Goal: Communication & Community: Answer question/provide support

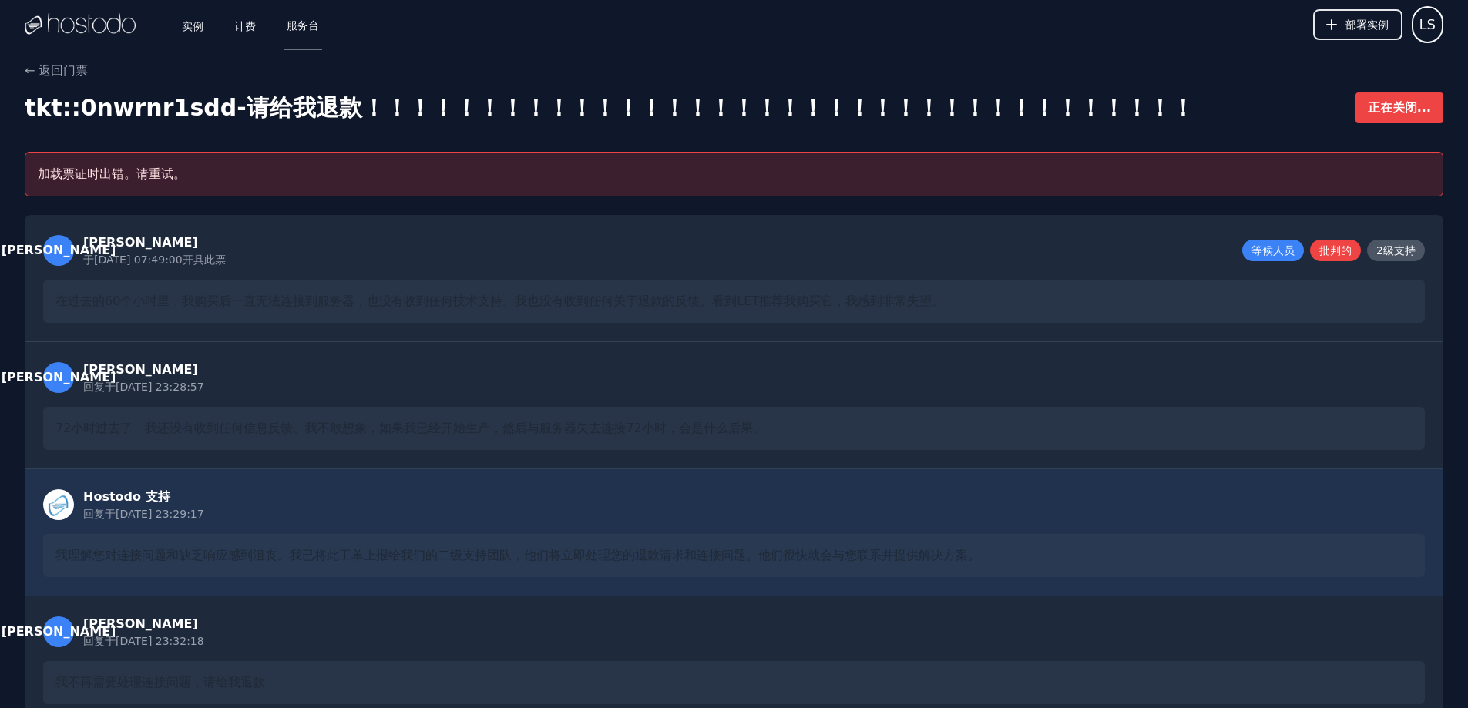
drag, startPoint x: 1352, startPoint y: 284, endPoint x: 1351, endPoint y: 183, distance: 101.7
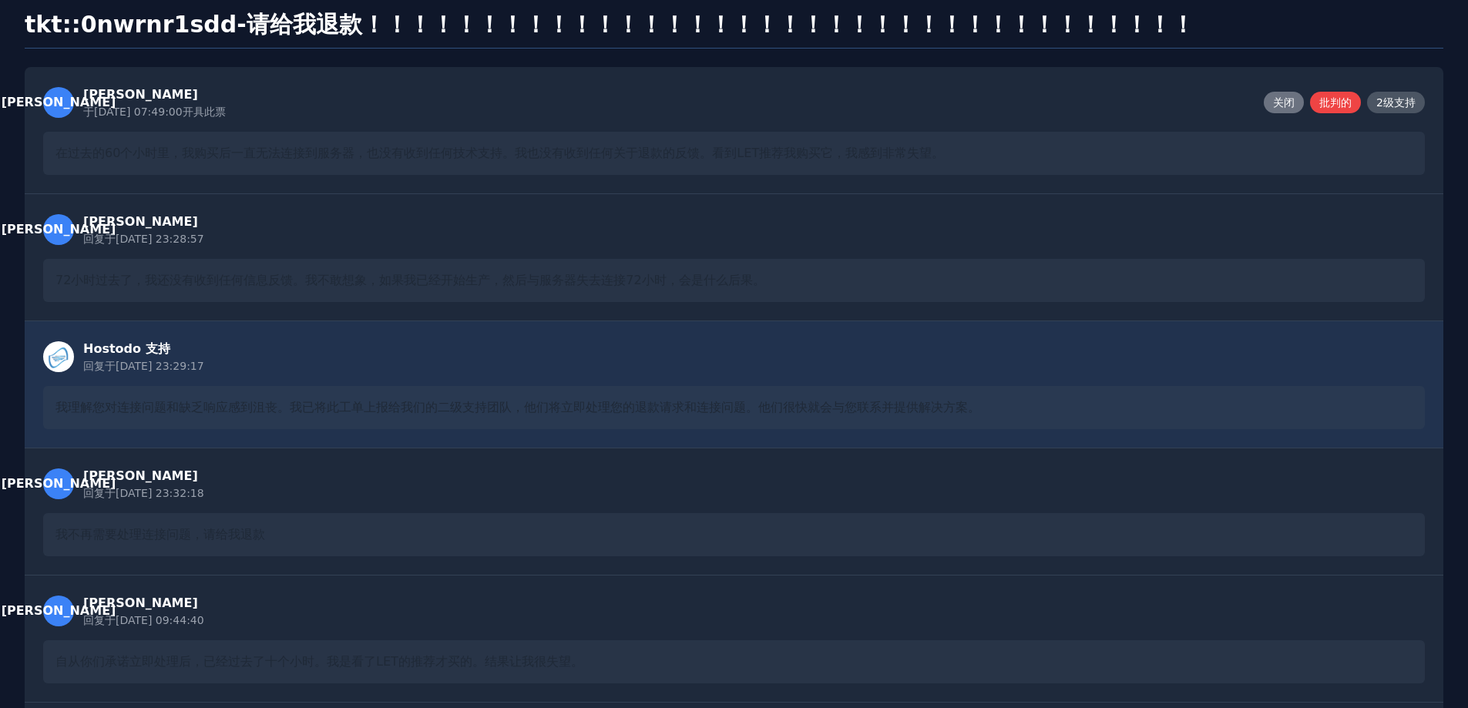
scroll to position [77, 0]
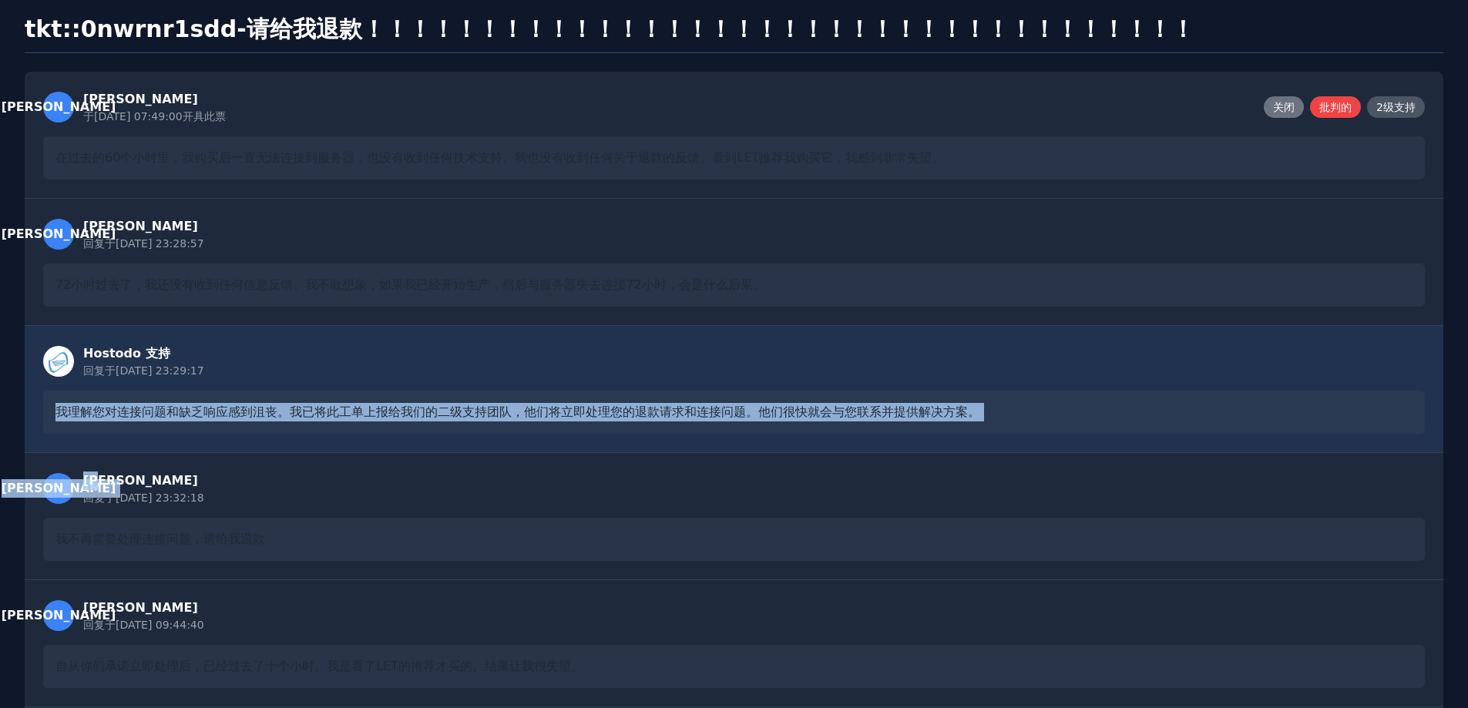
drag, startPoint x: 78, startPoint y: 412, endPoint x: 1121, endPoint y: 471, distance: 1044.4
click at [1121, 471] on div "李 李索 回复于 2025/9/26 23:28:57 72小时过去了，我还没有收到任何信息反馈。我不敢想象，如果我已经开始生产，然后与服务器失去连接72小时…" at bounding box center [734, 578] width 1419 height 758
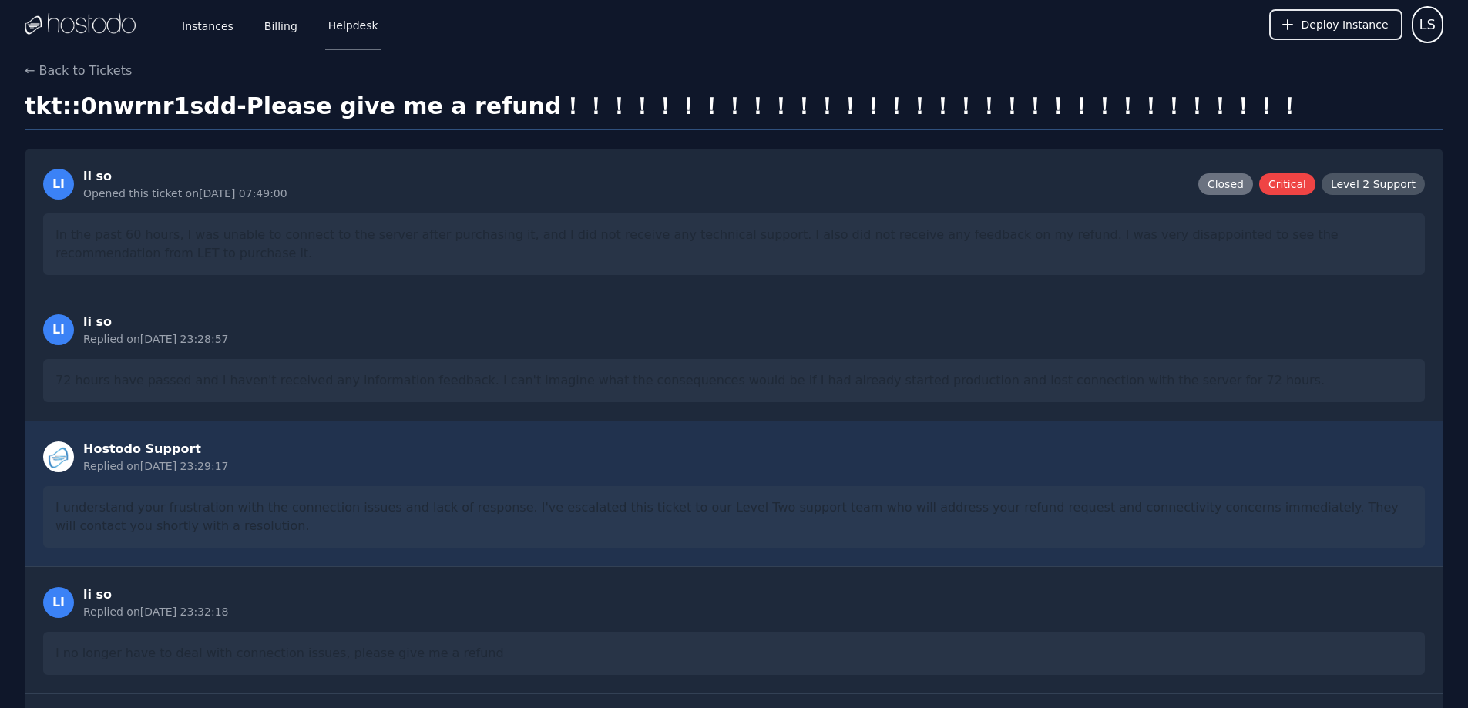
drag, startPoint x: 447, startPoint y: 297, endPoint x: 379, endPoint y: 113, distance: 196.3
click at [348, 32] on link "Helpdesk" at bounding box center [353, 24] width 56 height 51
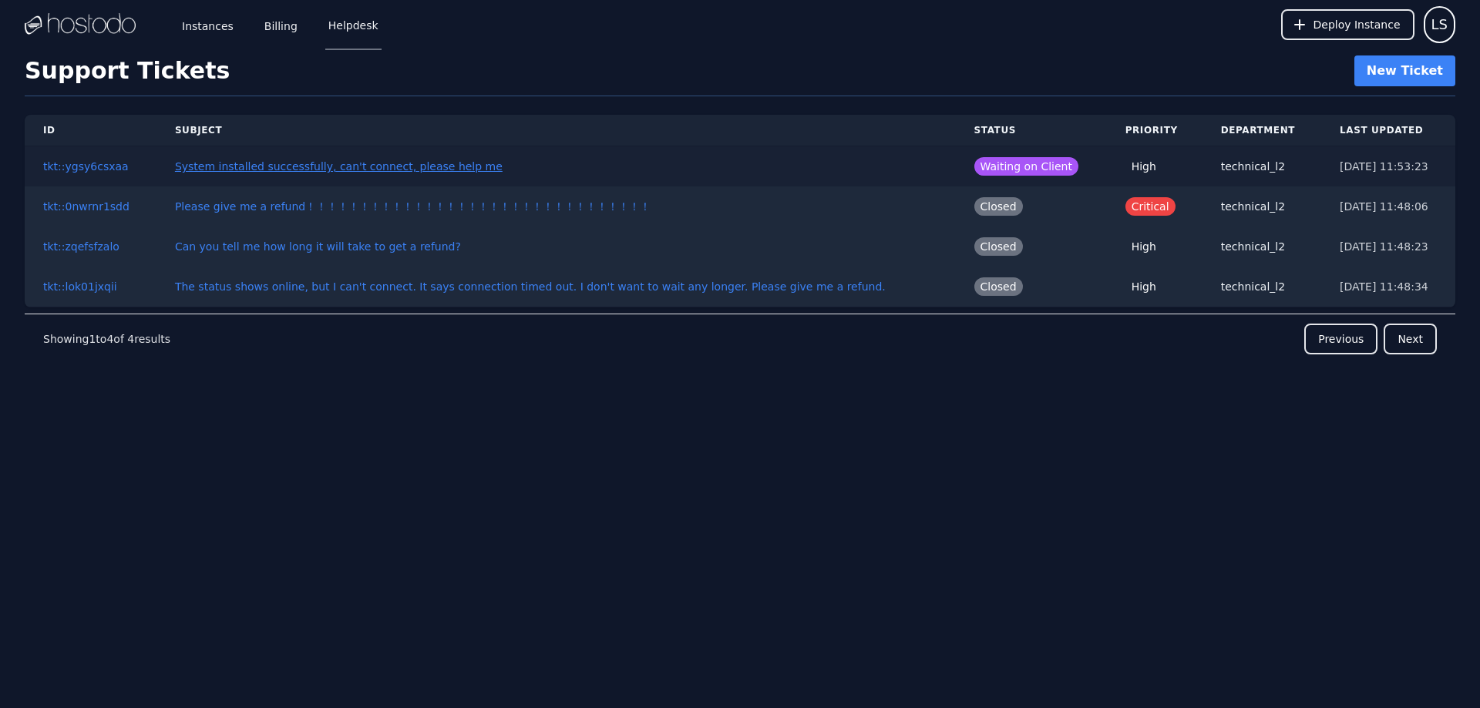
click at [452, 164] on link "System installed successfully, can't connect, please help me" at bounding box center [339, 166] width 328 height 12
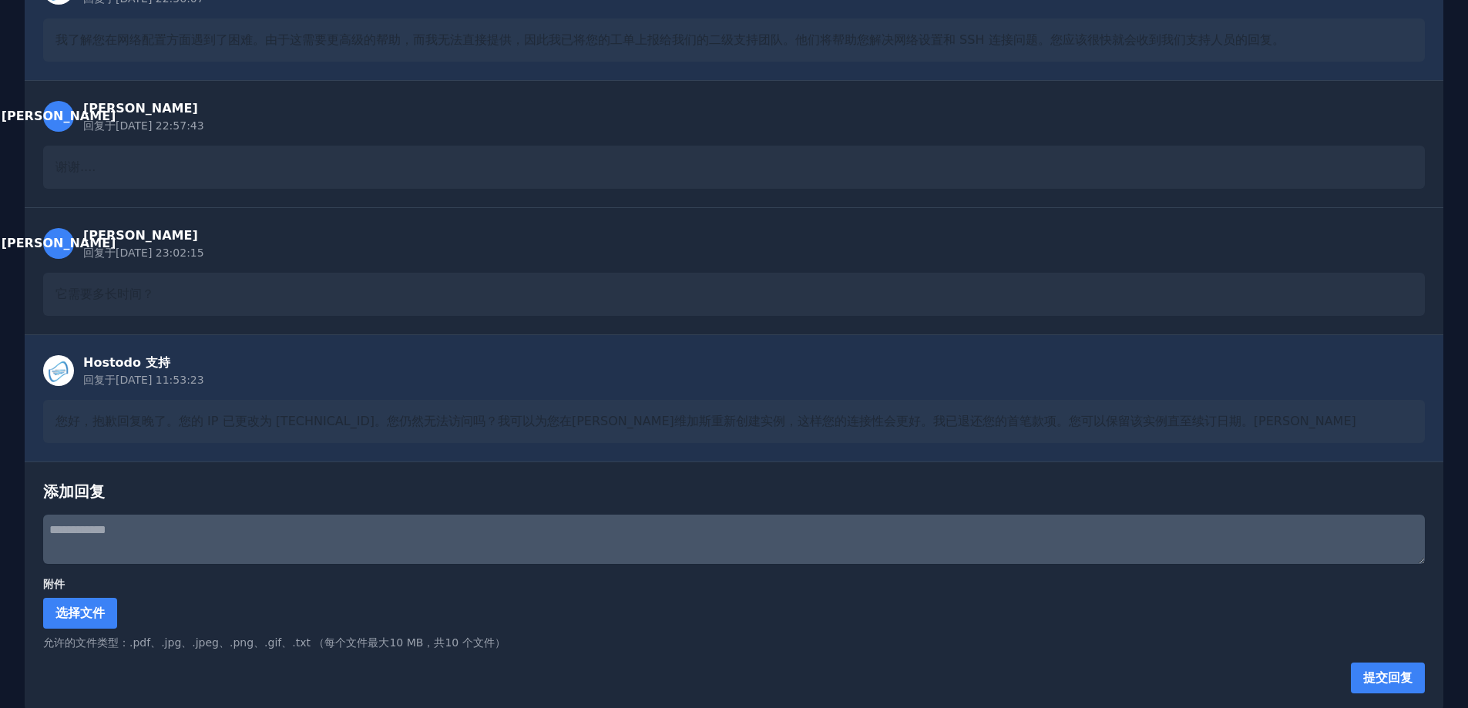
scroll to position [893, 0]
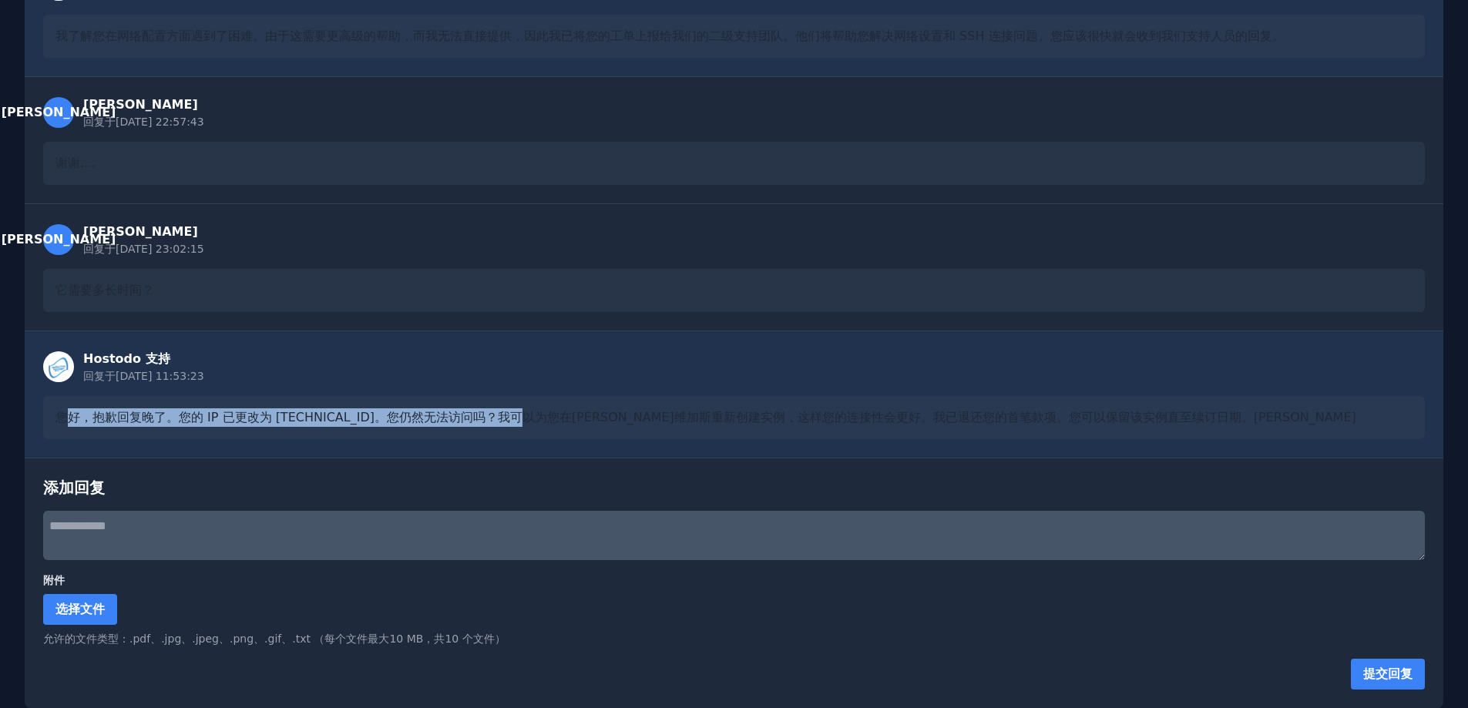
drag, startPoint x: 66, startPoint y: 416, endPoint x: 525, endPoint y: 411, distance: 458.6
click at [525, 411] on font "您好，抱歉回复晚了。您的 IP 已更改为 38.43.93.112。您仍然无法访问吗？我可以为您在拉斯维加斯重新创建实例，这样您的连接性会更好。我已退还您的首…" at bounding box center [705, 417] width 1301 height 15
click at [438, 419] on font "您好，抱歉回复晚了。您的 IP 已更改为 38.43.93.112。您仍然无法访问吗？我可以为您在拉斯维加斯重新创建实例，这样您的连接性会更好。我已退还您的首…" at bounding box center [705, 417] width 1301 height 15
drag, startPoint x: 358, startPoint y: 416, endPoint x: 735, endPoint y: 408, distance: 377.8
click at [735, 408] on div "您好，抱歉回复晚了。您的 IP 已更改为 38.43.93.112。您仍然无法访问吗？我可以为您在拉斯维加斯重新创建实例，这样您的连接性会更好。我已退还您的首…" at bounding box center [734, 417] width 1382 height 43
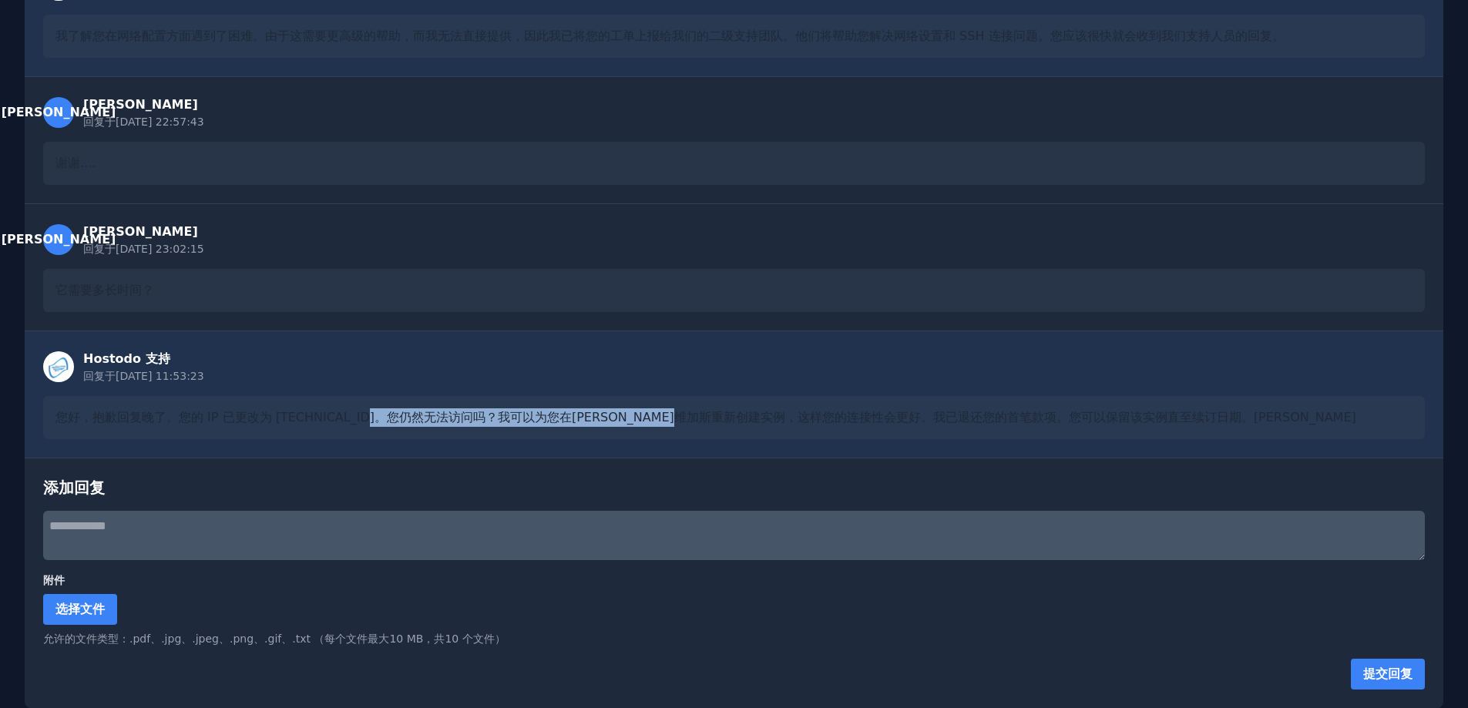
click at [552, 400] on div "您好，抱歉回复晚了。您的 IP 已更改为 38.43.93.112。您仍然无法访问吗？我可以为您在拉斯维加斯重新创建实例，这样您的连接性会更好。我已退还您的首…" at bounding box center [734, 417] width 1382 height 43
drag, startPoint x: 506, startPoint y: 416, endPoint x: 954, endPoint y: 408, distance: 448.6
click at [954, 408] on div "您好，抱歉回复晚了。您的 IP 已更改为 38.43.93.112。您仍然无法访问吗？我可以为您在拉斯维加斯重新创建实例，这样您的连接性会更好。我已退还您的首…" at bounding box center [734, 417] width 1382 height 43
click at [841, 422] on font "您好，抱歉回复晚了。您的 IP 已更改为 38.43.93.112。您仍然无法访问吗？我可以为您在拉斯维加斯重新创建实例，这样您的连接性会更好。我已退还您的首…" at bounding box center [705, 417] width 1301 height 15
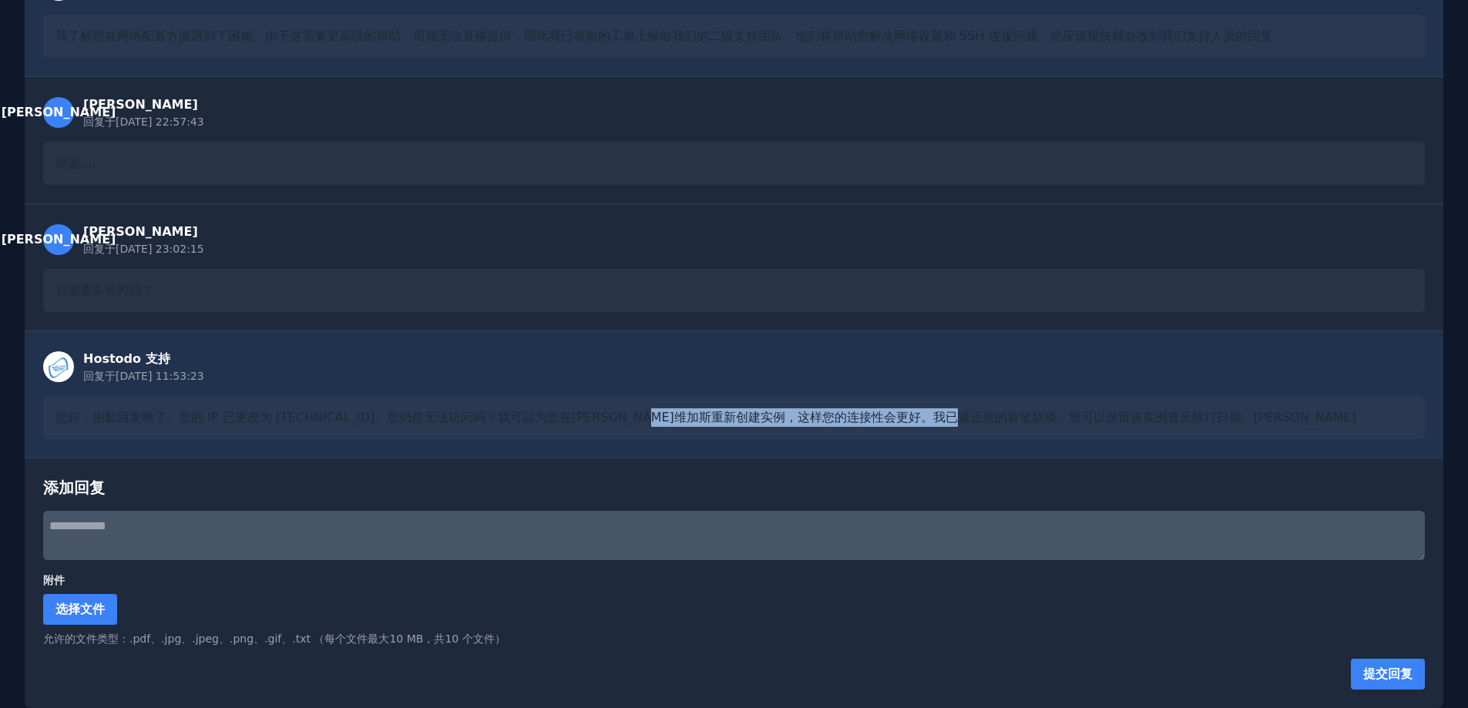
drag, startPoint x: 691, startPoint y: 418, endPoint x: 1015, endPoint y: 414, distance: 324.5
click at [1015, 414] on font "您好，抱歉回复晚了。您的 IP 已更改为 38.43.93.112。您仍然无法访问吗？我可以为您在拉斯维加斯重新创建实例，这样您的连接性会更好。我已退还您的首…" at bounding box center [705, 417] width 1301 height 15
click at [918, 435] on div "您好，抱歉回复晚了。您的 IP 已更改为 38.43.93.112。您仍然无法访问吗？我可以为您在拉斯维加斯重新创建实例，这样您的连接性会更好。我已退还您的首…" at bounding box center [734, 417] width 1382 height 43
drag, startPoint x: 830, startPoint y: 422, endPoint x: 1262, endPoint y: 410, distance: 432.5
click at [1262, 410] on div "您好，抱歉回复晚了。您的 IP 已更改为 38.43.93.112。您仍然无法访问吗？我可以为您在拉斯维加斯重新创建实例，这样您的连接性会更好。我已退还您的首…" at bounding box center [734, 417] width 1382 height 43
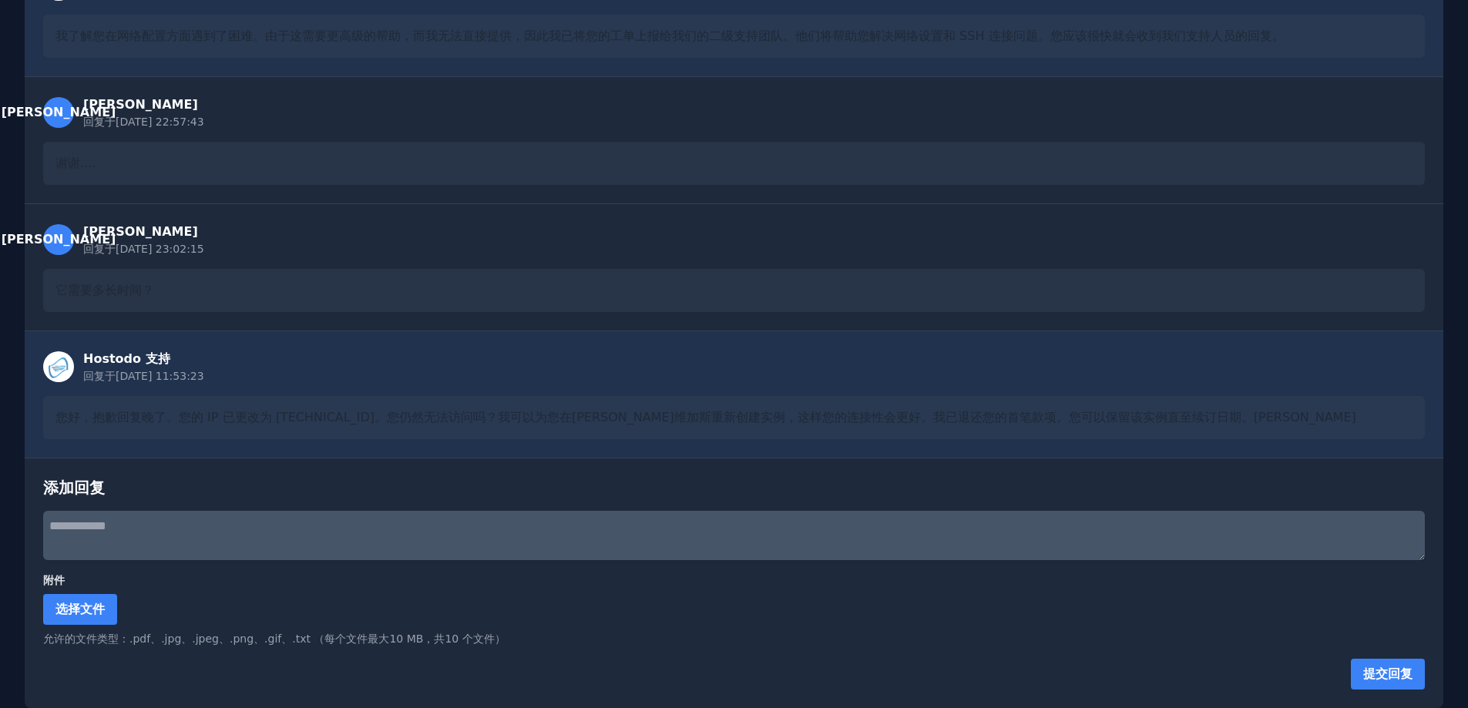
click at [358, 421] on font "您好，抱歉回复晚了。您的 IP 已更改为 38.43.93.112。您仍然无法访问吗？我可以为您在拉斯维加斯重新创建实例，这样您的连接性会更好。我已退还您的首…" at bounding box center [705, 417] width 1301 height 15
drag, startPoint x: 392, startPoint y: 422, endPoint x: 732, endPoint y: 414, distance: 340.0
click at [732, 414] on font "您好，抱歉回复晚了。您的 IP 已更改为 38.43.93.112。您仍然无法访问吗？我可以为您在拉斯维加斯重新创建实例，这样您的连接性会更好。我已退还您的首…" at bounding box center [705, 417] width 1301 height 15
click at [603, 438] on div "您好，抱歉回复晚了。您的 IP 已更改为 38.43.93.112。您仍然无法访问吗？我可以为您在拉斯维加斯重新创建实例，这样您的连接性会更好。我已退还您的首…" at bounding box center [734, 417] width 1382 height 43
drag, startPoint x: 617, startPoint y: 414, endPoint x: 1023, endPoint y: 412, distance: 406.2
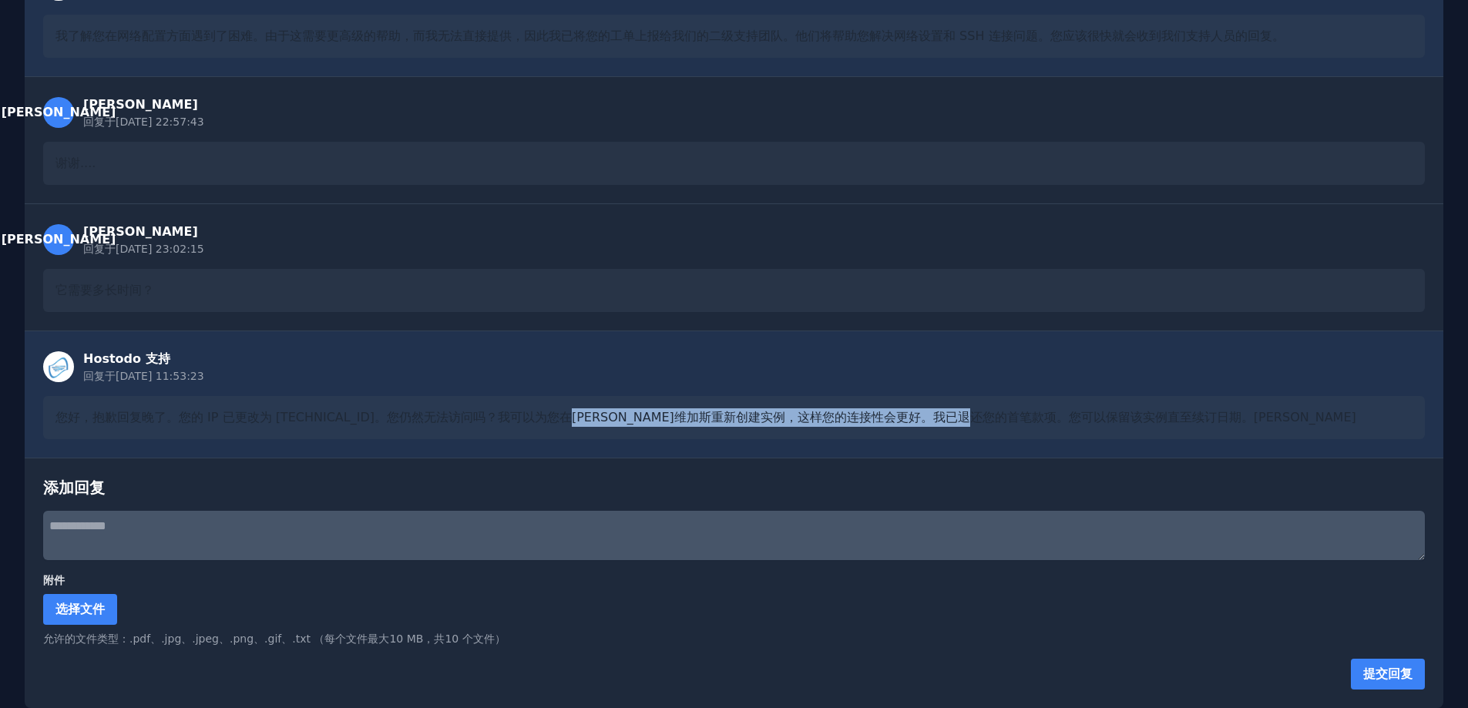
click at [1023, 412] on font "您好，抱歉回复晚了。您的 IP 已更改为 38.43.93.112。您仍然无法访问吗？我可以为您在拉斯维加斯重新创建实例，这样您的连接性会更好。我已退还您的首…" at bounding box center [705, 417] width 1301 height 15
click at [886, 435] on div "您好，抱歉回复晚了。您的 IP 已更改为 38.43.93.112。您仍然无法访问吗？我可以为您在拉斯维加斯重新创建实例，这样您的连接性会更好。我已退还您的首…" at bounding box center [734, 417] width 1382 height 43
drag, startPoint x: 825, startPoint y: 413, endPoint x: 1230, endPoint y: 415, distance: 405.4
click at [1230, 415] on div "您好，抱歉回复晚了。您的 IP 已更改为 38.43.93.112。您仍然无法访问吗？我可以为您在拉斯维加斯重新创建实例，这样您的连接性会更好。我已退还您的首…" at bounding box center [734, 417] width 1382 height 43
click at [1045, 439] on div "您好，抱歉回复晚了。您的 IP 已更改为 38.43.93.112。您仍然无法访问吗？我可以为您在拉斯维加斯重新创建实例，这样您的连接性会更好。我已退还您的首…" at bounding box center [734, 417] width 1382 height 43
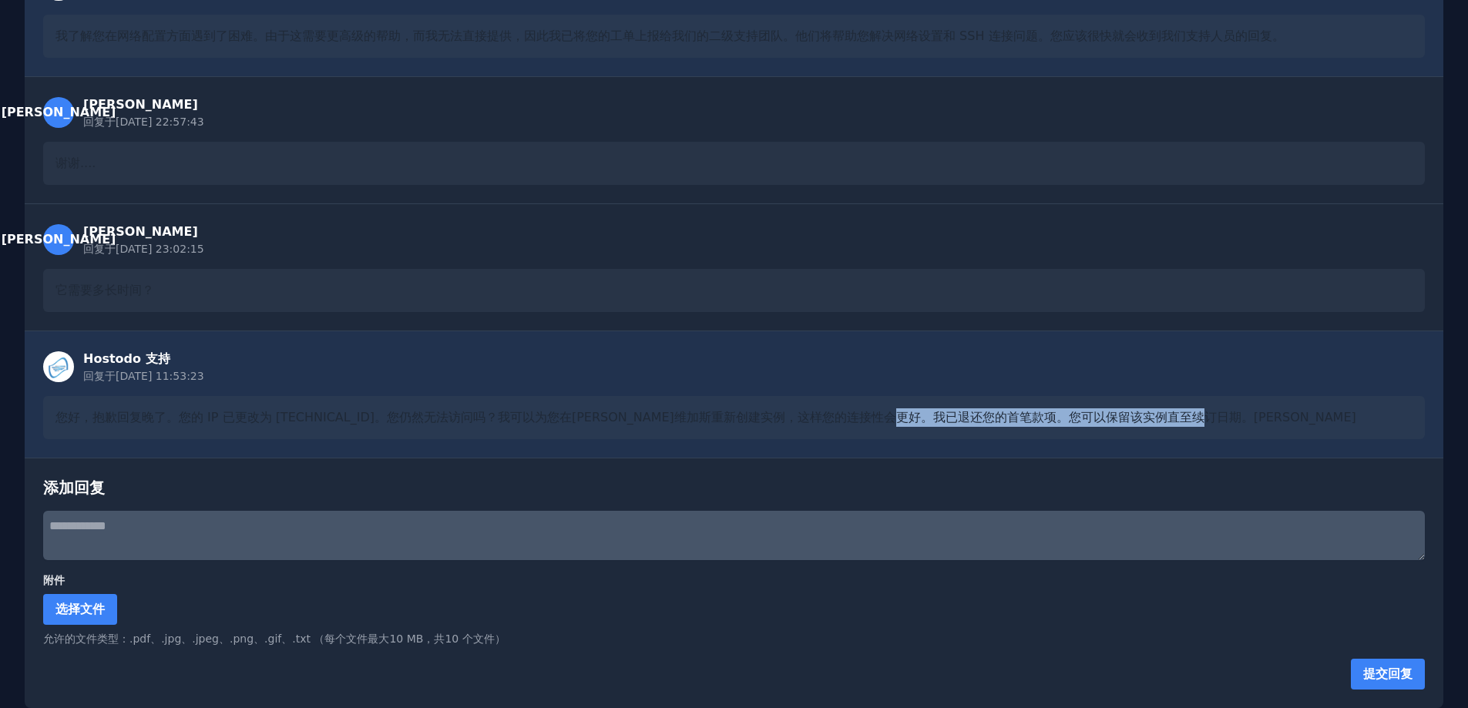
drag, startPoint x: 1071, startPoint y: 421, endPoint x: 1279, endPoint y: 420, distance: 207.3
click at [1279, 420] on div "您好，抱歉回复晚了。您的 IP 已更改为 38.43.93.112。您仍然无法访问吗？我可以为您在拉斯维加斯重新创建实例，这样您的连接性会更好。我已退还您的首…" at bounding box center [734, 417] width 1382 height 43
click at [890, 422] on font "您好，抱歉回复晚了。您的 IP 已更改为 38.43.93.112。您仍然无法访问吗？我可以为您在拉斯维加斯重新创建实例，这样您的连接性会更好。我已退还您的首…" at bounding box center [705, 417] width 1301 height 15
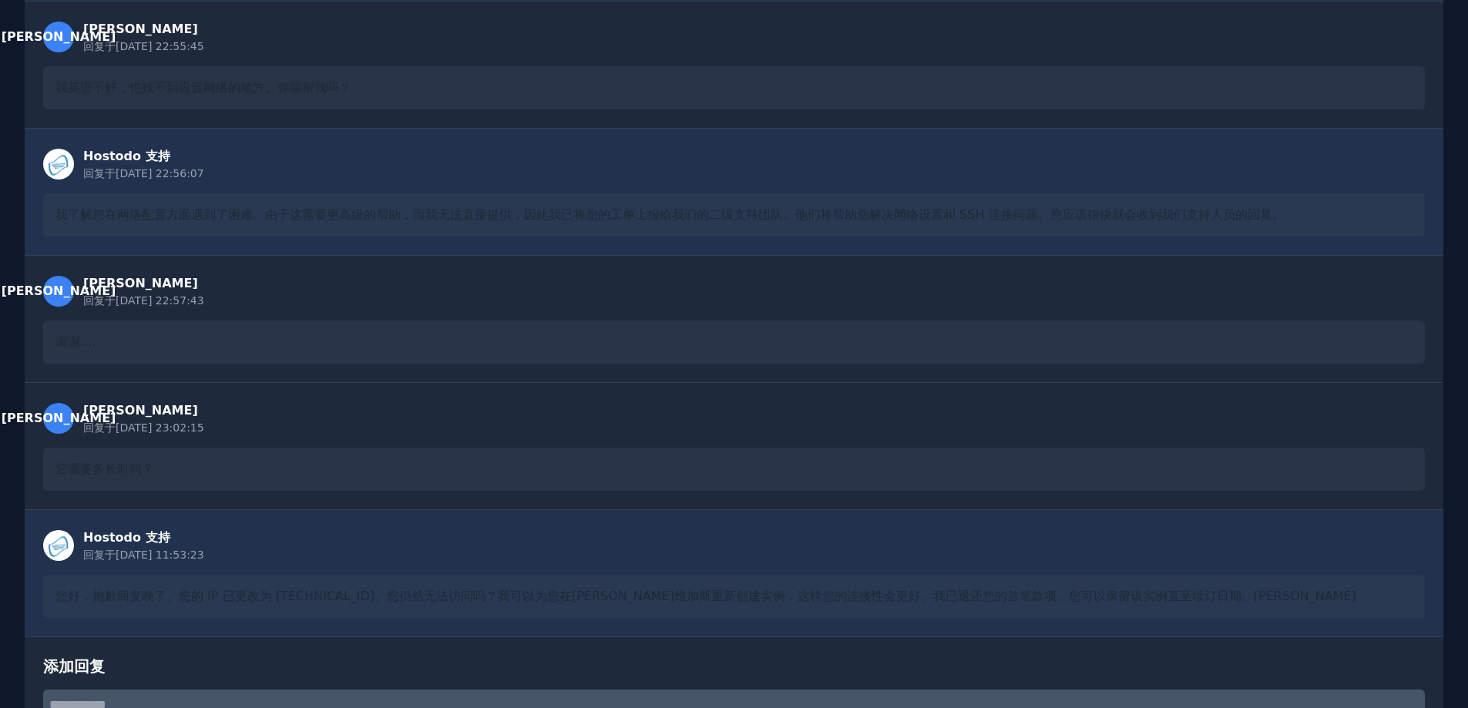
scroll to position [0, 0]
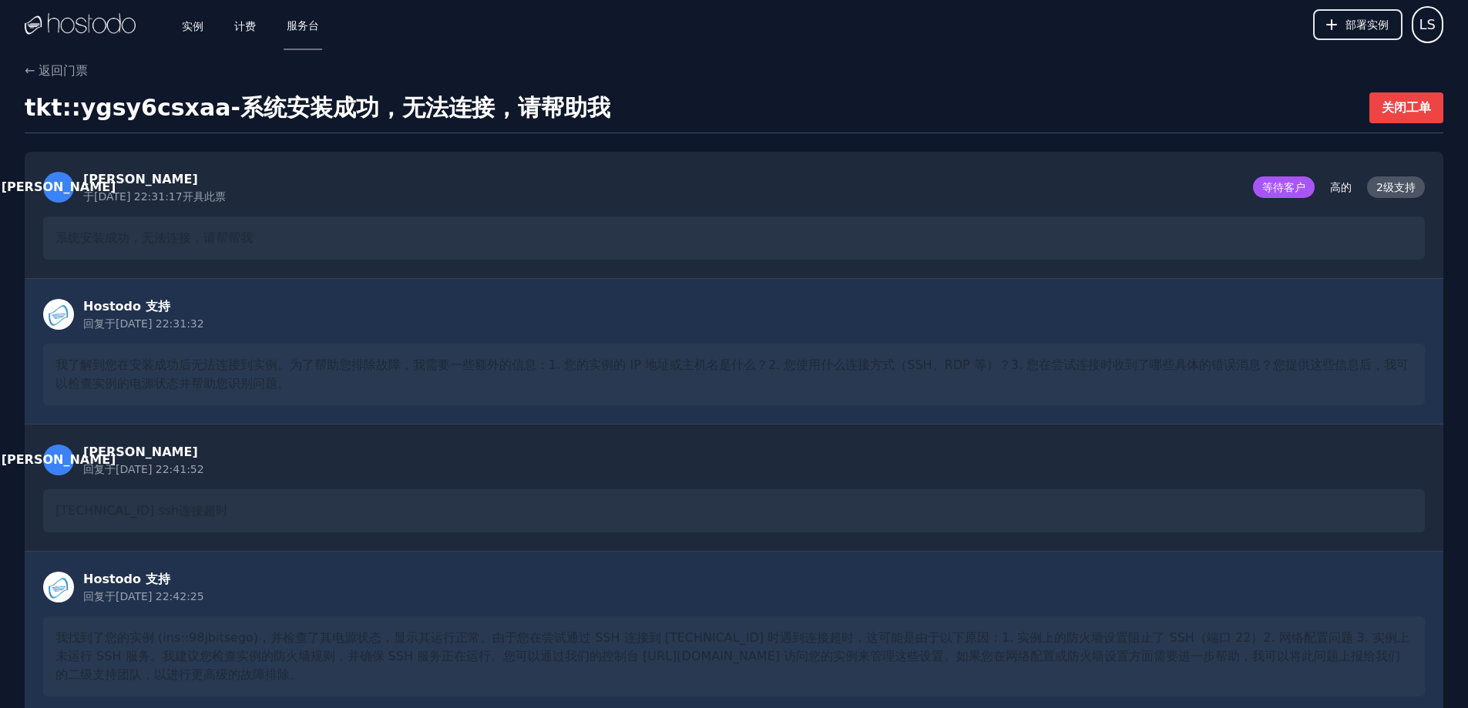
drag, startPoint x: 633, startPoint y: 506, endPoint x: 483, endPoint y: 204, distance: 337.1
click at [244, 28] on font "计费" at bounding box center [245, 25] width 22 height 12
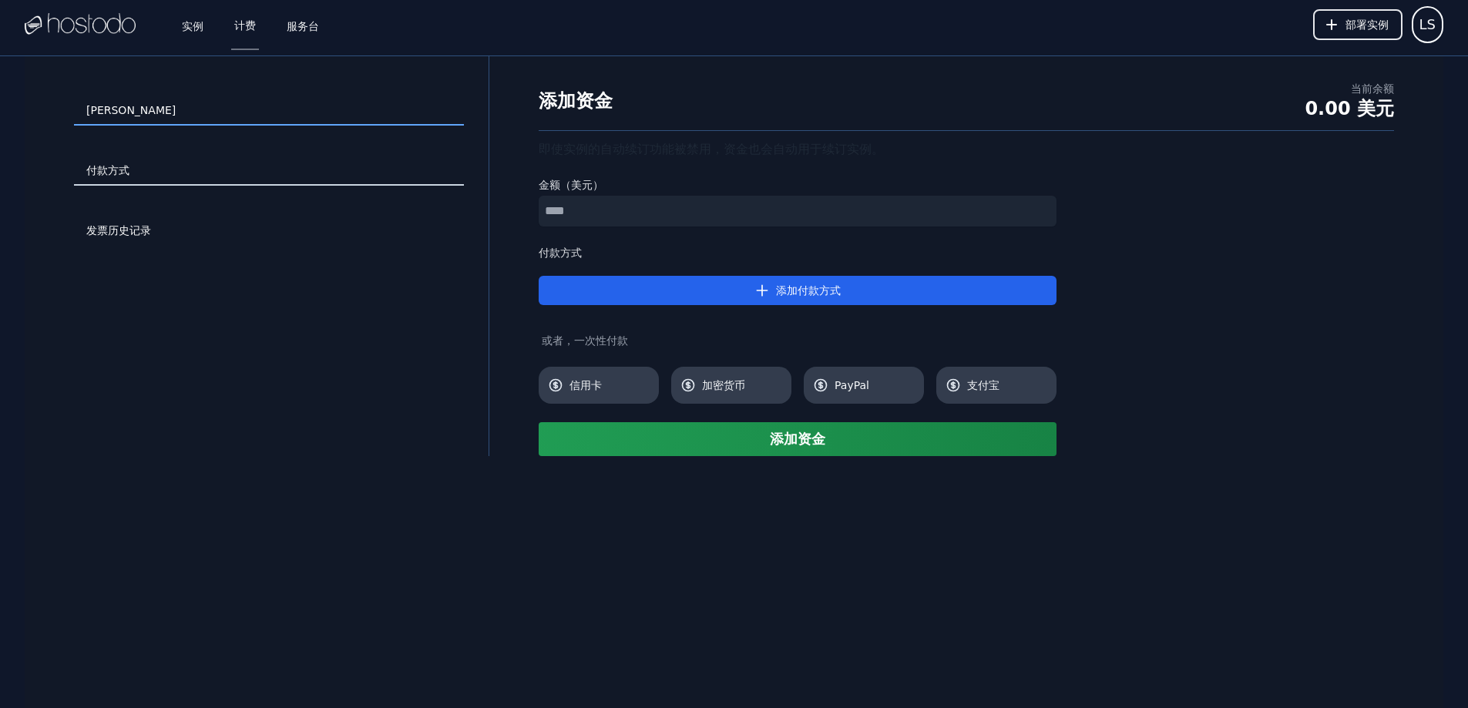
click at [117, 171] on font "付款方式" at bounding box center [107, 170] width 43 height 12
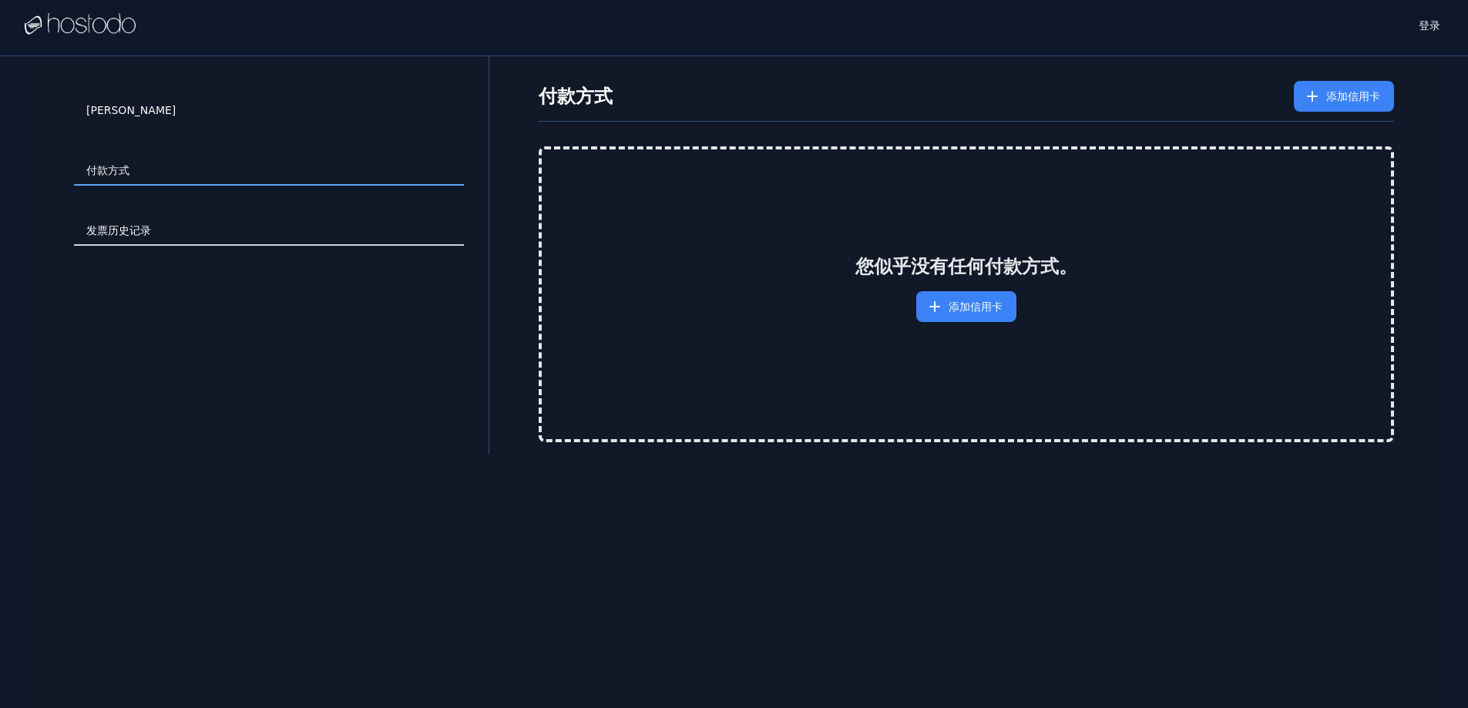
click at [119, 228] on font "发票历史记录" at bounding box center [118, 230] width 65 height 12
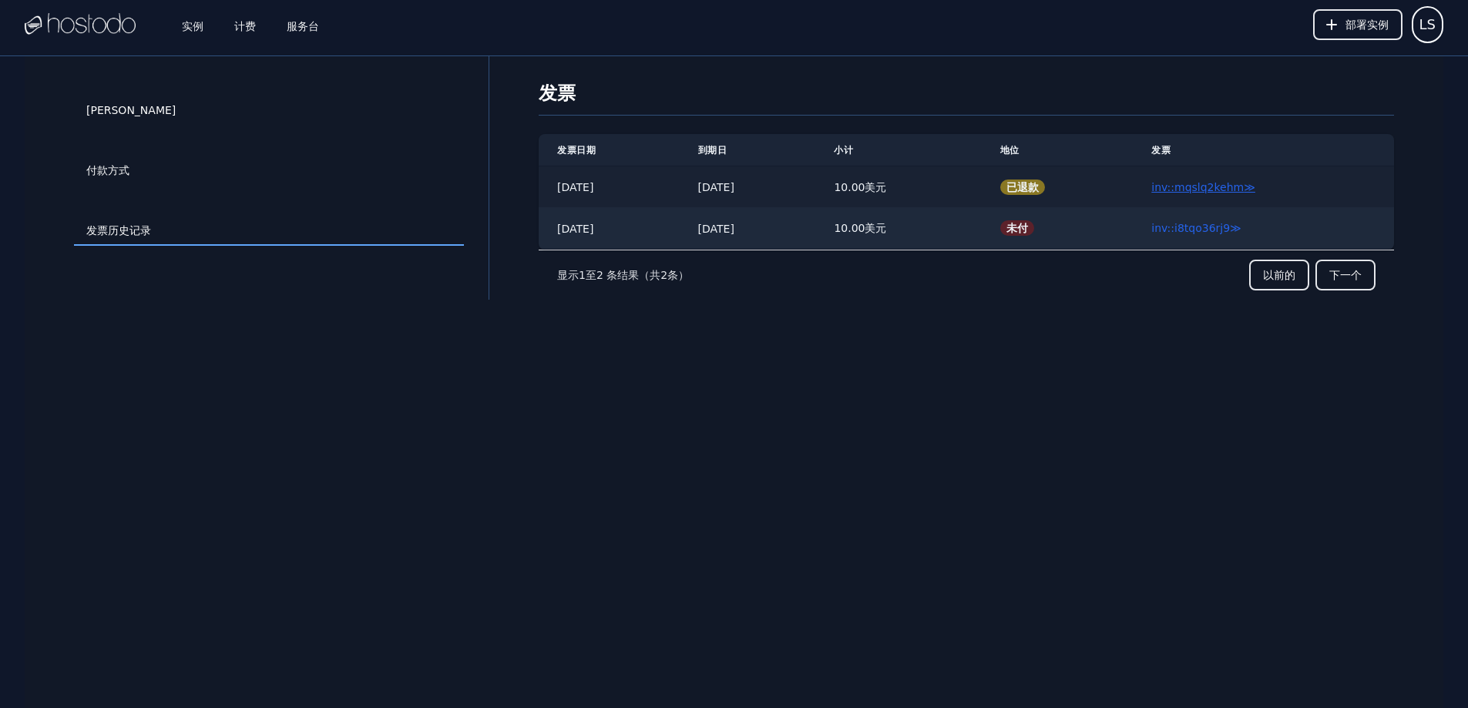
click at [1235, 189] on font "inv::mqslq2kehm" at bounding box center [1197, 187] width 92 height 12
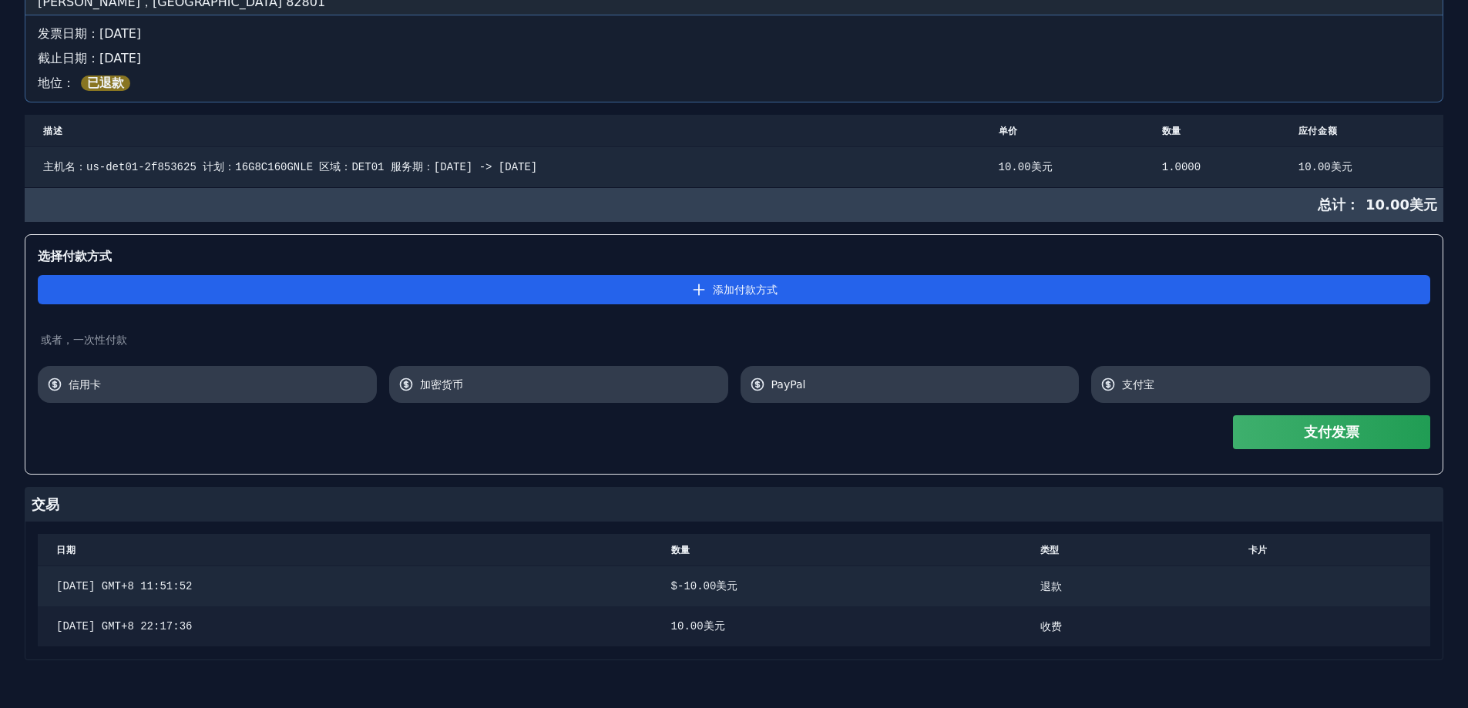
scroll to position [212, 0]
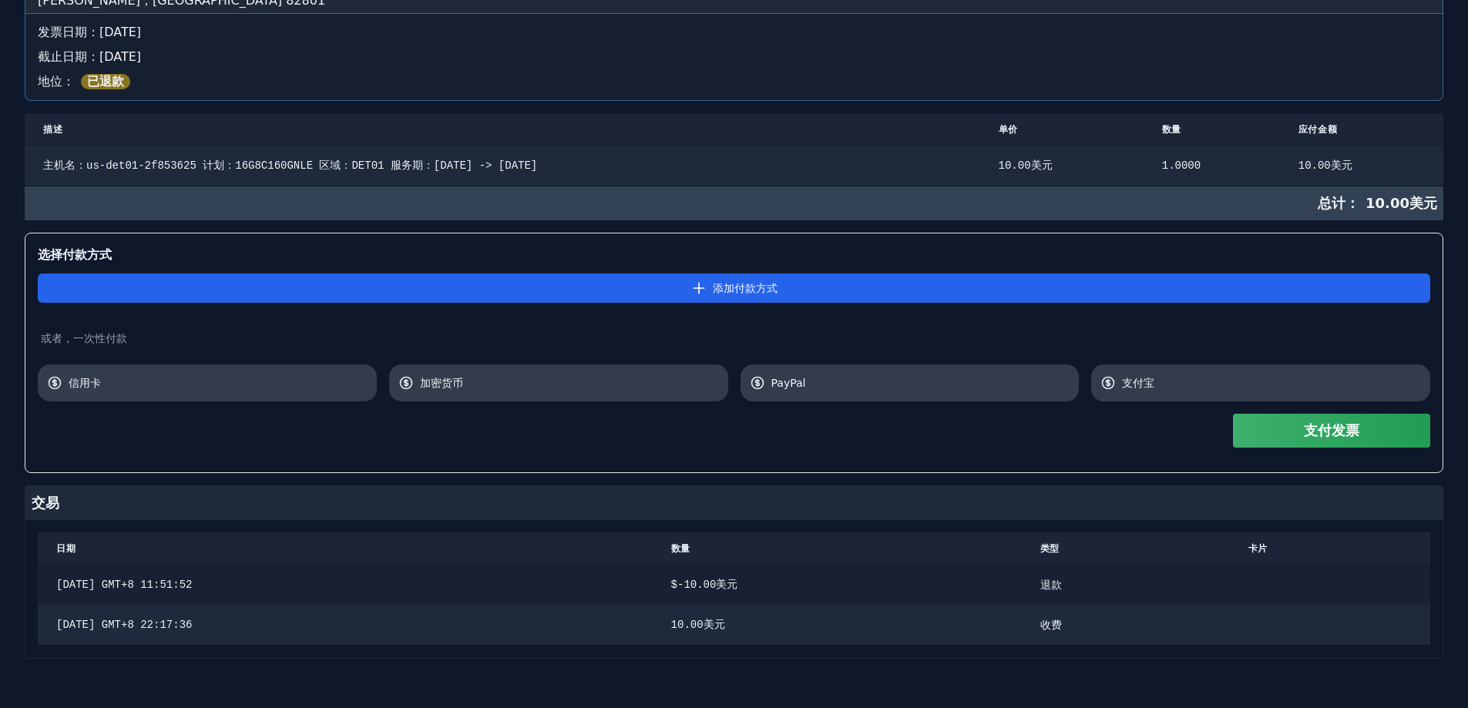
drag, startPoint x: 765, startPoint y: 582, endPoint x: 840, endPoint y: 579, distance: 75.6
click at [840, 579] on tr "[DATE] GMT+8 11:51:52 $ -10.00 美元 退款" at bounding box center [734, 584] width 1393 height 41
click at [573, 551] on th "日期" at bounding box center [345, 549] width 615 height 32
drag, startPoint x: 708, startPoint y: 585, endPoint x: 853, endPoint y: 578, distance: 145.1
click at [853, 578] on tr "2025年9月27日 GMT+8 11:51:52 $ -10.00 美元 退款" at bounding box center [734, 584] width 1393 height 41
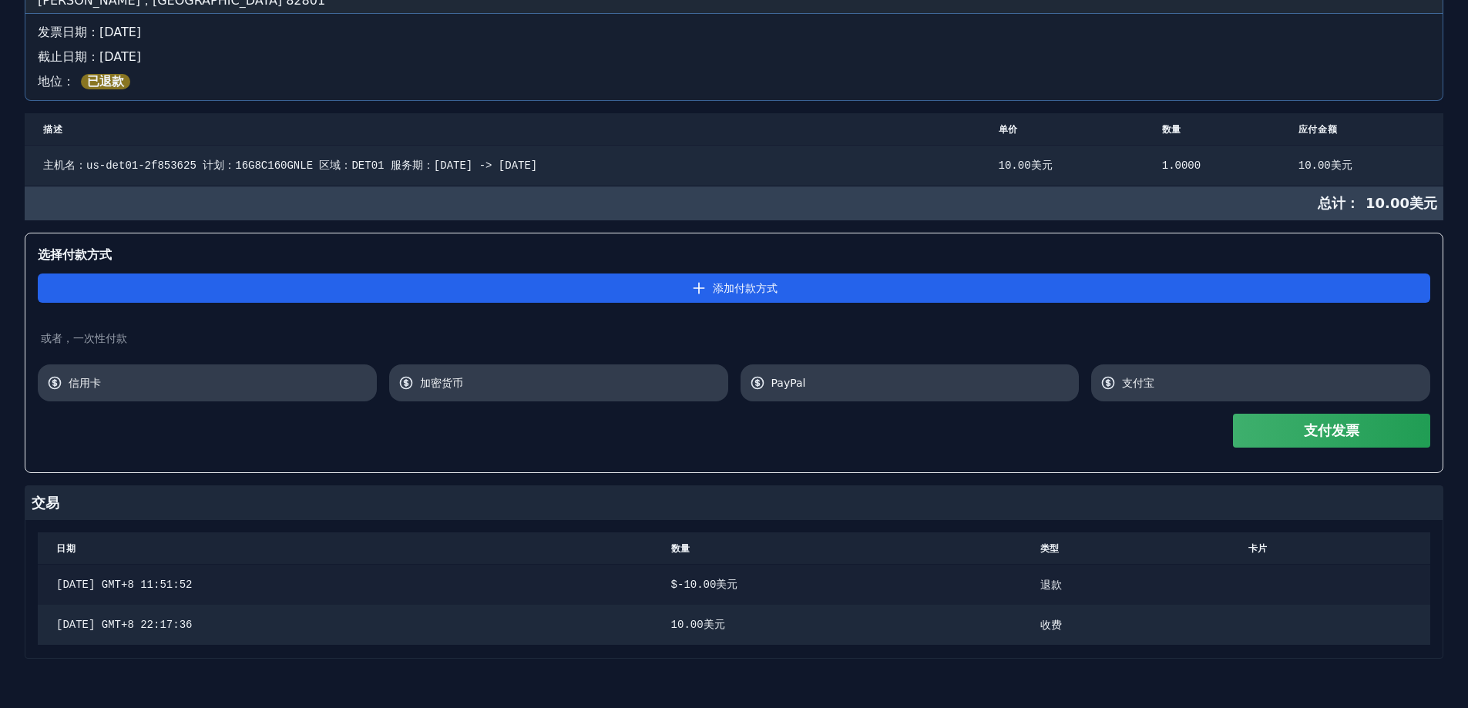
click at [841, 579] on div "$ -10.00 美元" at bounding box center [837, 584] width 332 height 15
click at [583, 540] on th "日期" at bounding box center [345, 549] width 615 height 32
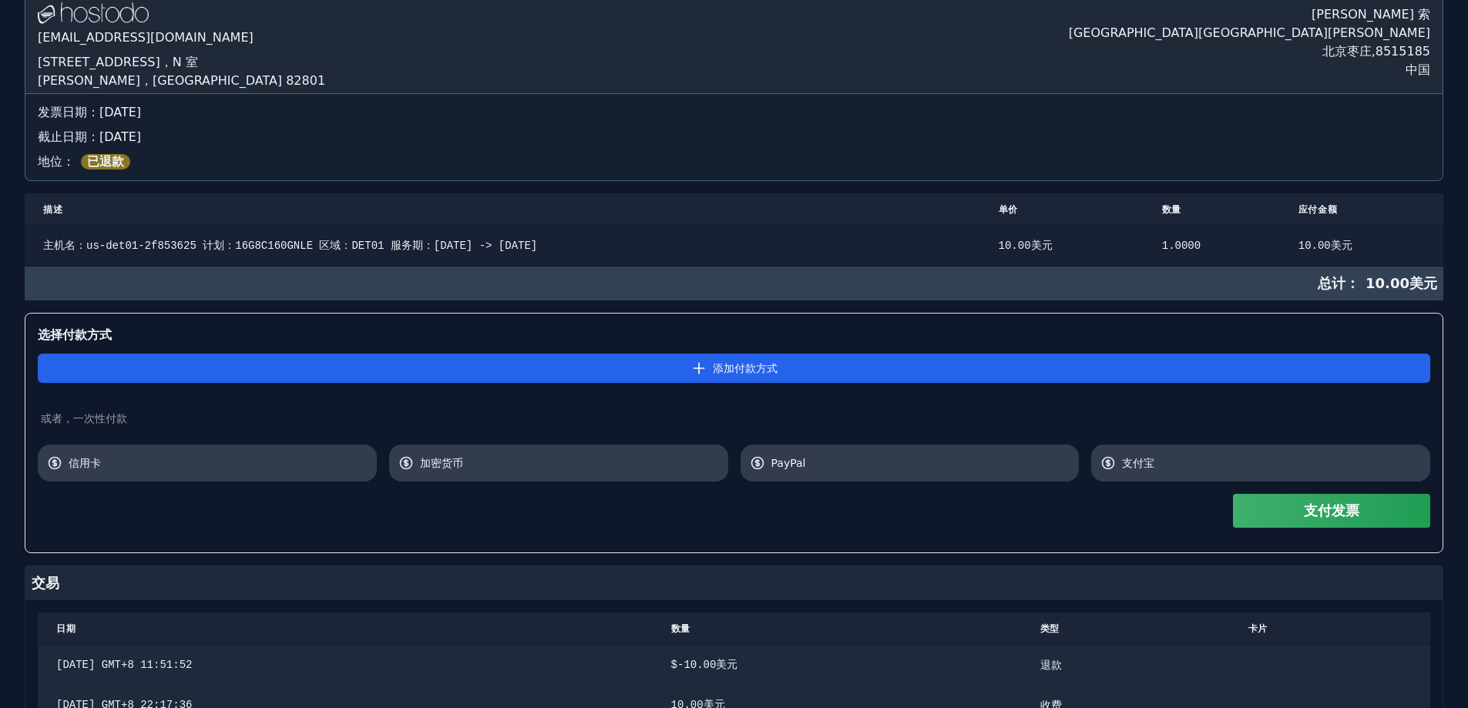
scroll to position [0, 0]
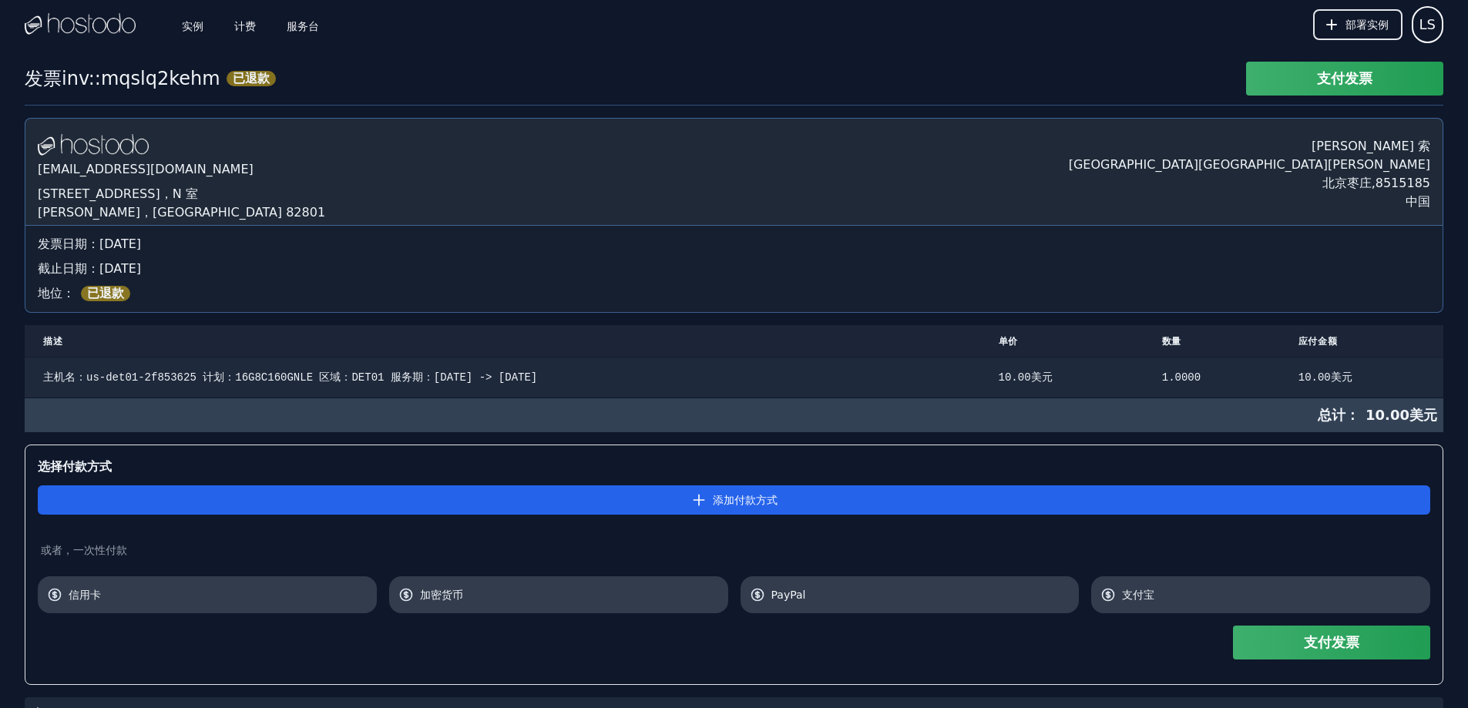
drag, startPoint x: 556, startPoint y: 513, endPoint x: 543, endPoint y: 220, distance: 293.1
click at [294, 23] on font "服务台" at bounding box center [303, 25] width 32 height 12
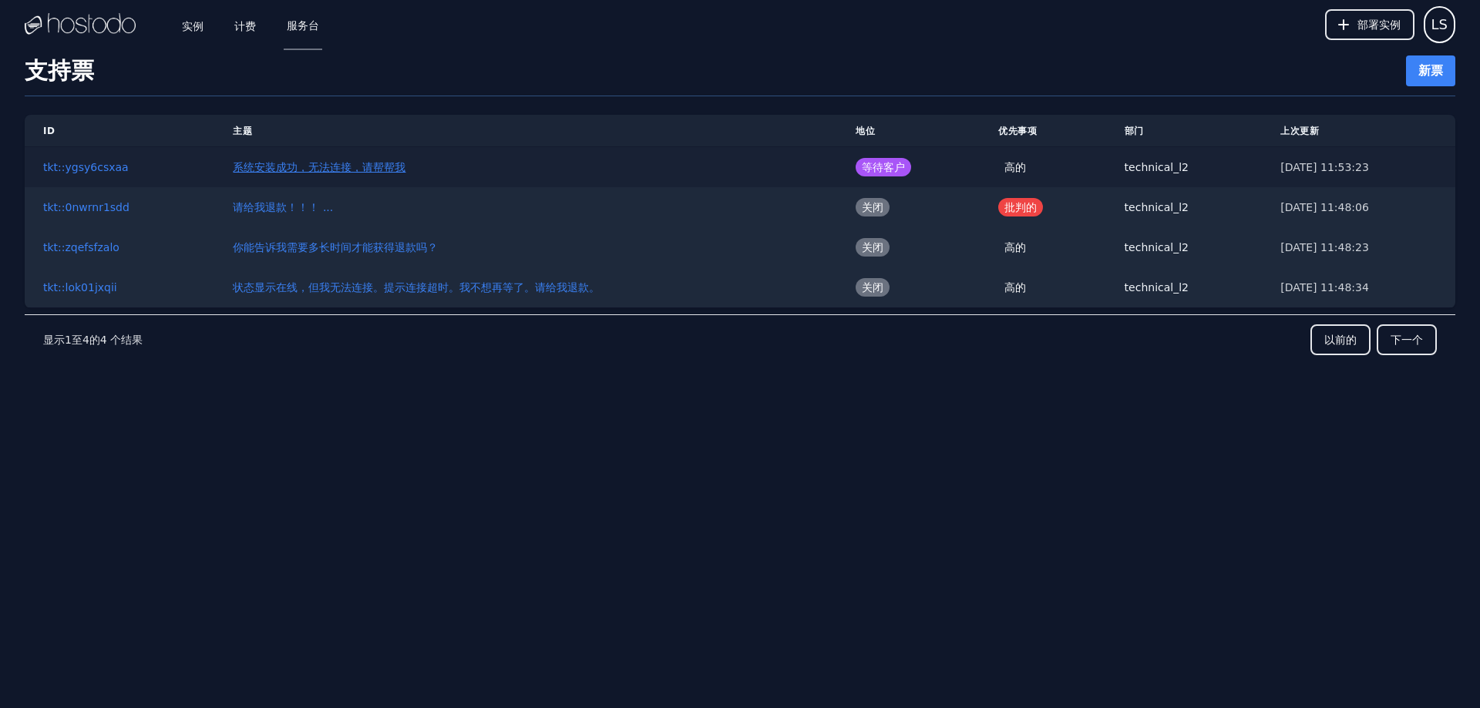
click at [351, 164] on font "系统安装成功，无法连接，请帮帮我" at bounding box center [319, 167] width 173 height 12
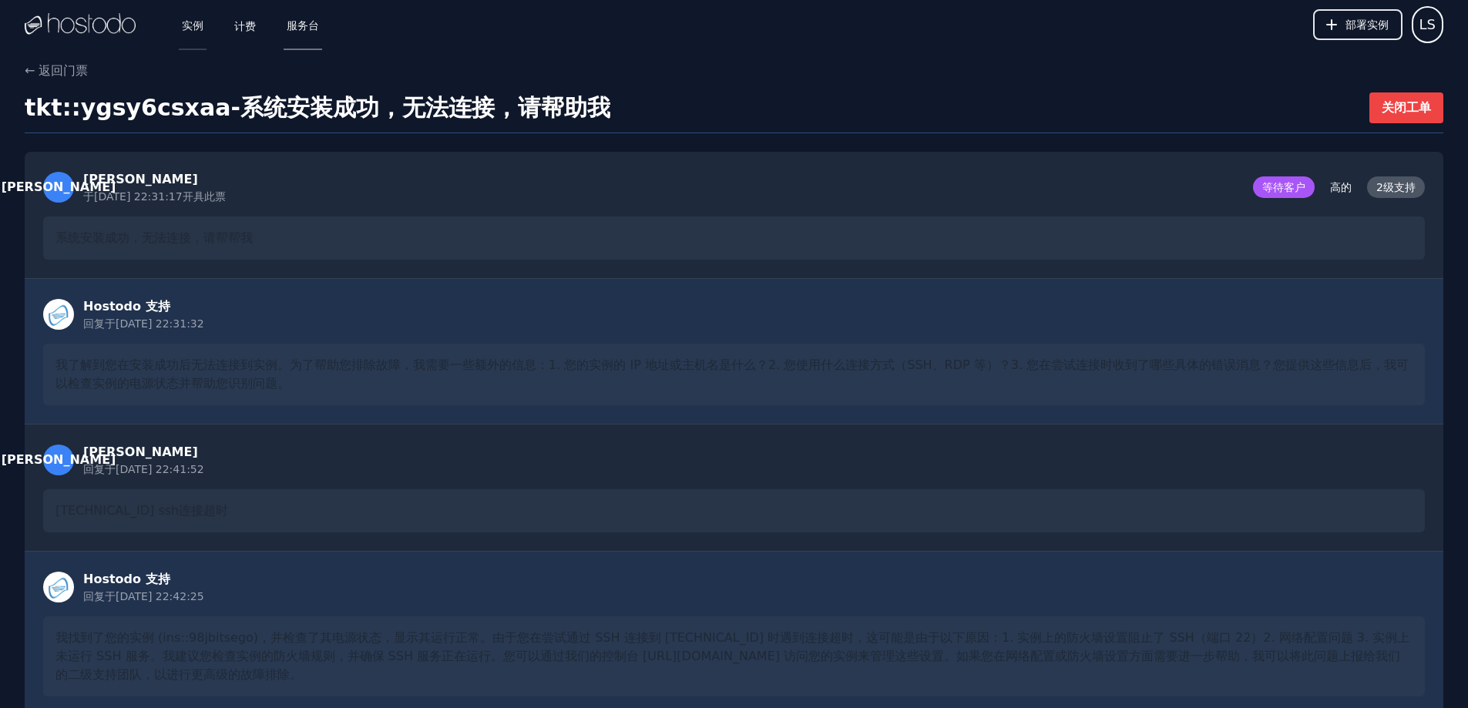
click at [188, 25] on font "实例" at bounding box center [193, 25] width 22 height 12
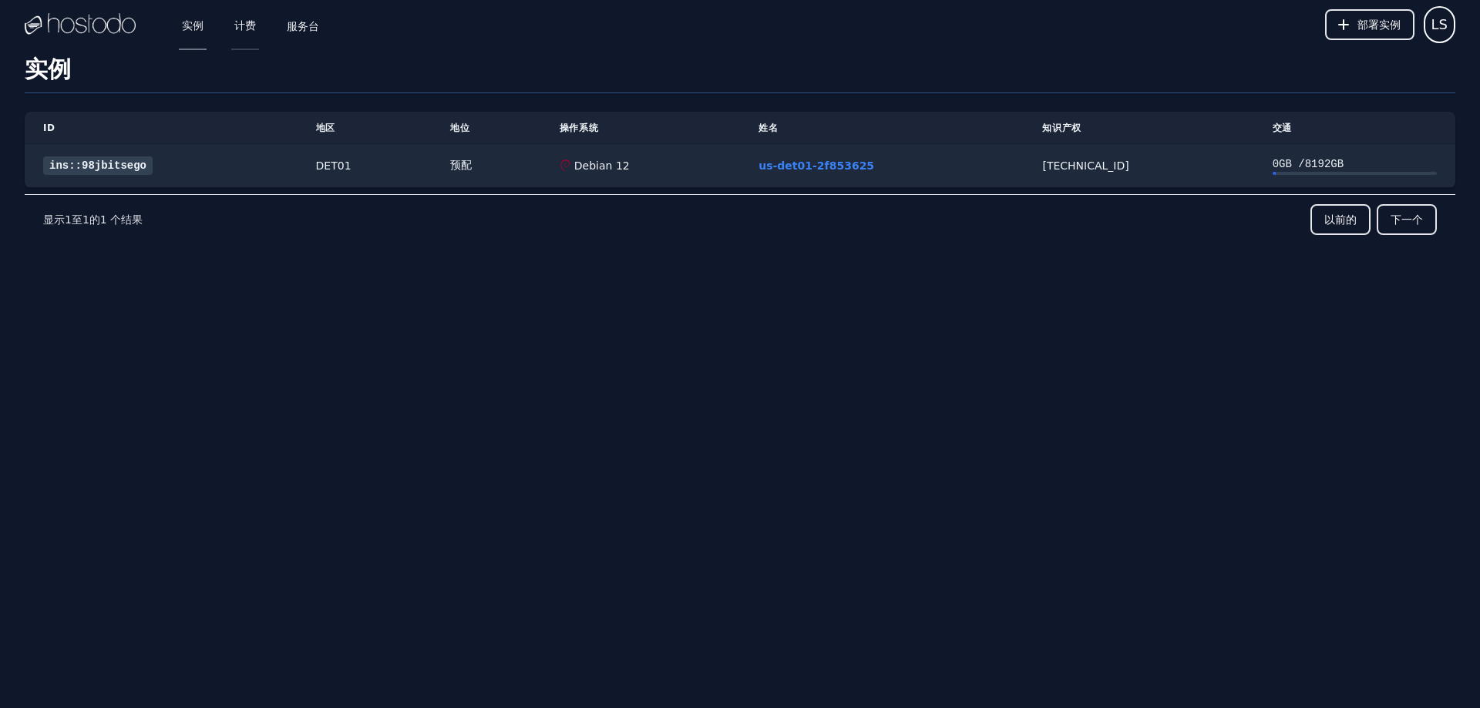
click at [242, 22] on font "计费" at bounding box center [245, 25] width 22 height 12
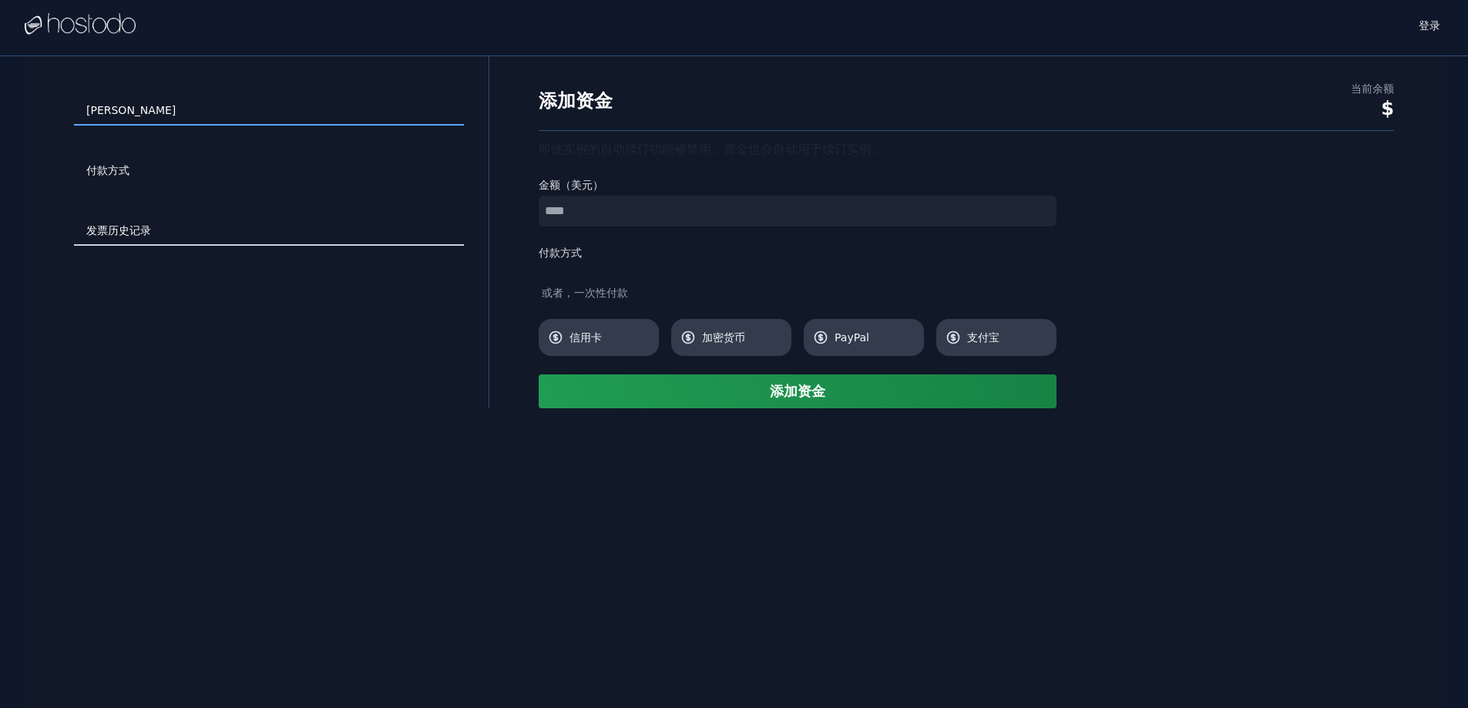
click at [159, 231] on link "发票历史记录" at bounding box center [269, 231] width 390 height 29
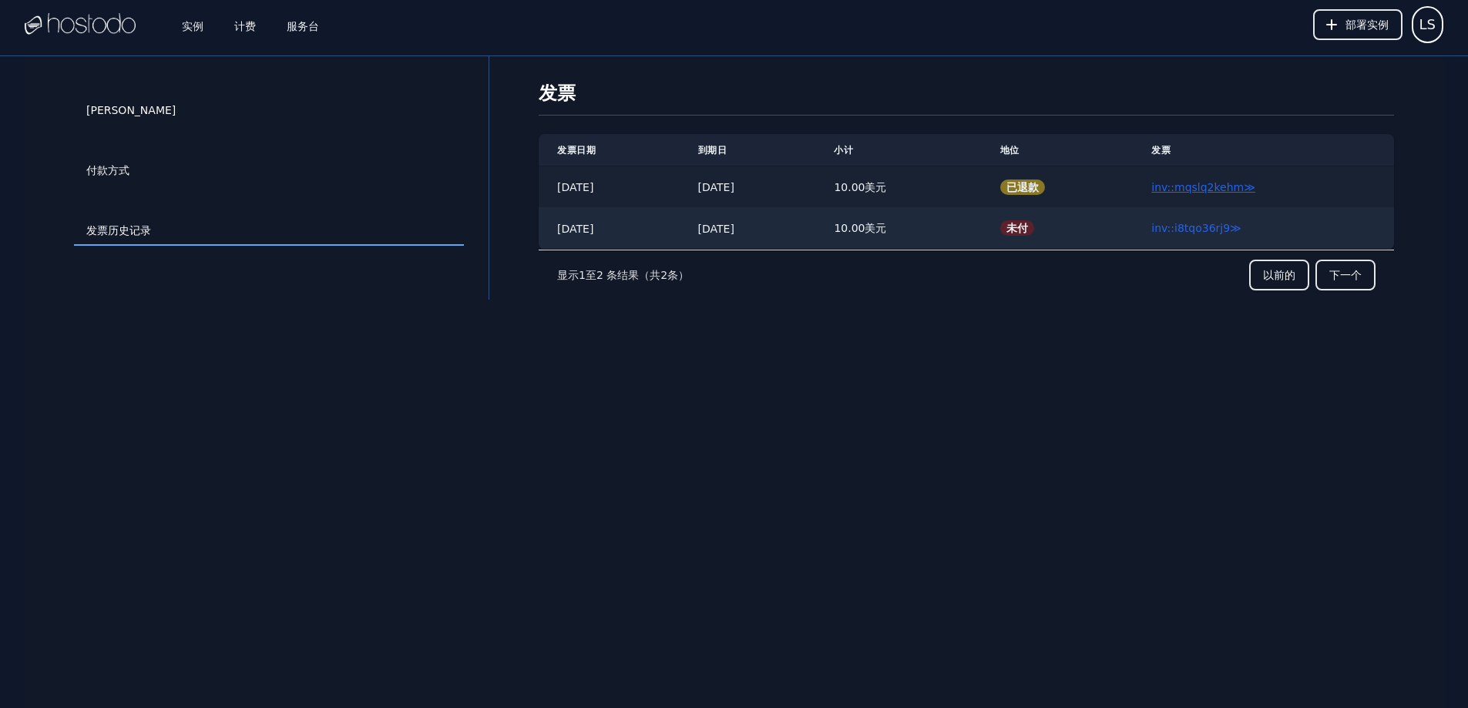
click at [1229, 183] on font "inv::mqslq2kehm" at bounding box center [1197, 187] width 92 height 12
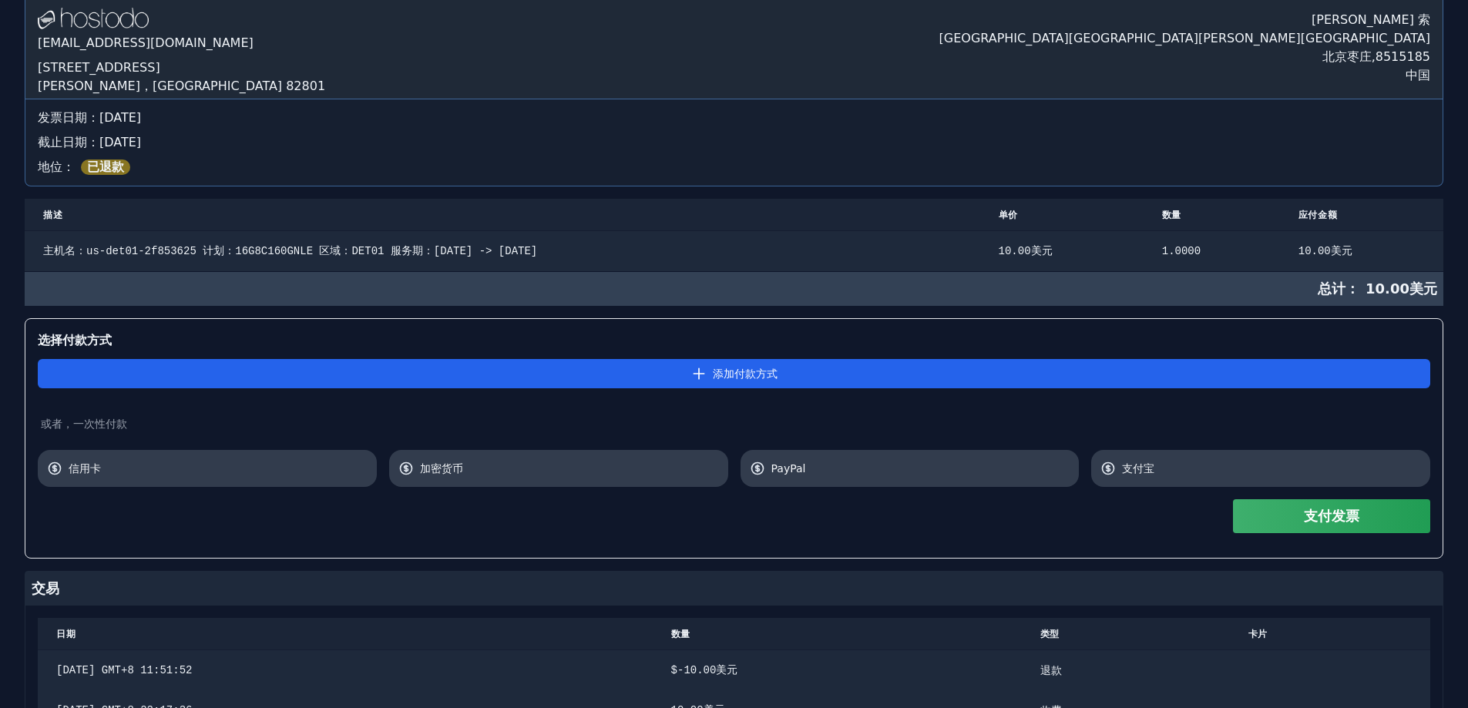
scroll to position [154, 0]
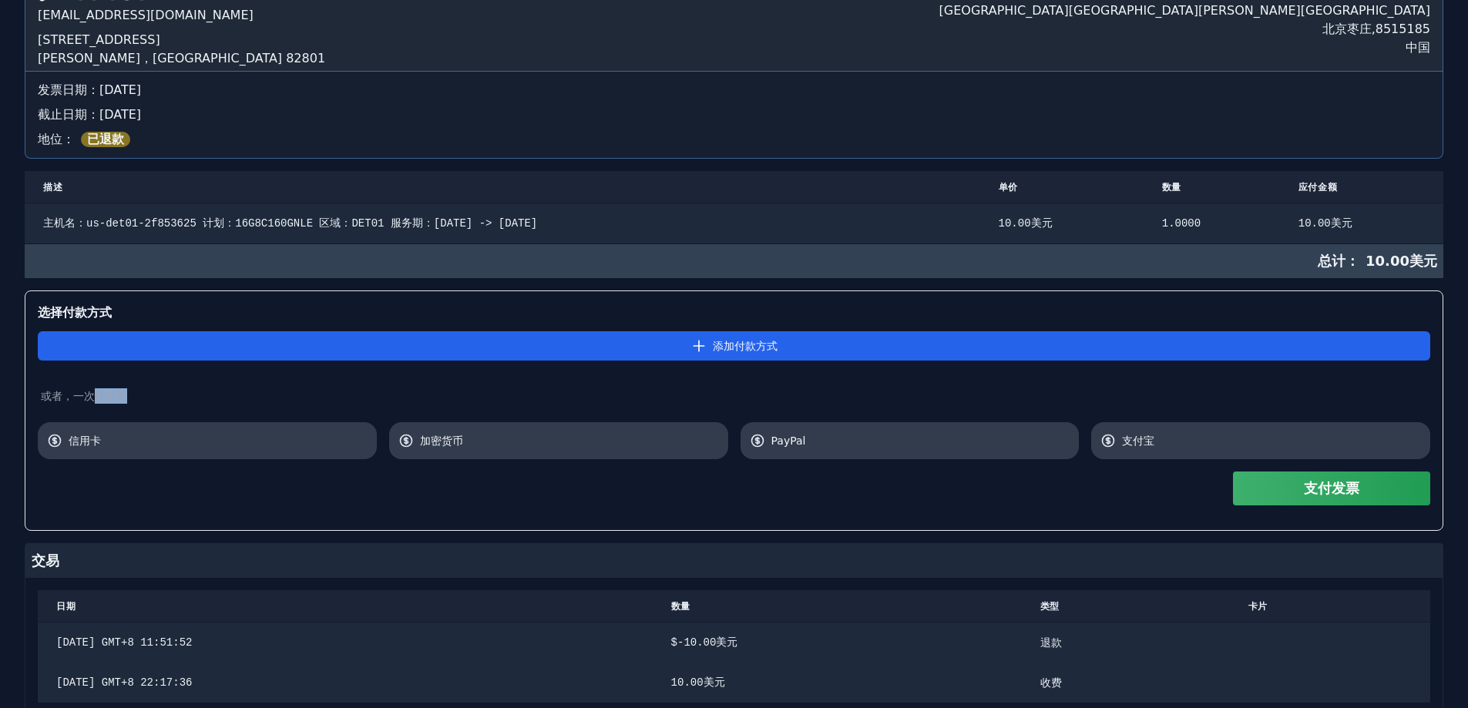
drag, startPoint x: 91, startPoint y: 396, endPoint x: 150, endPoint y: 393, distance: 58.7
click at [149, 393] on div "或者，一次性付款" at bounding box center [734, 395] width 1393 height 15
click at [258, 387] on div "添加付款方式 或者，一次性付款 信用卡 加密货币 PayPal 支付宝" at bounding box center [734, 390] width 1393 height 137
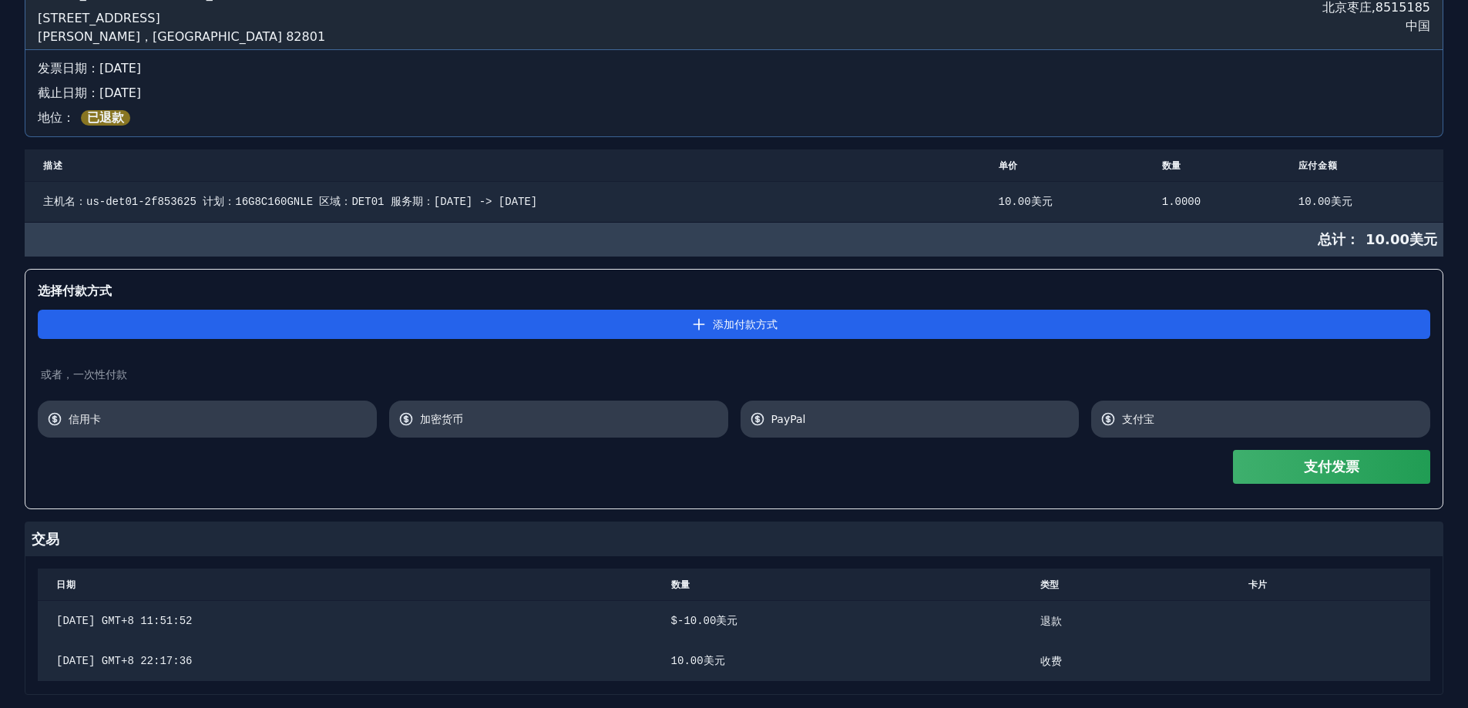
scroll to position [212, 0]
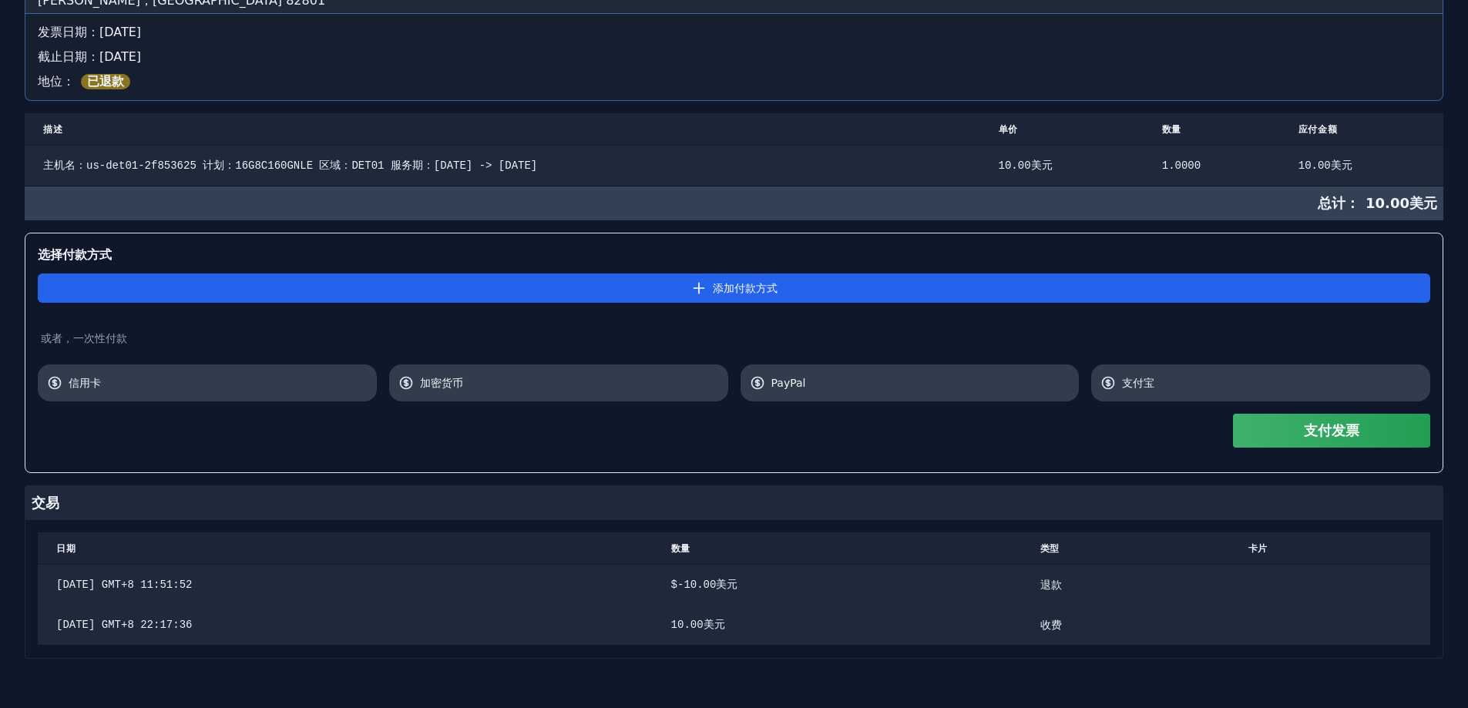
click at [1314, 439] on font "支付发票" at bounding box center [1331, 430] width 55 height 16
click at [1341, 432] on font "支付发票" at bounding box center [1331, 430] width 55 height 16
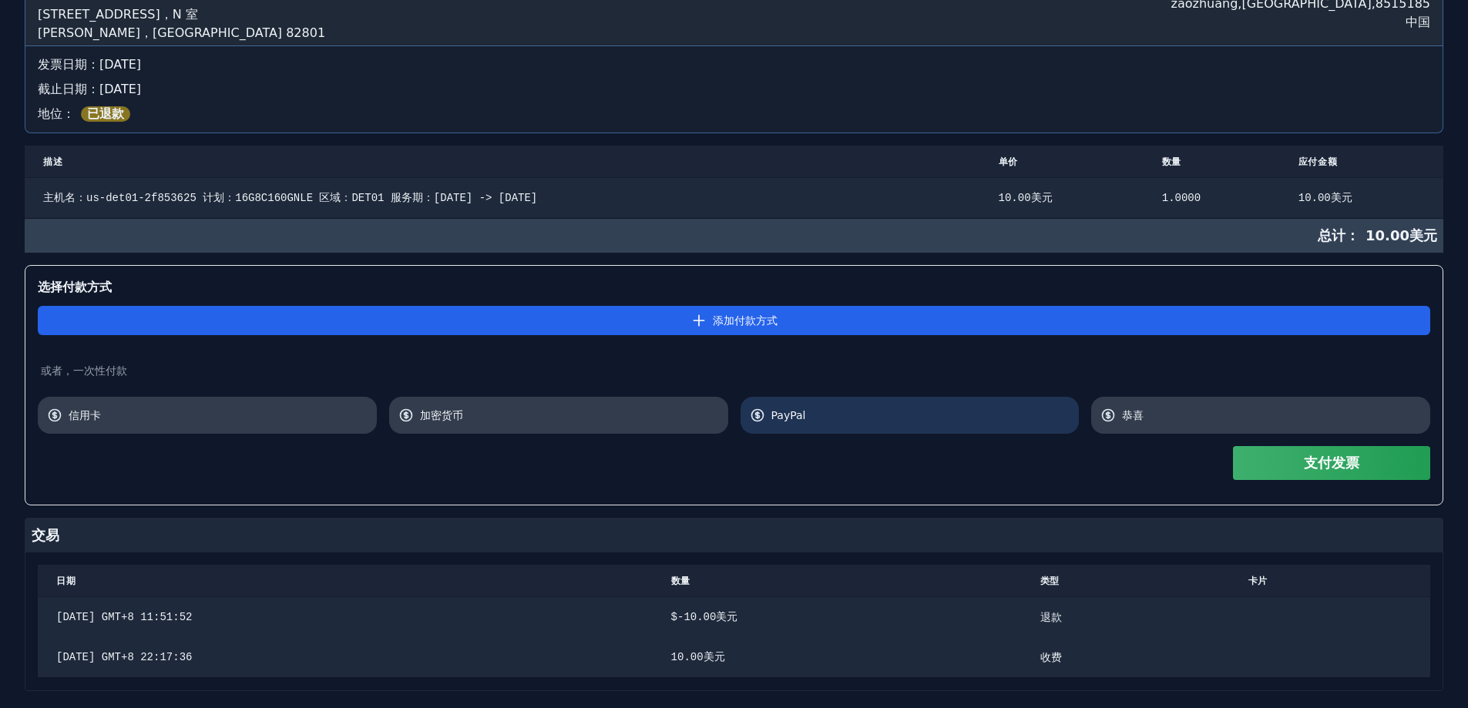
scroll to position [212, 0]
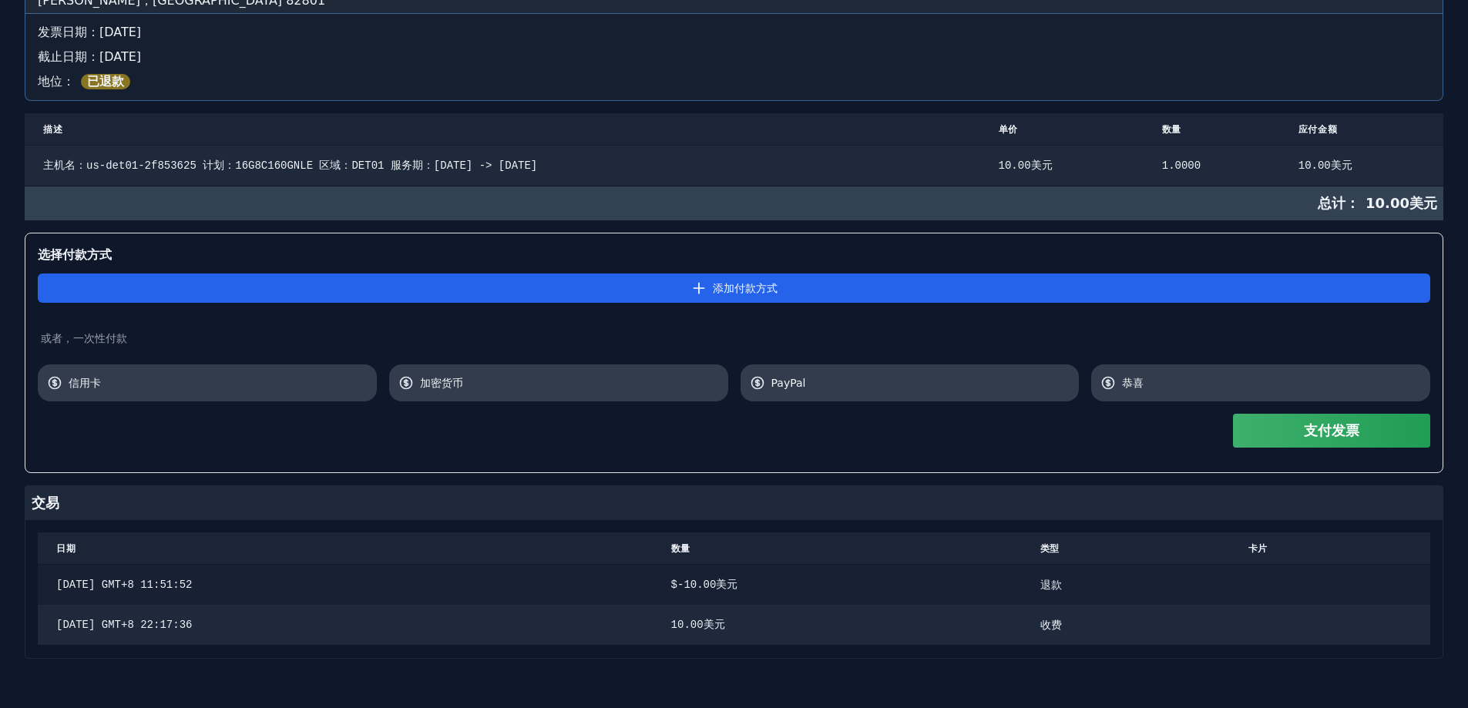
drag, startPoint x: 869, startPoint y: 582, endPoint x: 634, endPoint y: 581, distance: 235.1
click at [634, 581] on tr "2025年9月27日 GMT+8 11:51:52 $ -10.00 美元 退款" at bounding box center [734, 584] width 1393 height 41
click at [874, 589] on div "$ -10.00 美元" at bounding box center [837, 584] width 332 height 15
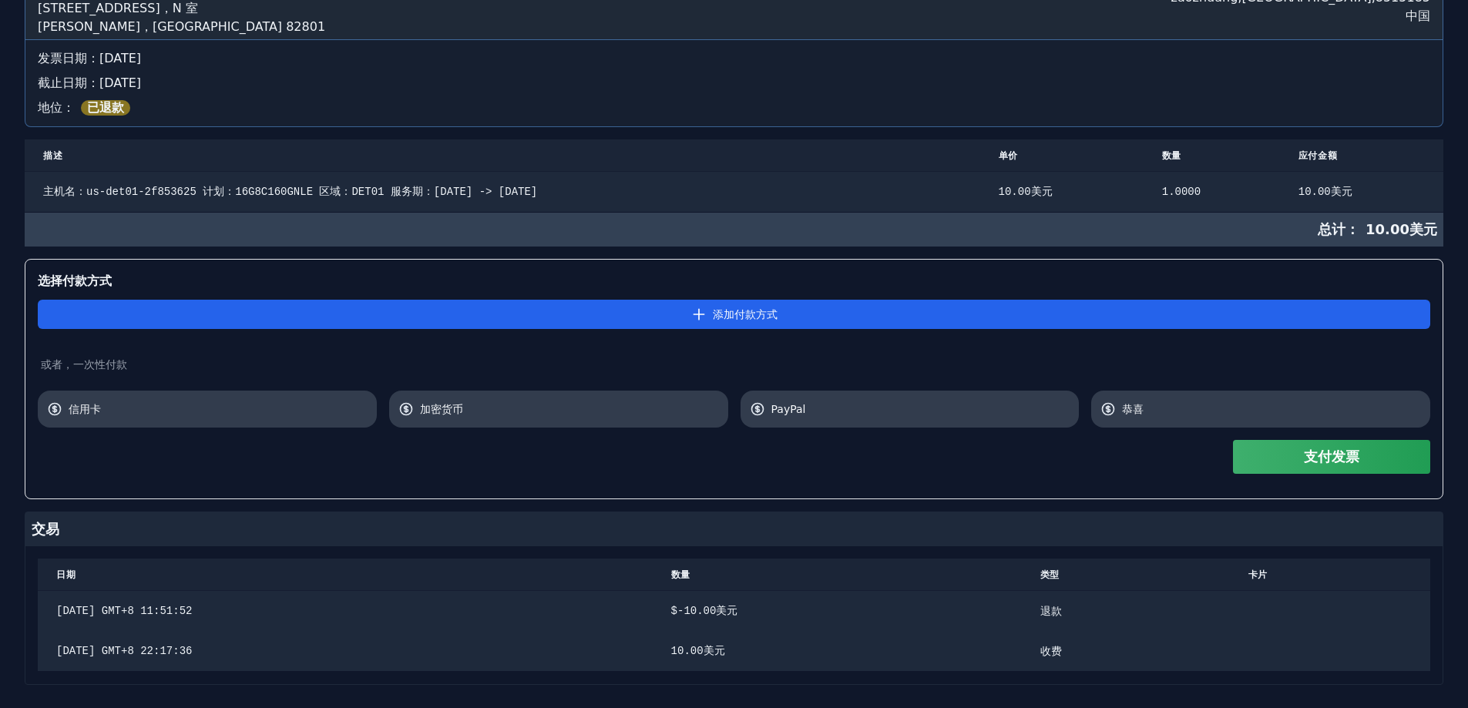
scroll to position [0, 0]
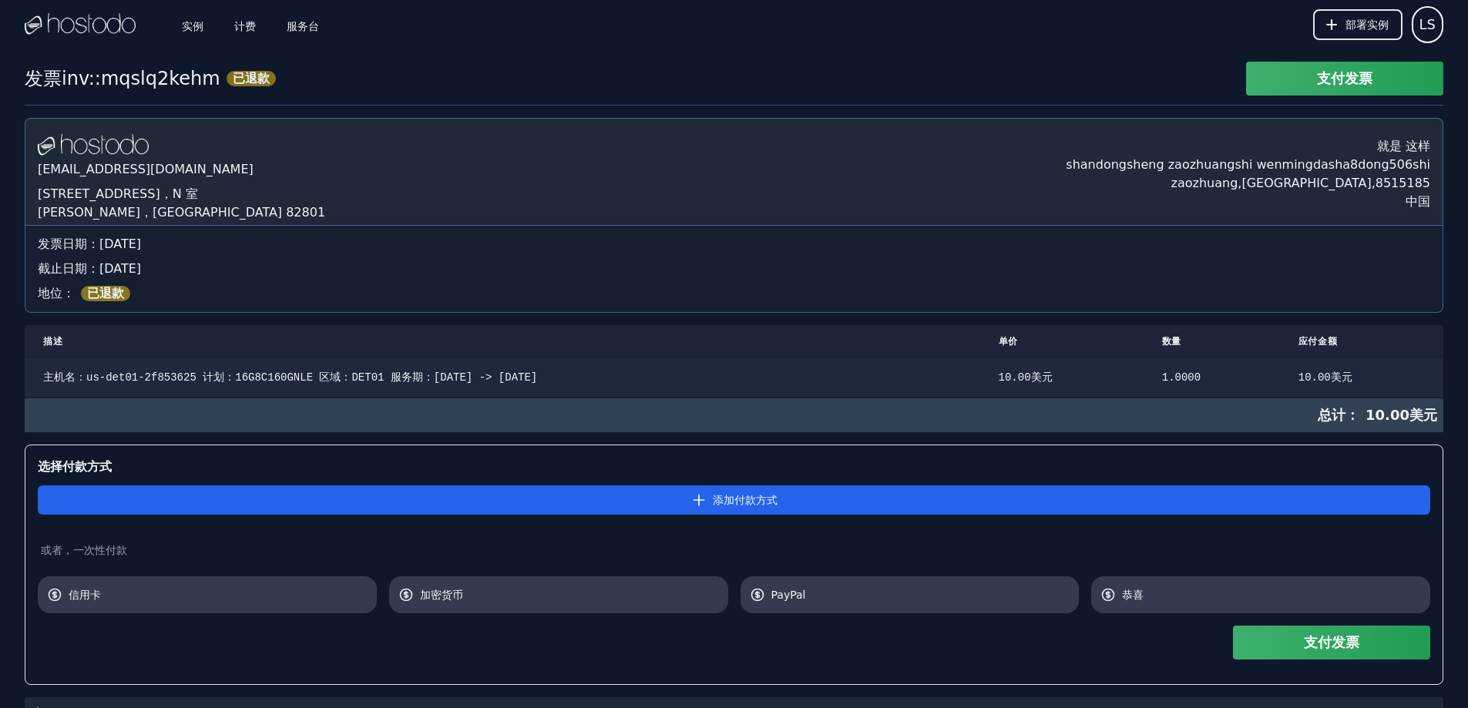
drag, startPoint x: 841, startPoint y: 589, endPoint x: 281, endPoint y: 89, distance: 750.6
click at [308, 24] on font "服务台" at bounding box center [303, 25] width 32 height 12
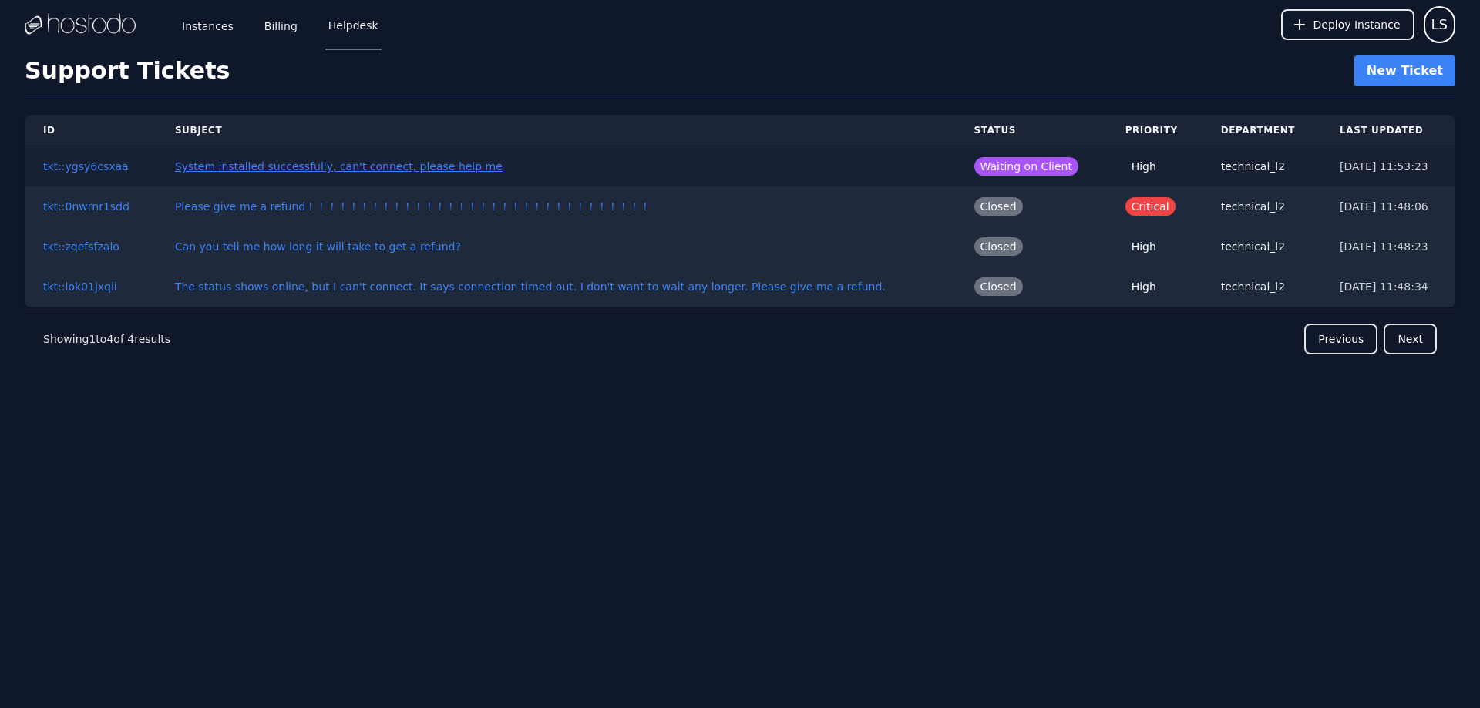
click at [368, 164] on link "System installed successfully, can't connect, please help me" at bounding box center [339, 166] width 328 height 12
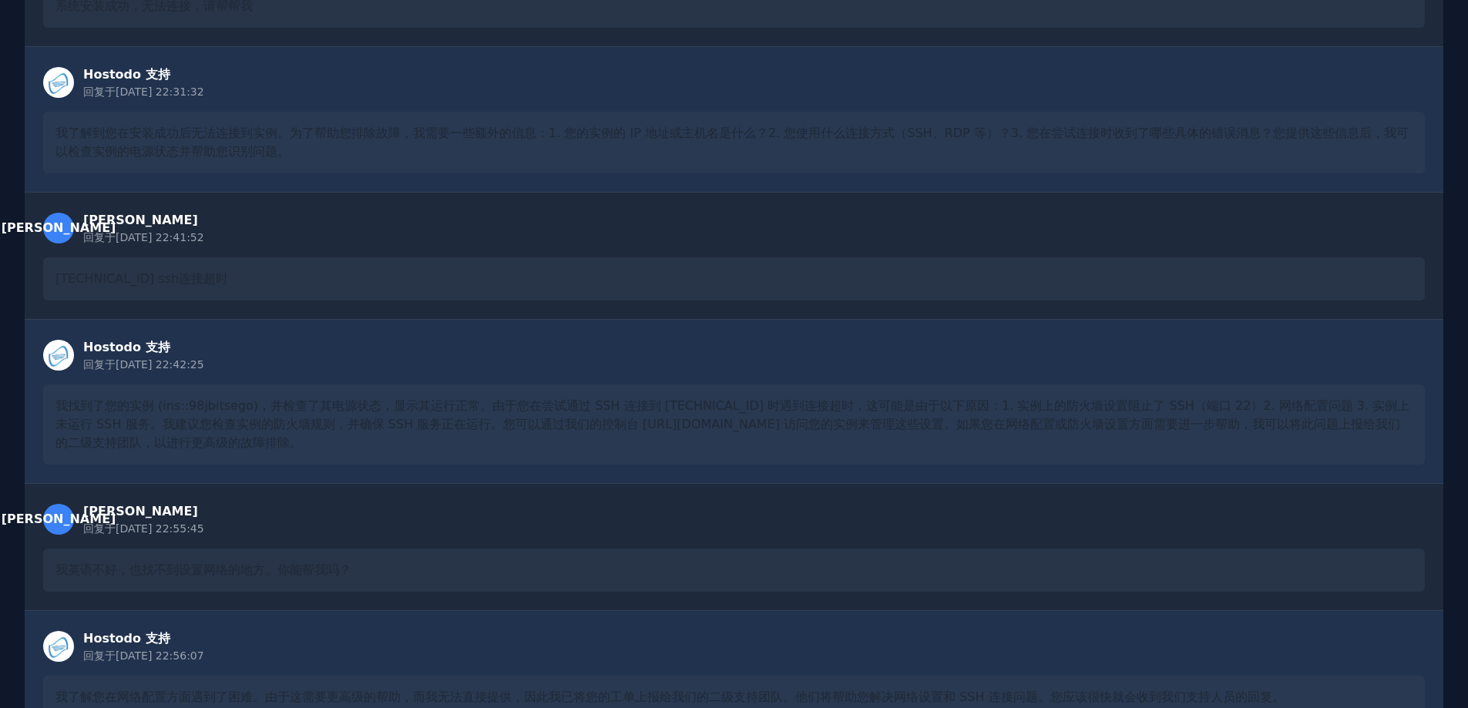
scroll to position [893, 0]
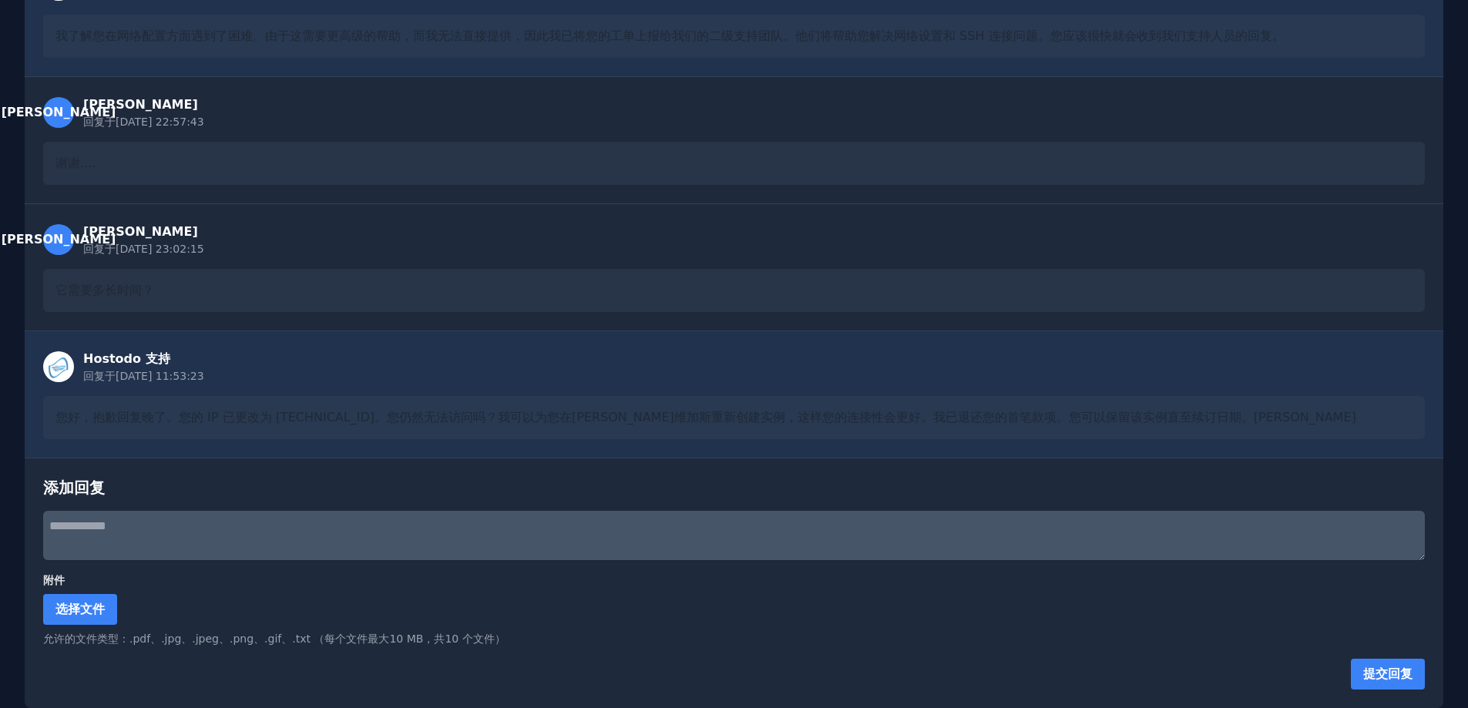
drag, startPoint x: 872, startPoint y: 193, endPoint x: 571, endPoint y: 413, distance: 372.3
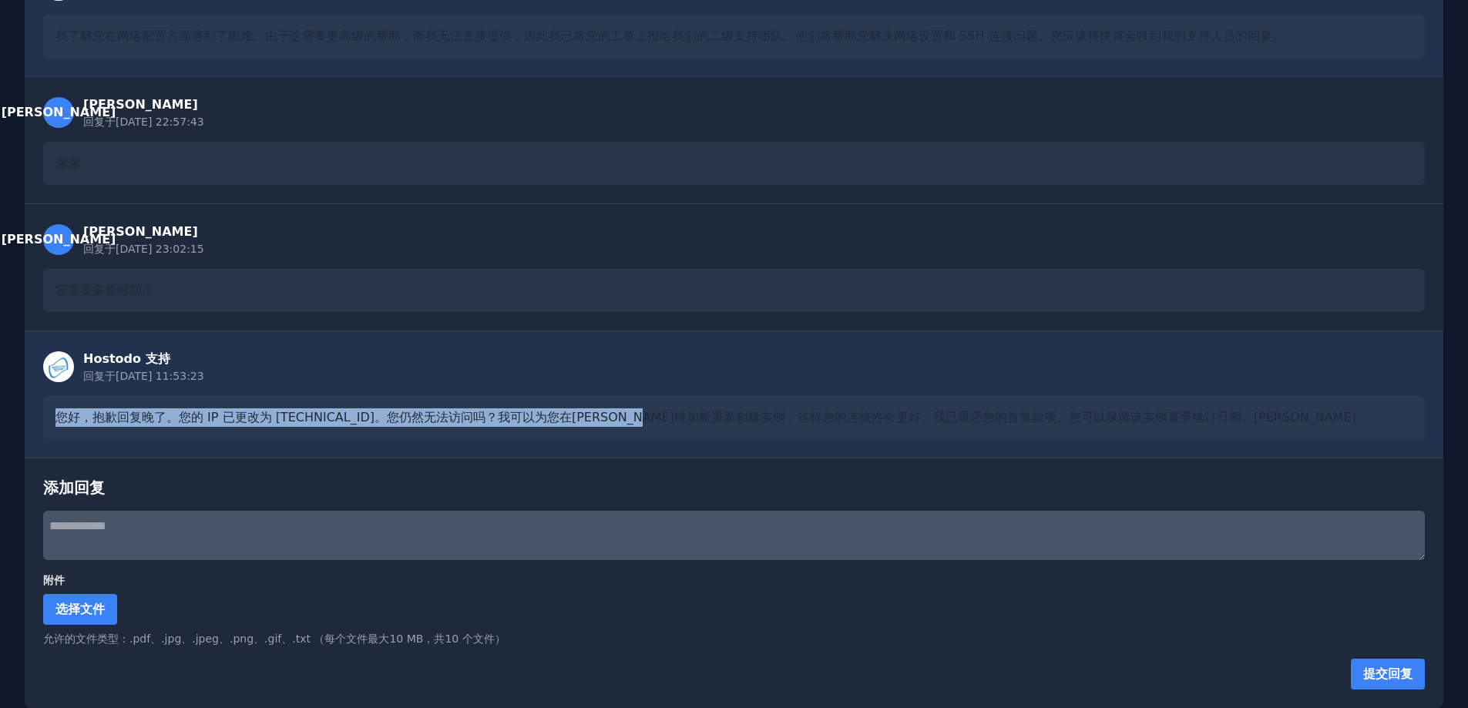
drag, startPoint x: 156, startPoint y: 415, endPoint x: 684, endPoint y: 418, distance: 528.0
click at [684, 418] on div "您好，抱歉回复晚了。您的 IP 已更改为 38.43.93.112。您仍然无法访问吗？我可以为您在拉斯维加斯重新创建实例，这样您的连接性会更好。我已退还您的首…" at bounding box center [734, 417] width 1382 height 43
click at [615, 384] on div "Hostodo 支持 回复于 2025/9/27 11:53:23 您好，抱歉回复晚了。您的 IP 已更改为 38.43.93.112。您仍然无法访问吗？我可…" at bounding box center [734, 394] width 1419 height 127
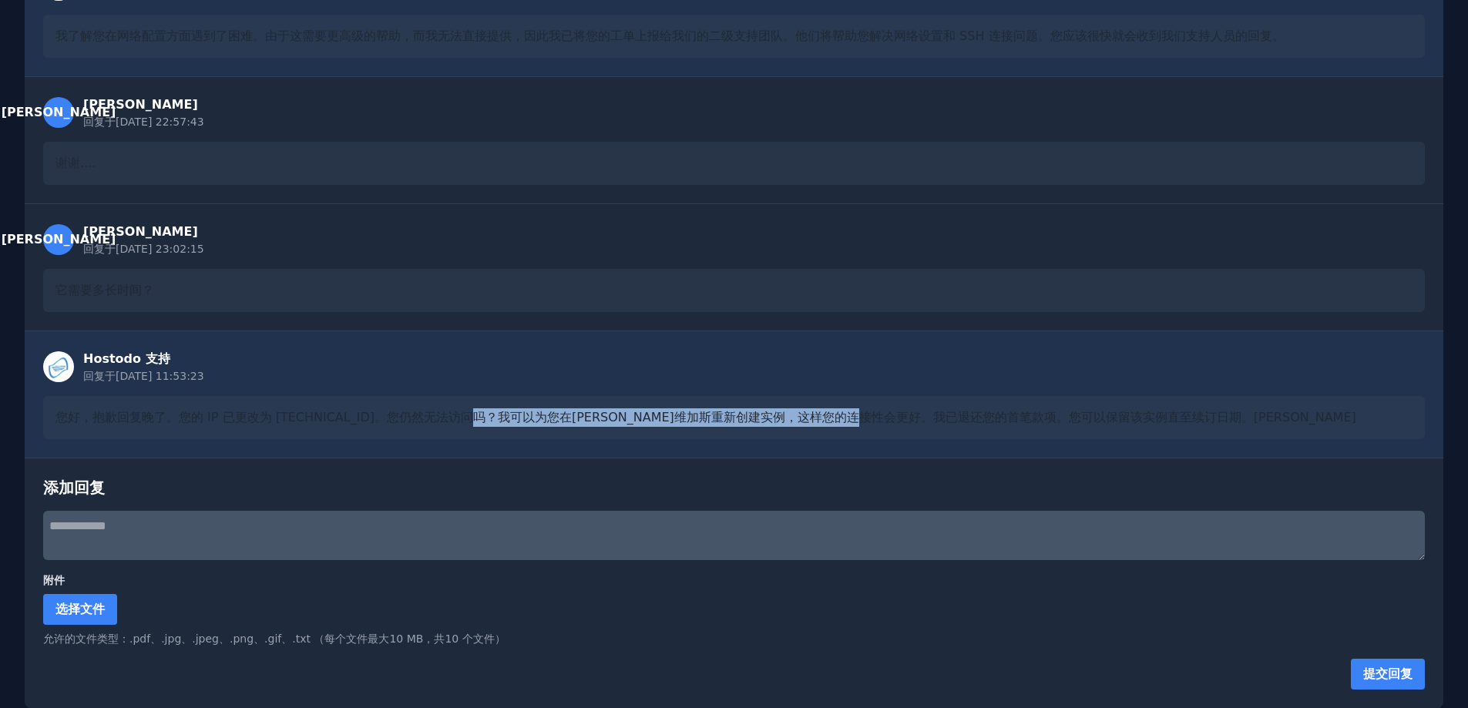
drag, startPoint x: 468, startPoint y: 408, endPoint x: 913, endPoint y: 423, distance: 445.0
click at [913, 423] on div "您好，抱歉回复晚了。您的 IP 已更改为 38.43.93.112。您仍然无法访问吗？我可以为您在拉斯维加斯重新创建实例，这样您的连接性会更好。我已退还您的首…" at bounding box center [734, 417] width 1382 height 43
click at [768, 392] on div "Hostodo 支持 回复于 2025/9/27 11:53:23 您好，抱歉回复晚了。您的 IP 已更改为 38.43.93.112。您仍然无法访问吗？我可…" at bounding box center [734, 394] width 1419 height 127
drag, startPoint x: 689, startPoint y: 411, endPoint x: 1156, endPoint y: 418, distance: 467.1
click at [1156, 418] on font "您好，抱歉回复晚了。您的 IP 已更改为 38.43.93.112。您仍然无法访问吗？我可以为您在拉斯维加斯重新创建实例，这样您的连接性会更好。我已退还您的首…" at bounding box center [705, 417] width 1301 height 15
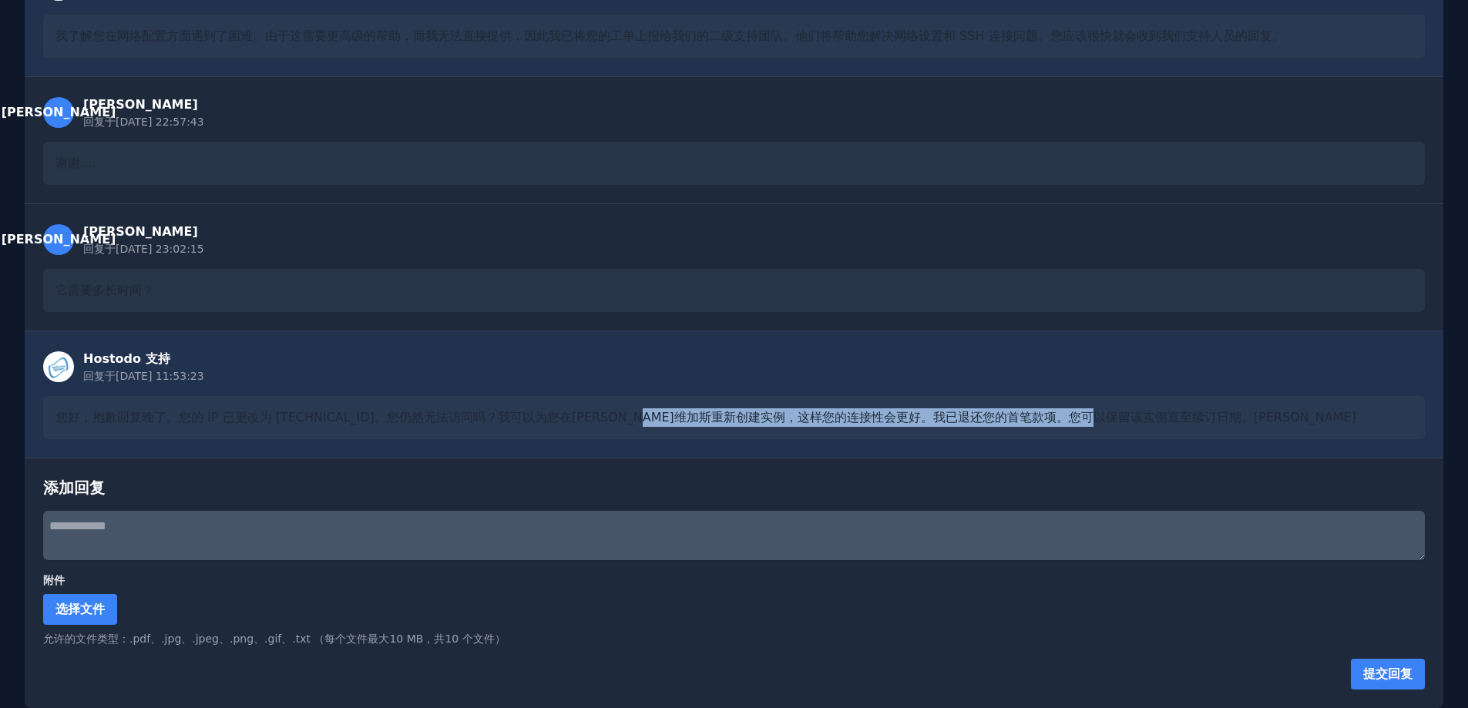
click at [1042, 435] on div "您好，抱歉回复晚了。您的 IP 已更改为 38.43.93.112。您仍然无法访问吗？我可以为您在拉斯维加斯重新创建实例，这样您的连接性会更好。我已退还您的首…" at bounding box center [734, 417] width 1382 height 43
drag, startPoint x: 929, startPoint y: 410, endPoint x: 1271, endPoint y: 427, distance: 342.6
click at [1271, 427] on div "您好，抱歉回复晚了。您的 IP 已更改为 38.43.93.112。您仍然无法访问吗？我可以为您在拉斯维加斯重新创建实例，这样您的连接性会更好。我已退还您的首…" at bounding box center [734, 417] width 1382 height 43
click at [894, 393] on div "Hostodo 支持 回复于 2025/9/27 11:53:23 您好，抱歉回复晚了。您的 IP 已更改为 38.43.93.112。您仍然无法访问吗？我可…" at bounding box center [734, 394] width 1419 height 127
click at [163, 524] on textarea at bounding box center [734, 535] width 1382 height 49
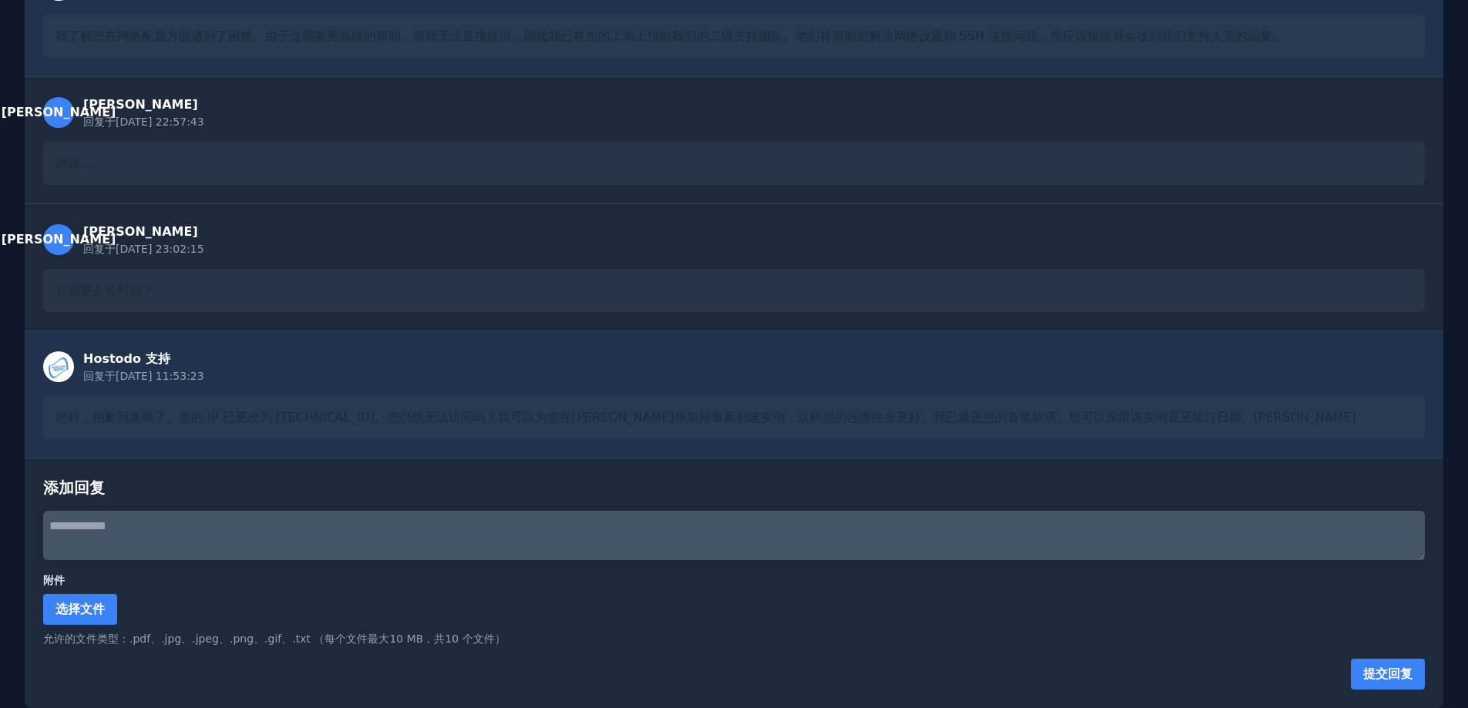
paste textarea "**********"
type textarea "**********"
click at [1389, 667] on font "提交回复" at bounding box center [1387, 674] width 49 height 15
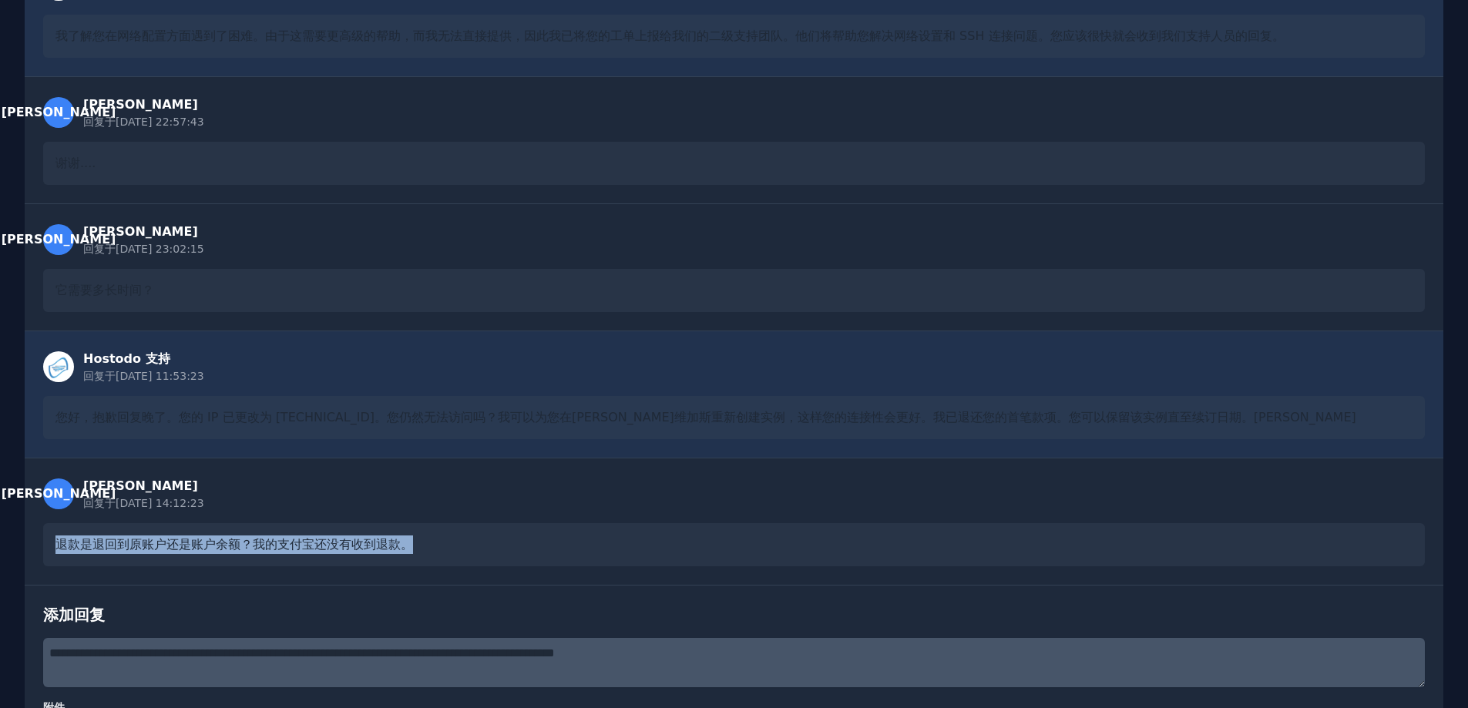
drag, startPoint x: 39, startPoint y: 543, endPoint x: 728, endPoint y: 543, distance: 689.0
click at [728, 543] on div "李 李索 回复于 2025/9/27 14:12:23 退款是退回到原账户还是账户余额？我的支付宝还没有收到退款。" at bounding box center [734, 521] width 1419 height 127
click at [720, 534] on div "退款是退回到原账户还是账户余额？我的支付宝还没有收到退款。" at bounding box center [734, 544] width 1382 height 43
drag, startPoint x: 467, startPoint y: 546, endPoint x: 0, endPoint y: 537, distance: 467.2
click at [0, 537] on div "← 返回门票 tkt::ygsy6csxaa - 系统安装成功，无法连接，请帮助我 关闭工单 [PERSON_NAME] 于[DATE] 22:31:17 开…" at bounding box center [734, 1] width 1468 height 1667
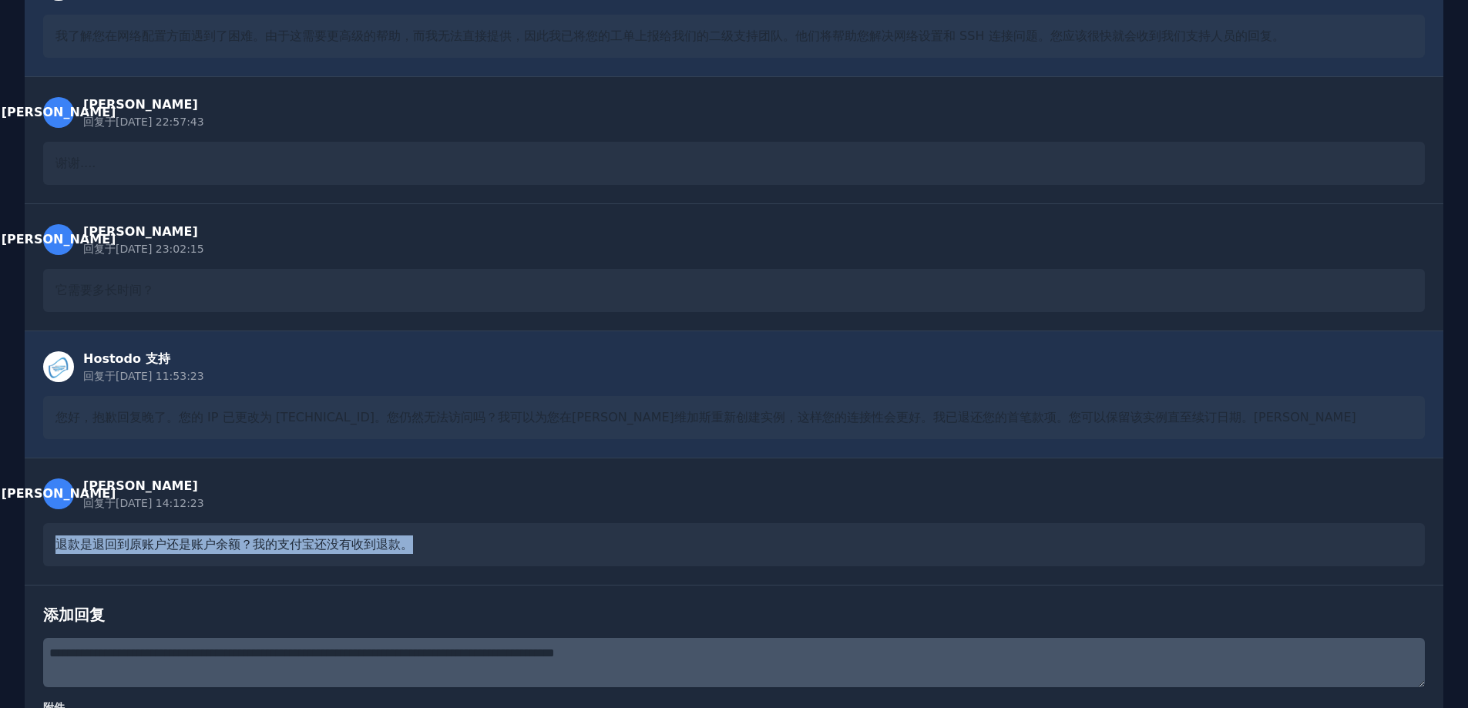
click at [448, 522] on div "李 李索 回复于 2025/9/27 14:12:23 退款是退回到原账户还是账户余额？我的支付宝还没有收到退款。" at bounding box center [734, 521] width 1419 height 127
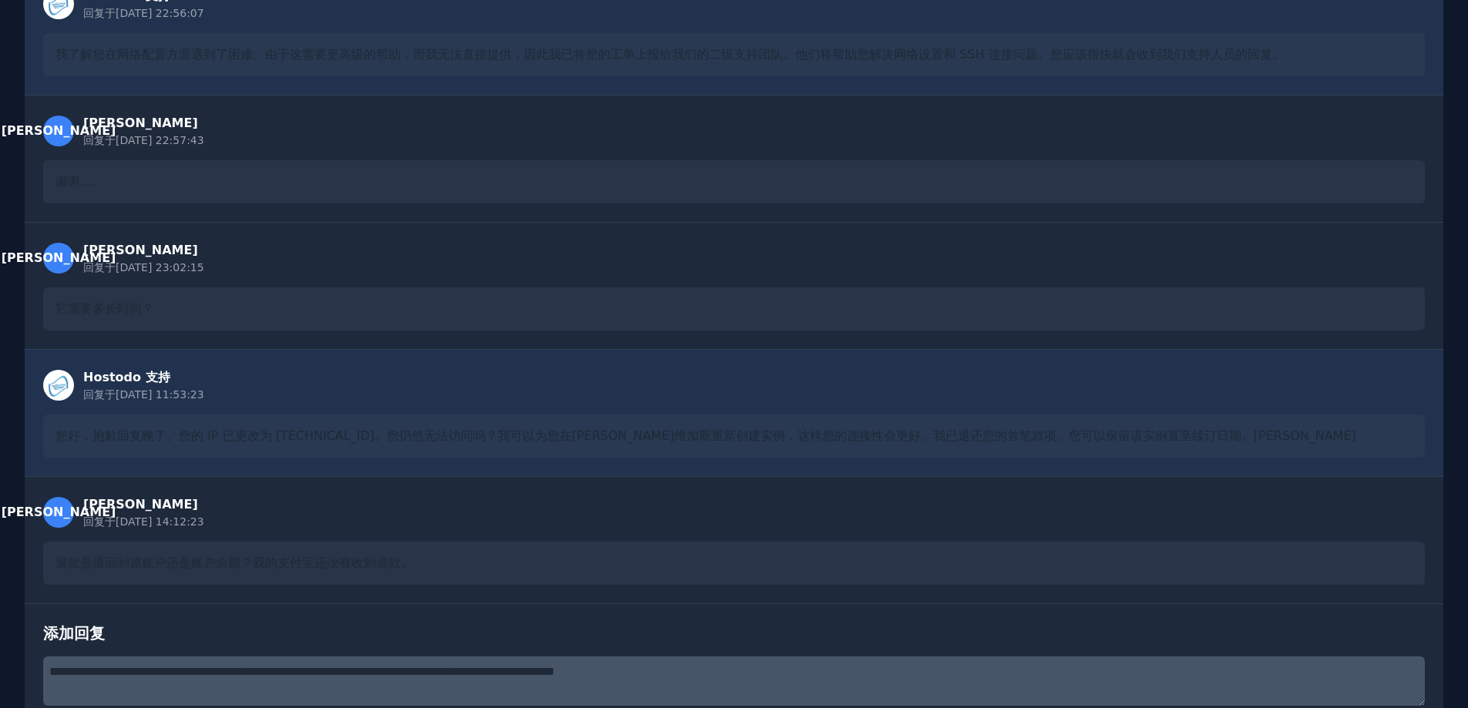
scroll to position [0, 0]
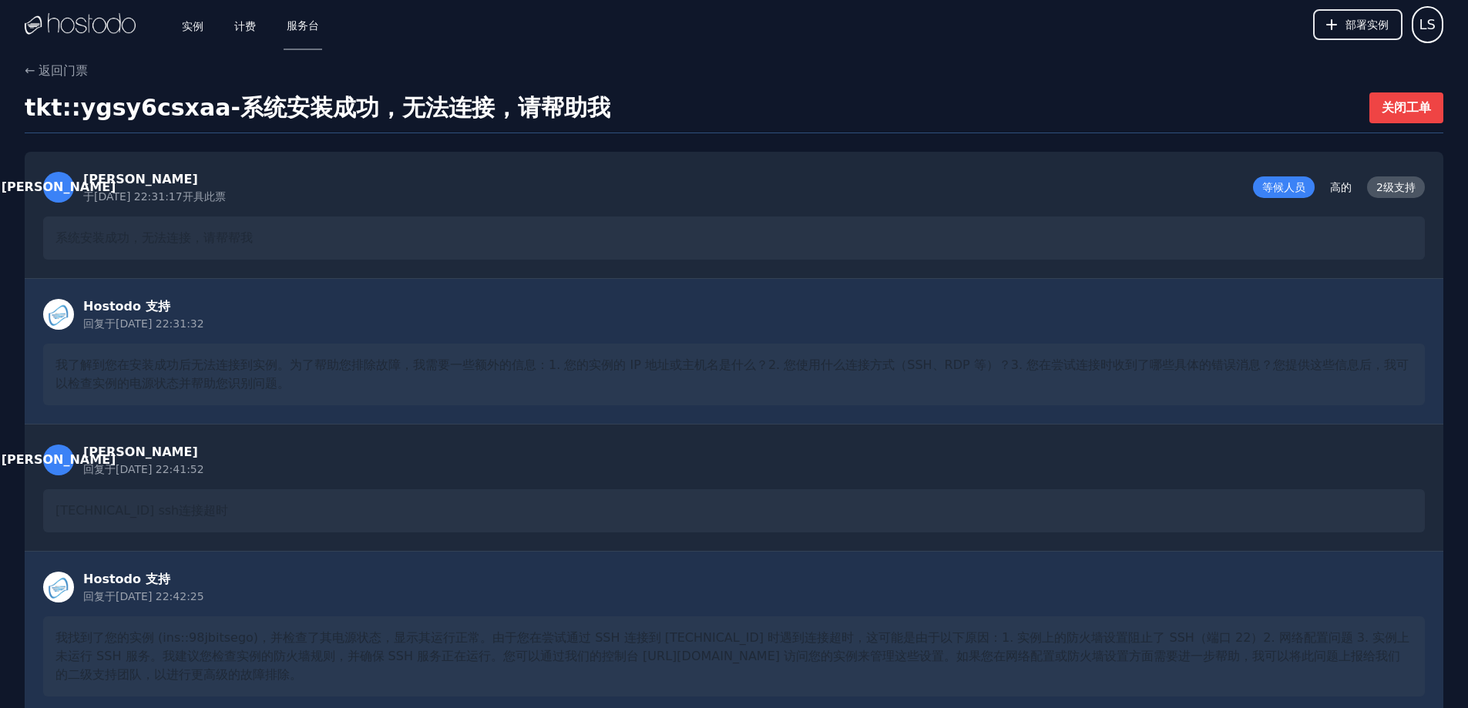
drag, startPoint x: 432, startPoint y: 466, endPoint x: 331, endPoint y: 138, distance: 343.0
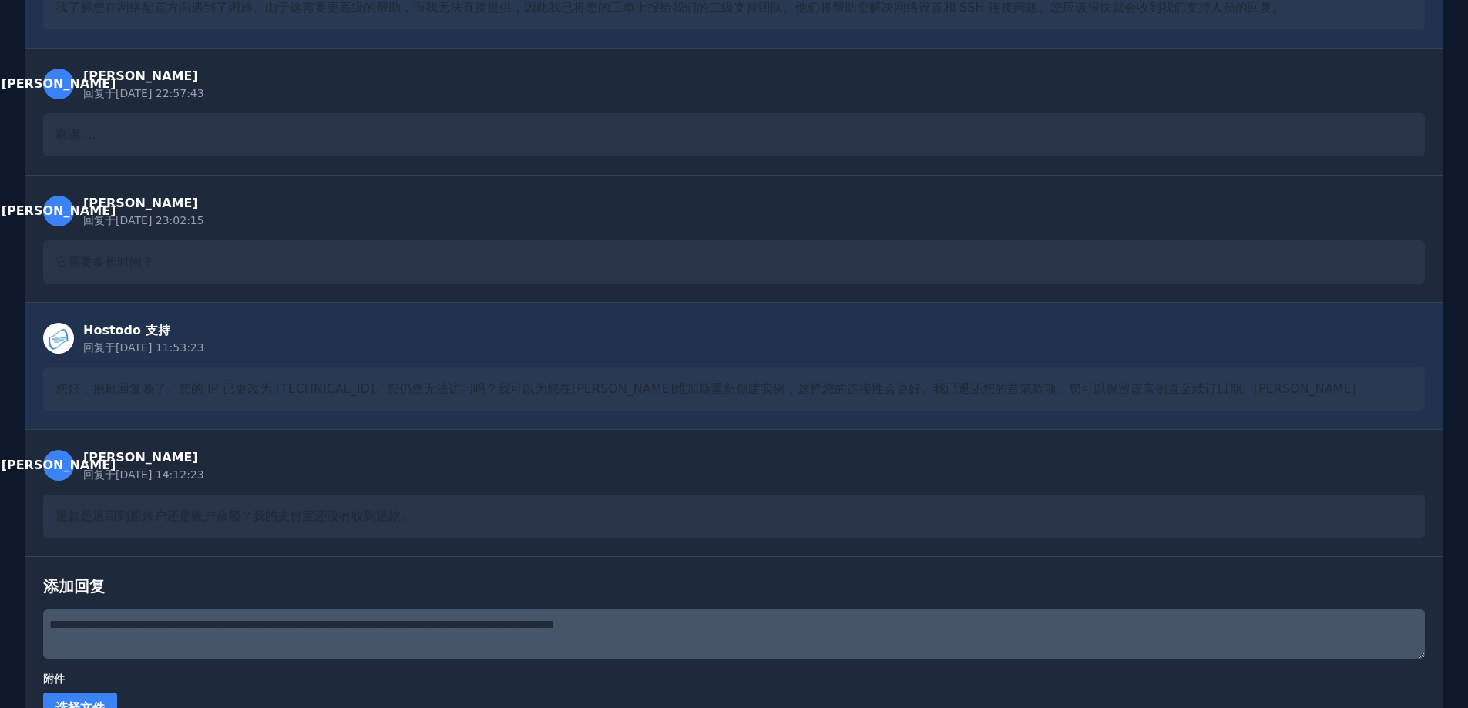
scroll to position [925, 0]
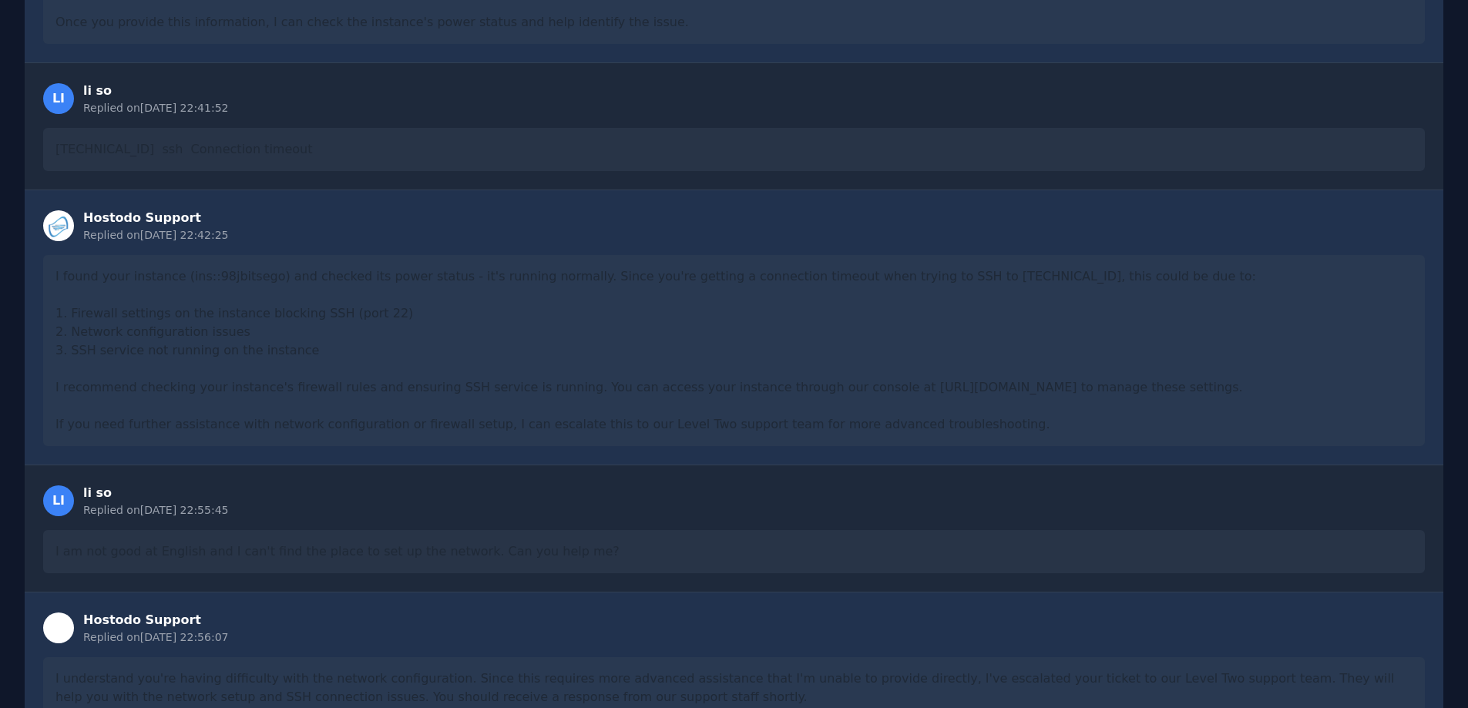
scroll to position [1446, 0]
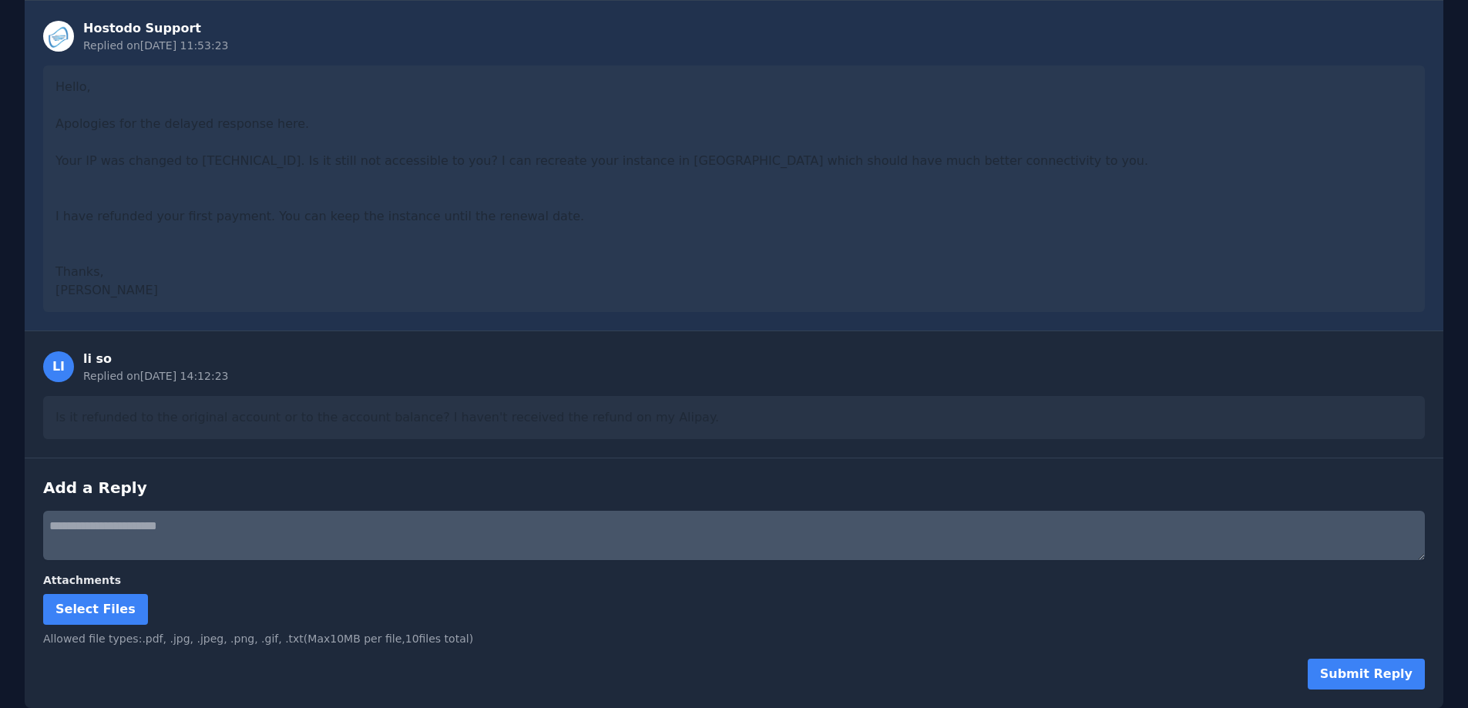
drag, startPoint x: 643, startPoint y: 189, endPoint x: 650, endPoint y: 482, distance: 293.7
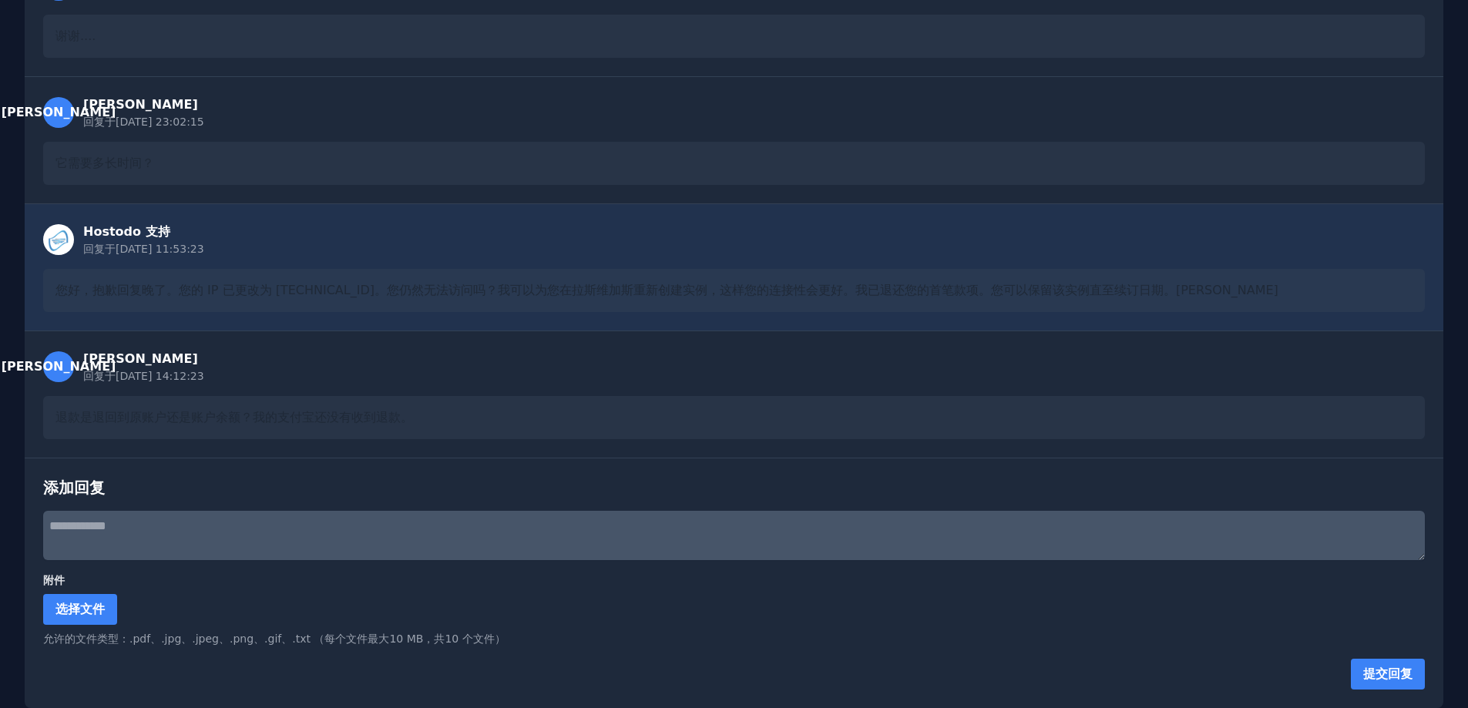
scroll to position [1020, 0]
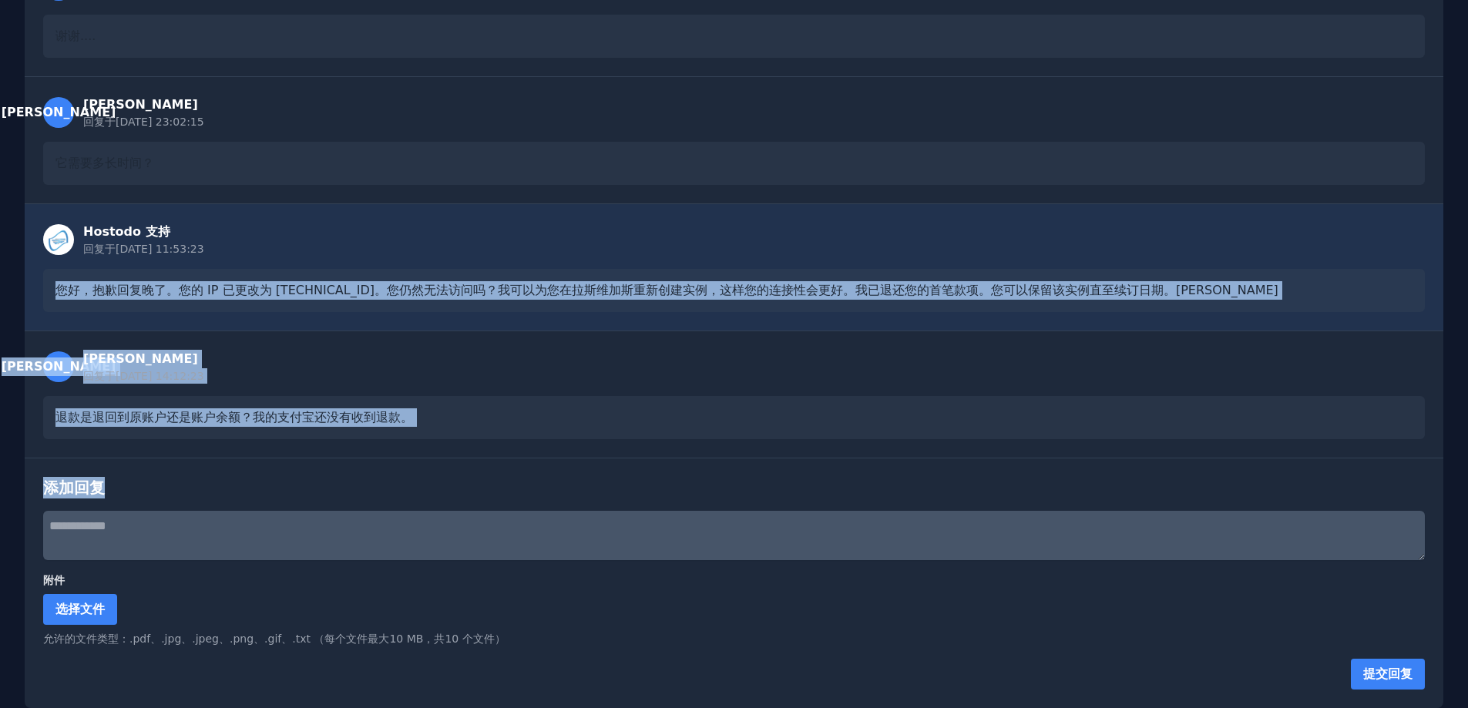
drag, startPoint x: 88, startPoint y: 283, endPoint x: 1299, endPoint y: 489, distance: 1228.3
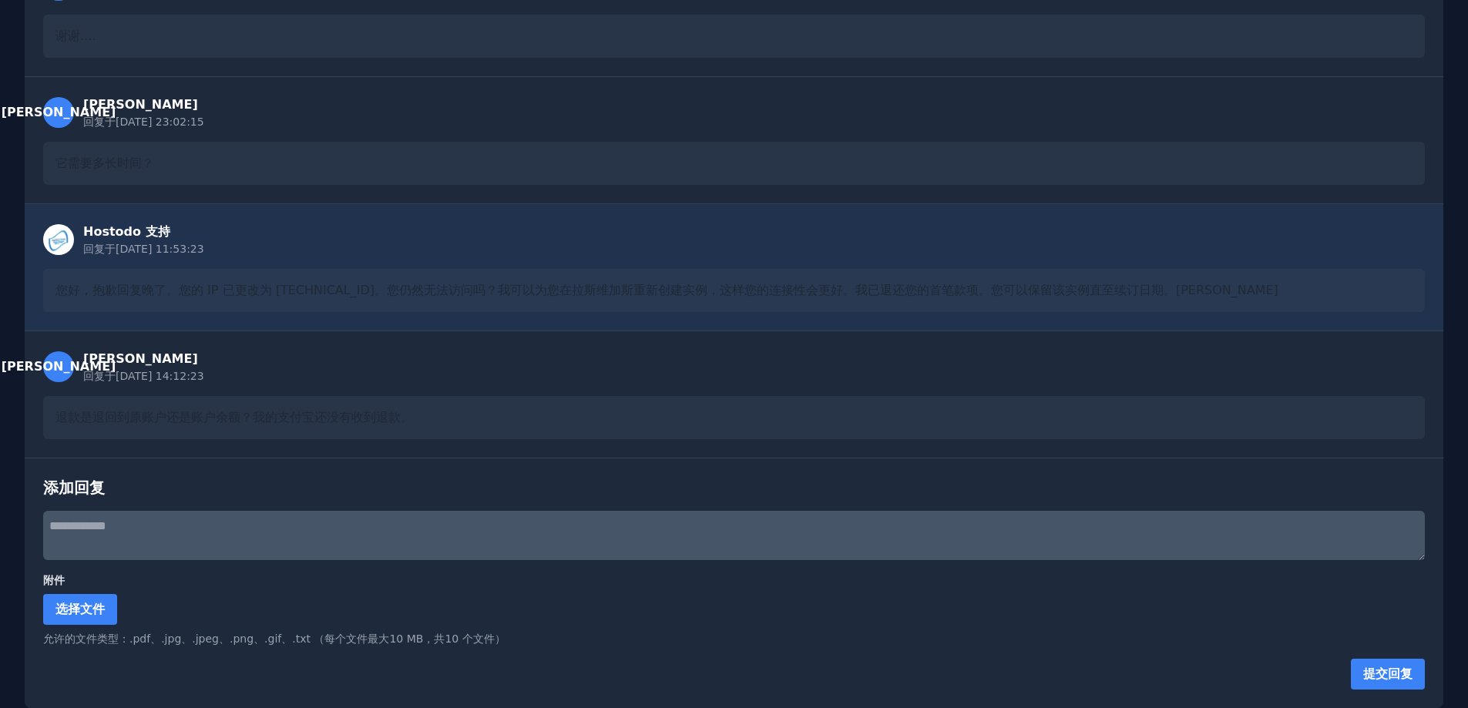
click at [888, 159] on div "它需要多长时间？" at bounding box center [734, 163] width 1382 height 43
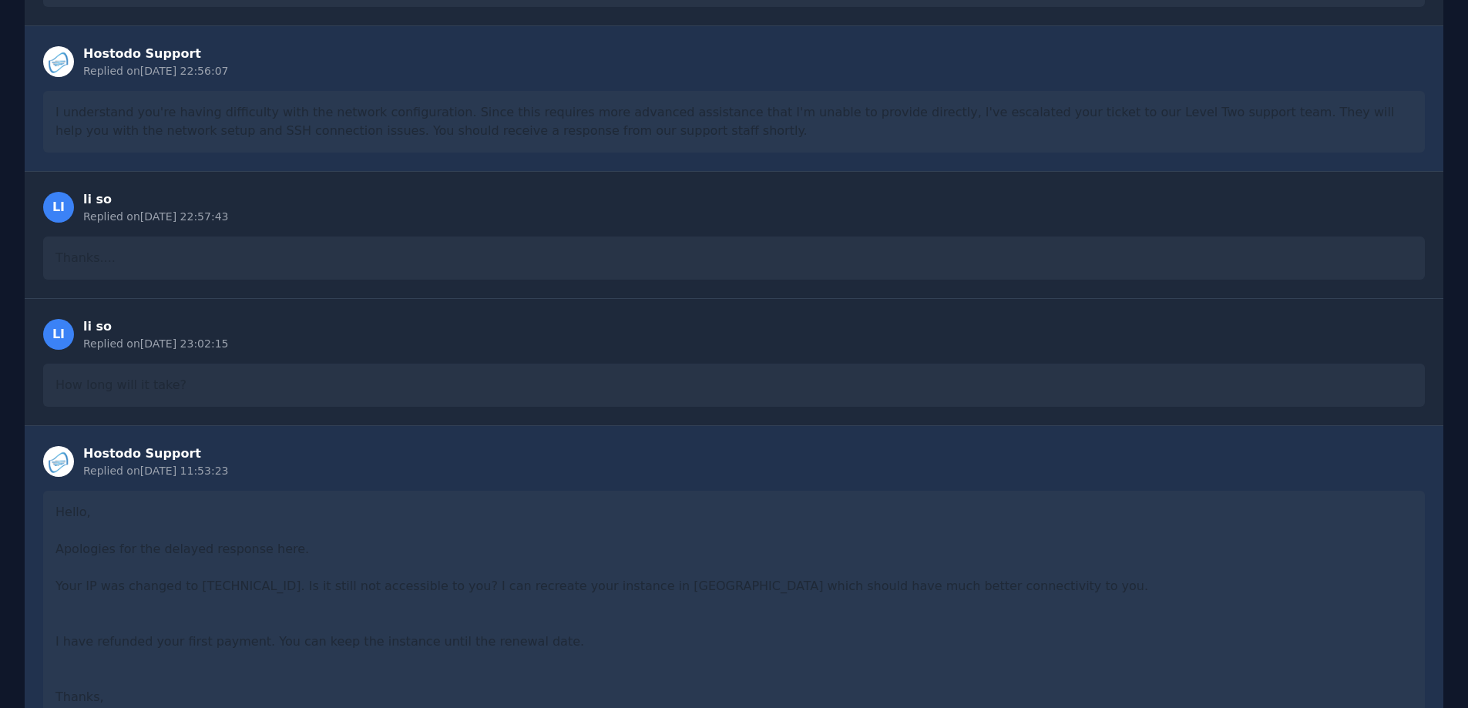
scroll to position [1446, 0]
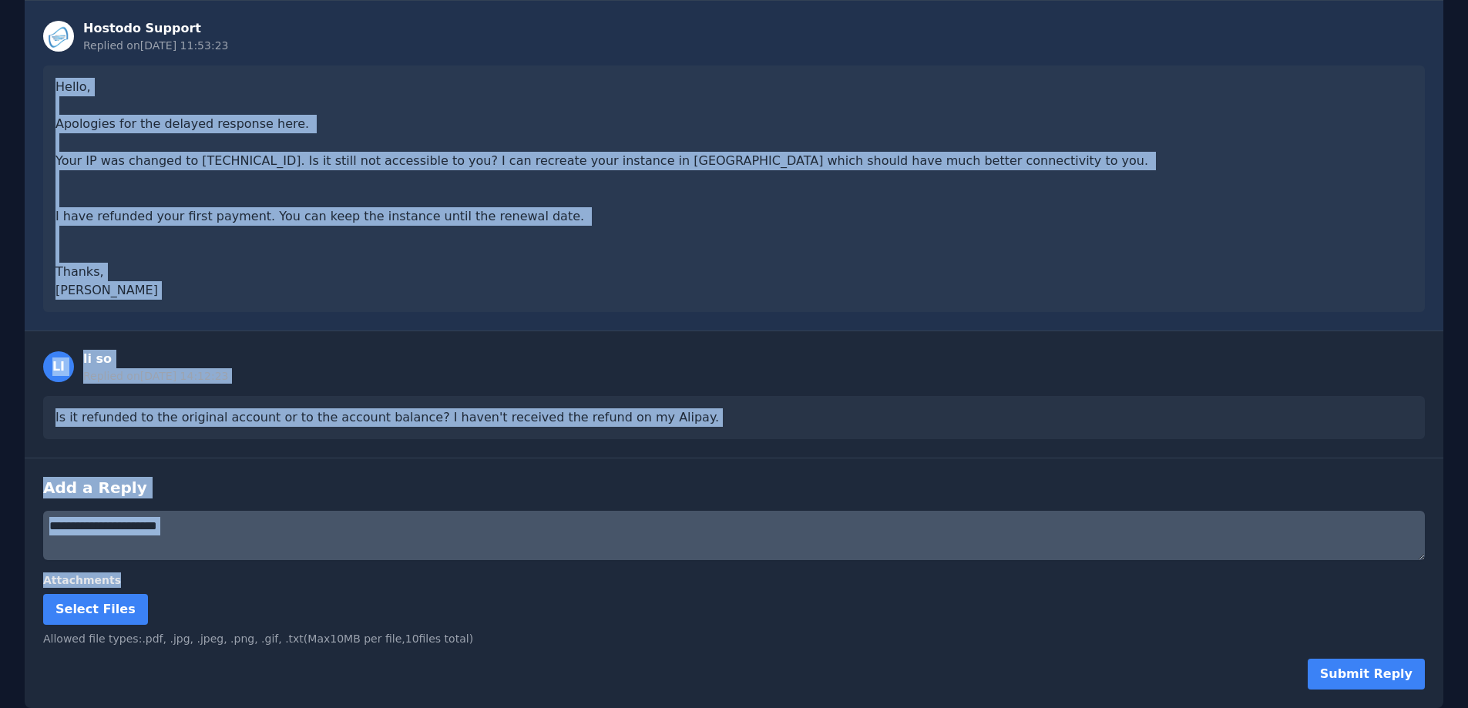
drag, startPoint x: 77, startPoint y: 79, endPoint x: 628, endPoint y: 566, distance: 735.5
click at [381, 308] on div "Hello, Apologies for the delayed response here. Your IP was changed to 38.43.93…" at bounding box center [734, 189] width 1382 height 247
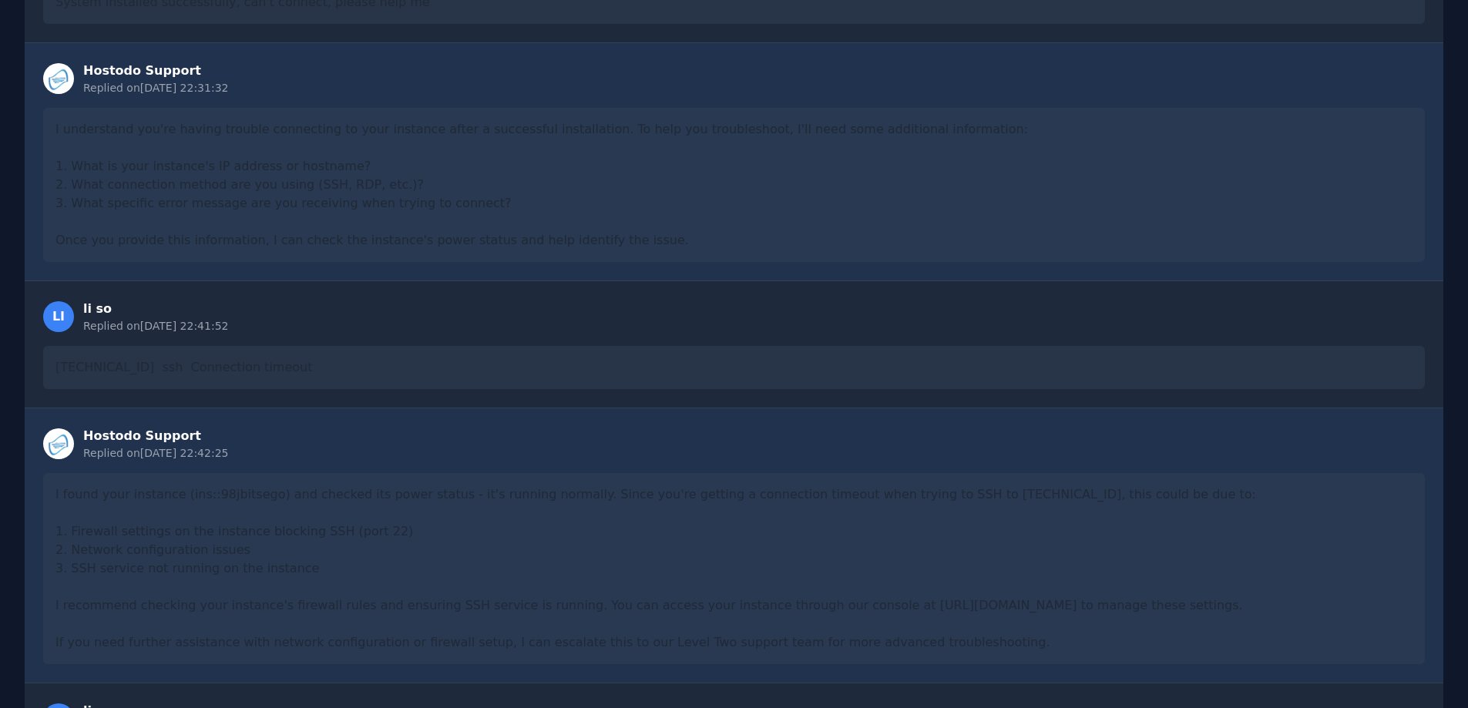
scroll to position [0, 0]
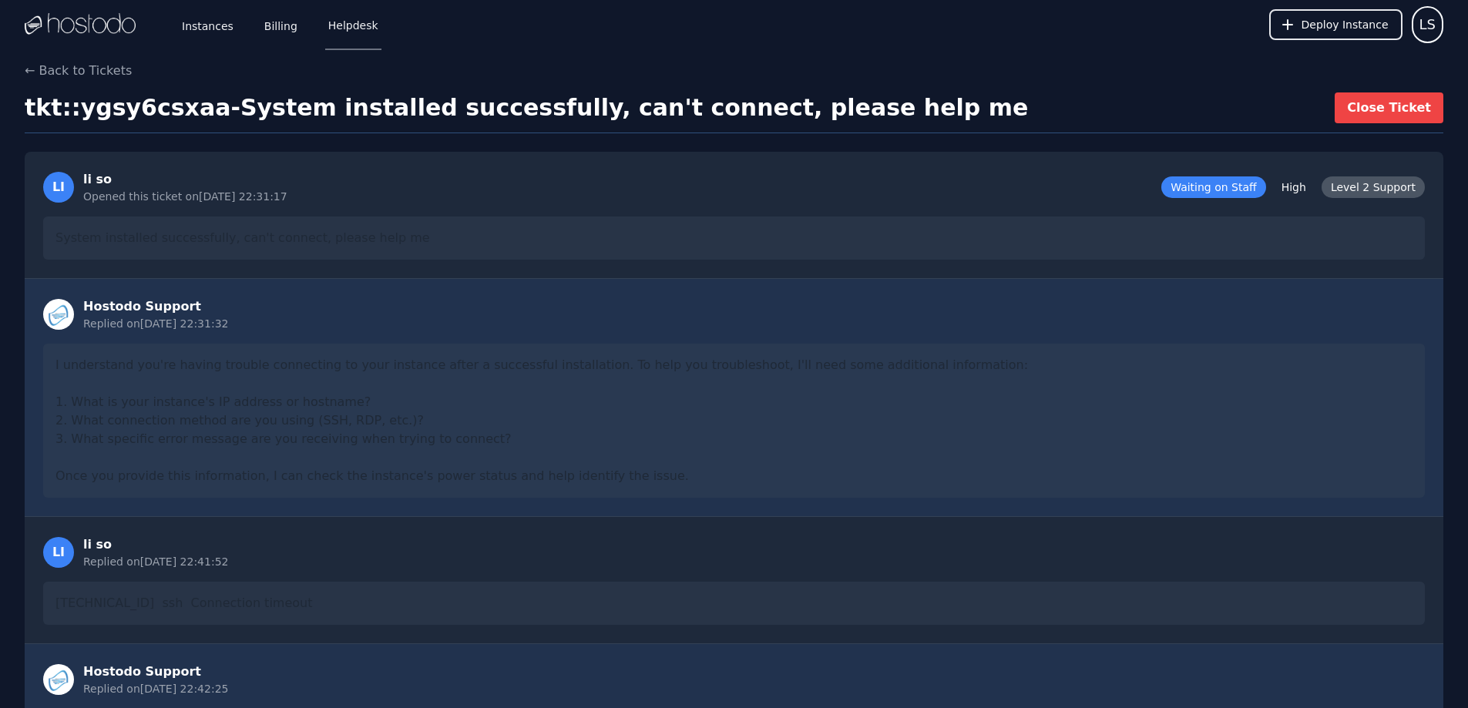
drag, startPoint x: 438, startPoint y: 377, endPoint x: 355, endPoint y: 85, distance: 303.5
click at [285, 25] on link "Billing" at bounding box center [280, 24] width 39 height 51
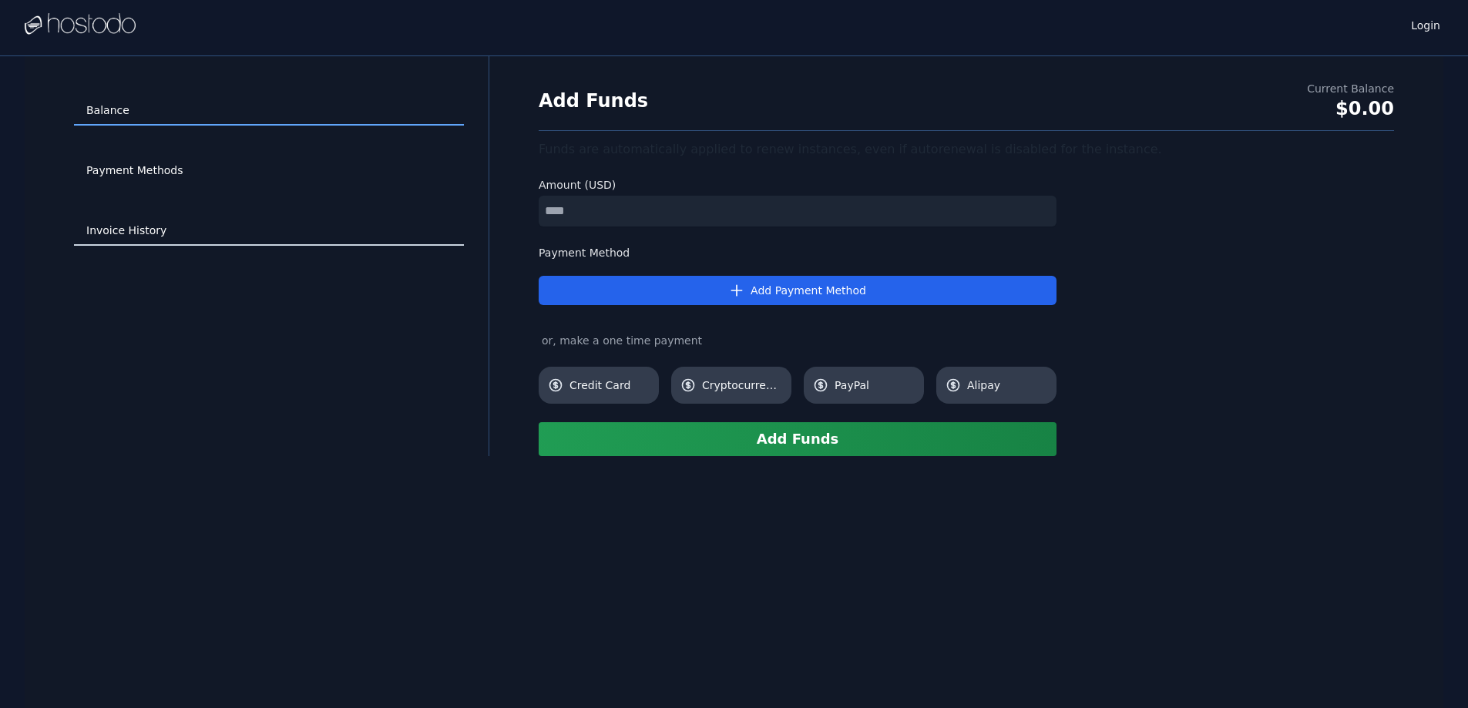
click at [127, 241] on link "Invoice History" at bounding box center [269, 231] width 390 height 29
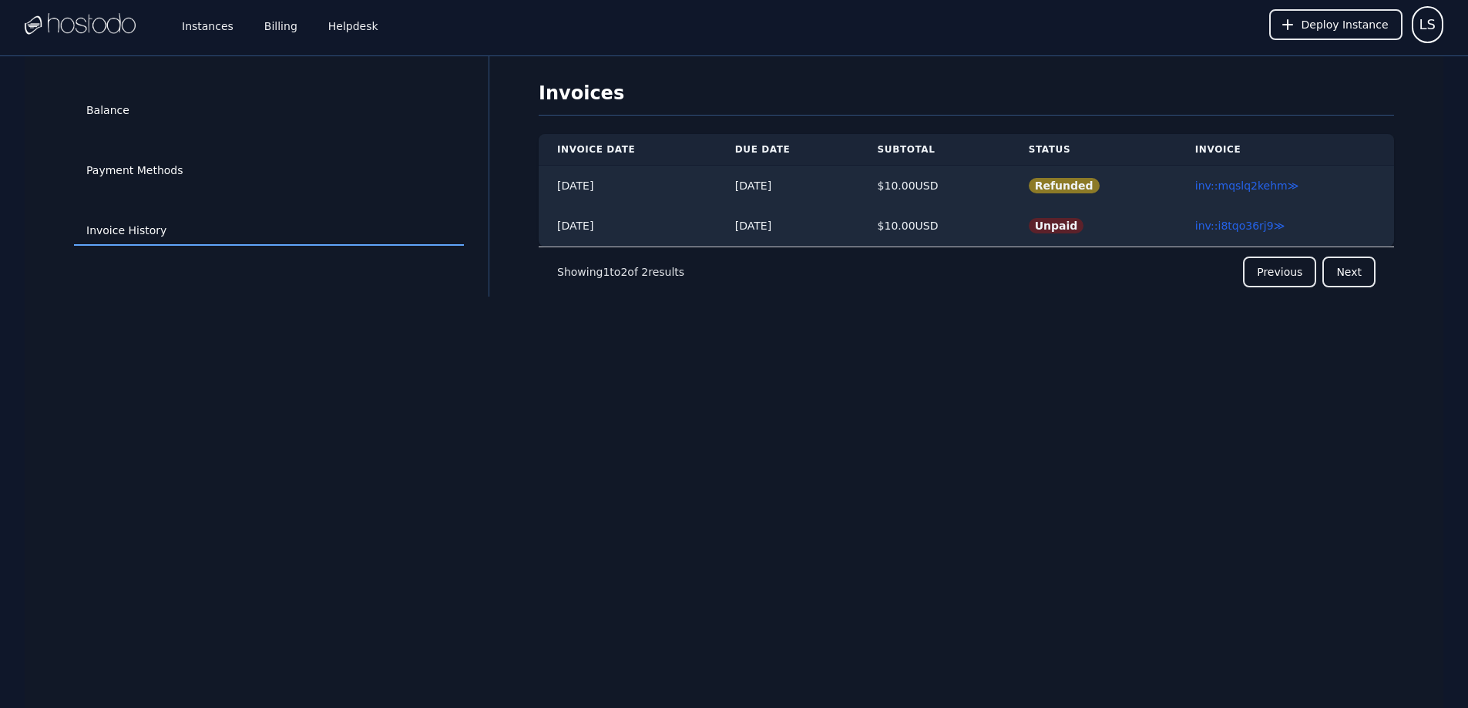
click at [689, 324] on div "Balance Payment Methods Invoice History Invoices Invoice Date Due Date Subtotal…" at bounding box center [734, 410] width 1419 height 708
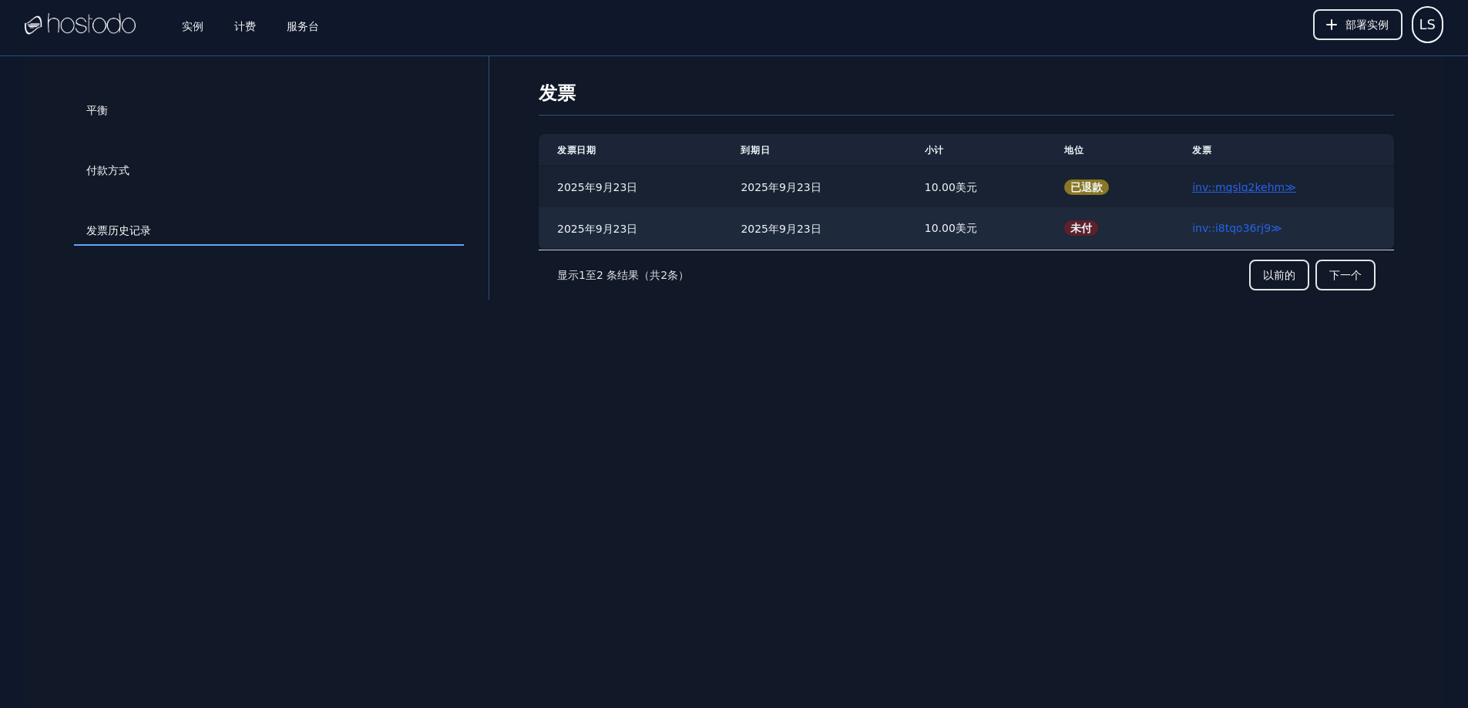
click at [1273, 192] on font "inv::mqslq2kehm" at bounding box center [1238, 187] width 92 height 12
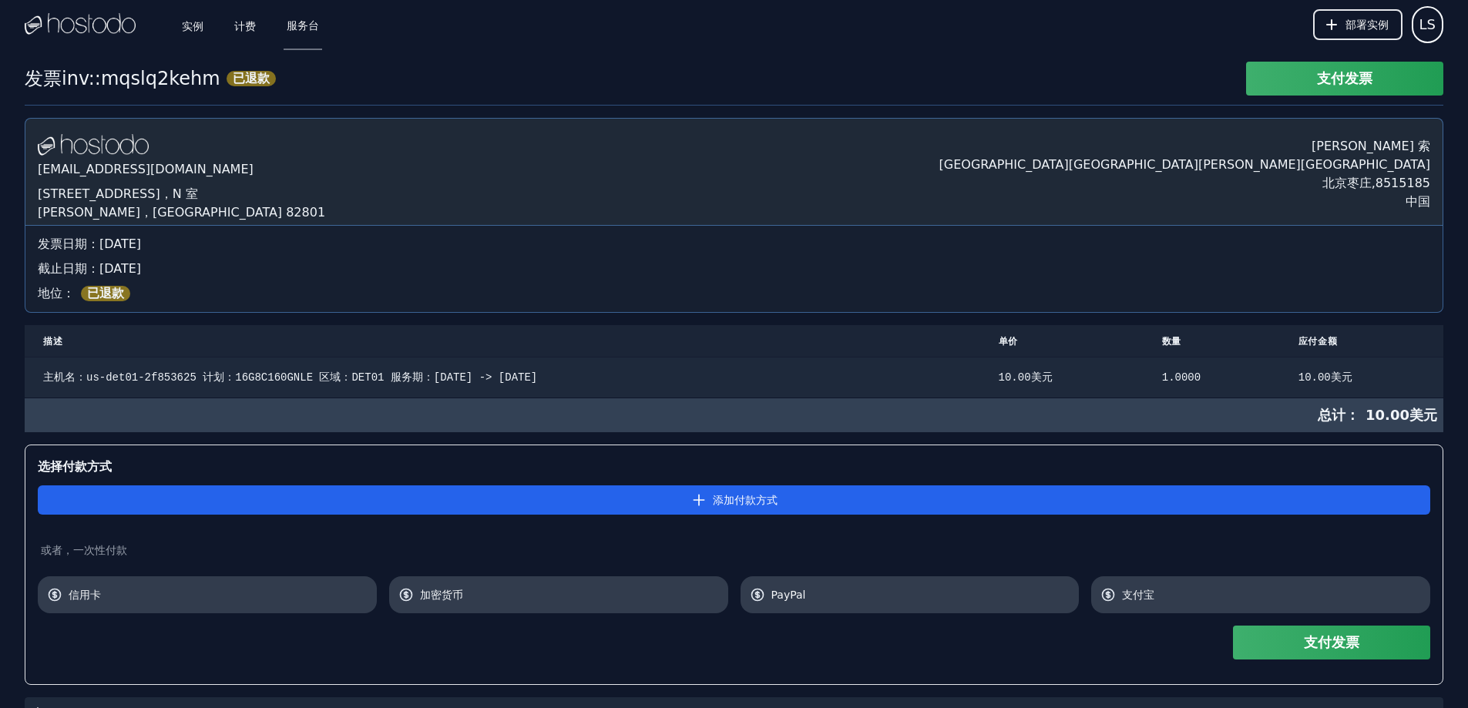
drag, startPoint x: 560, startPoint y: 162, endPoint x: 318, endPoint y: 25, distance: 277.8
click at [291, 22] on font "服务台" at bounding box center [303, 25] width 32 height 12
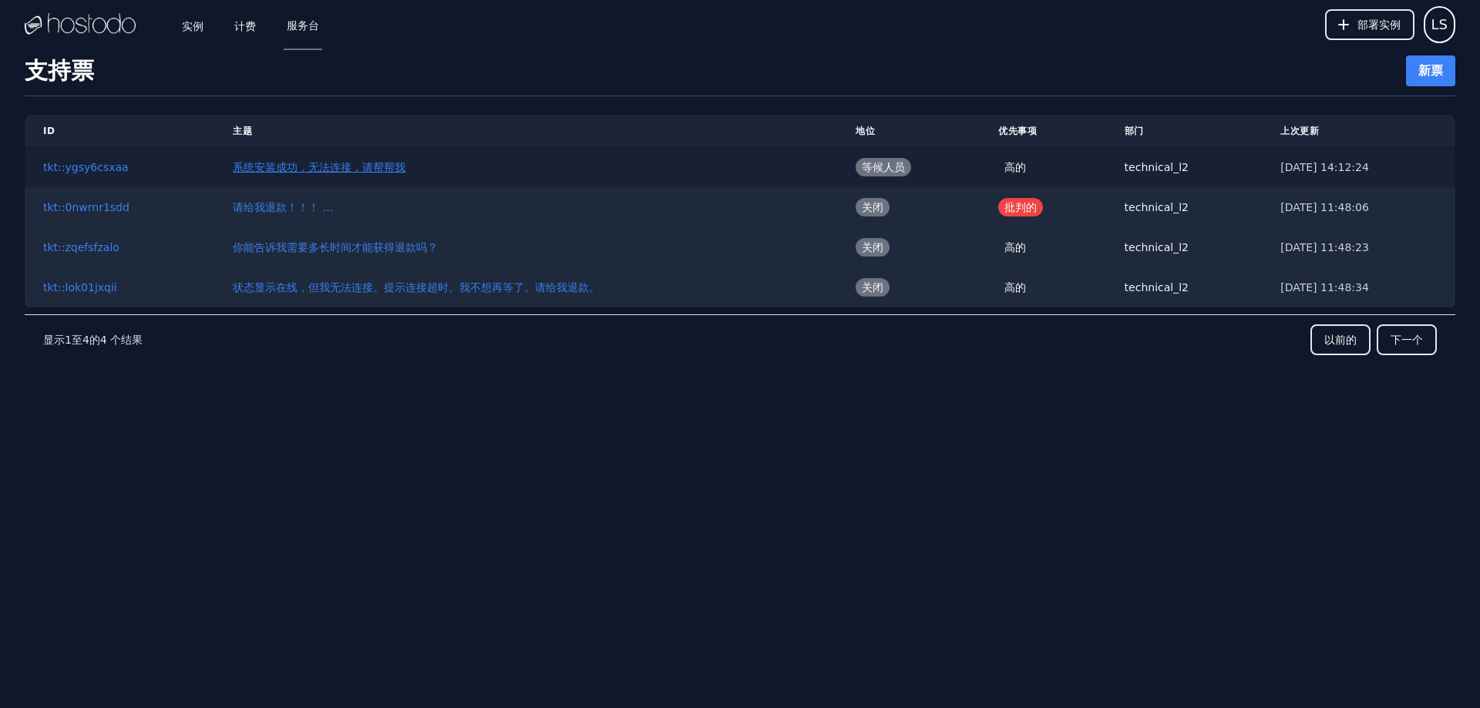
click at [303, 166] on font "系统安装成功，无法连接，请帮帮我" at bounding box center [319, 167] width 173 height 12
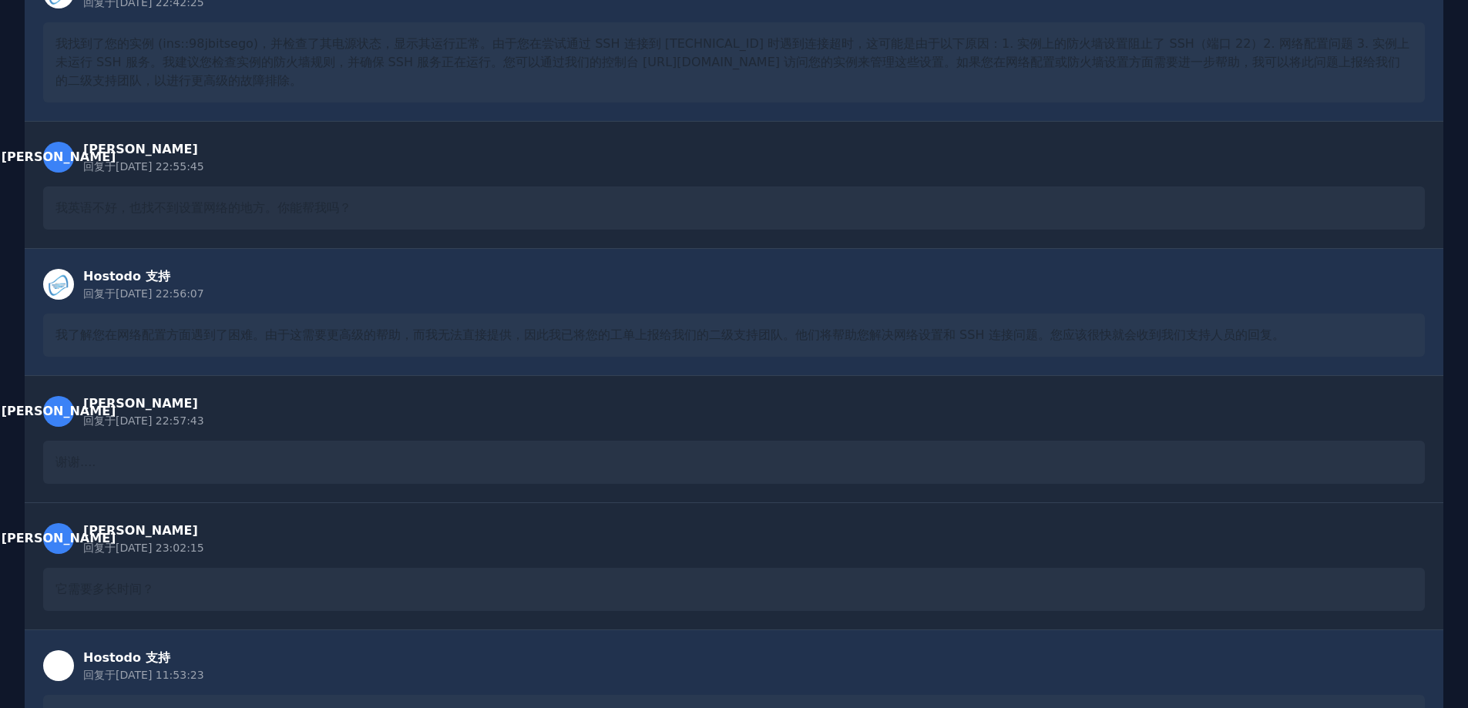
scroll to position [1020, 0]
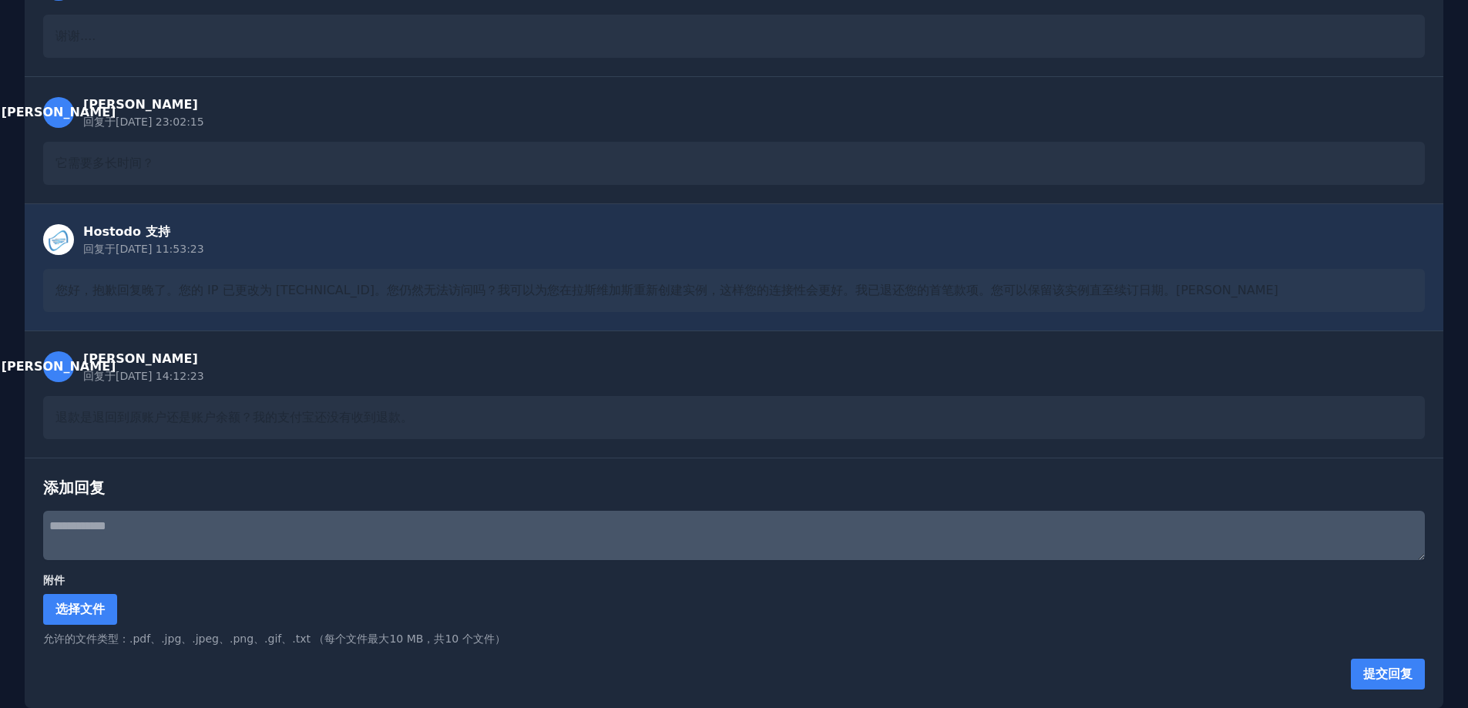
drag, startPoint x: 809, startPoint y: 299, endPoint x: 723, endPoint y: 600, distance: 313.3
drag, startPoint x: 11, startPoint y: 408, endPoint x: 1175, endPoint y: 427, distance: 1164.0
click at [570, 401] on div "退款是退回到原账户还是账户余额？我的支付宝还没有收到退款。" at bounding box center [734, 417] width 1382 height 43
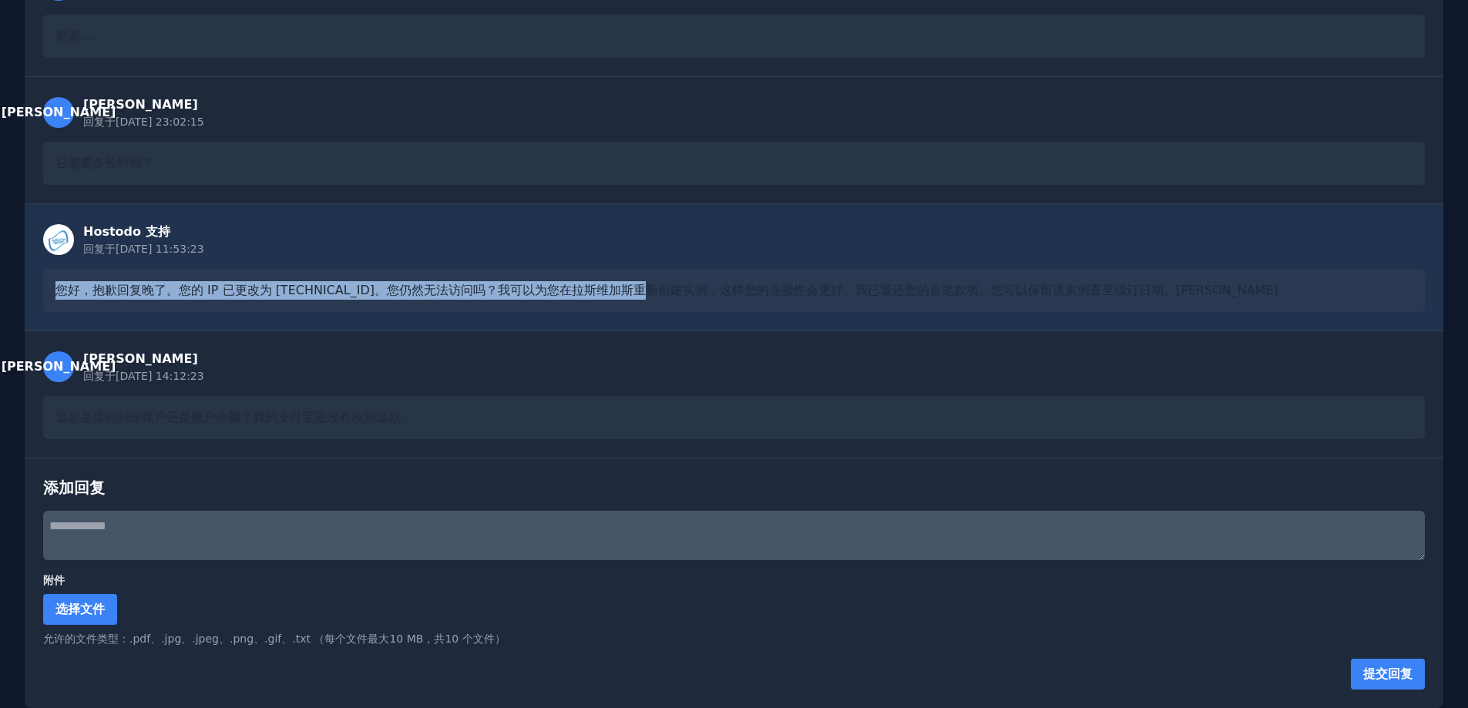
drag, startPoint x: 5, startPoint y: 287, endPoint x: 649, endPoint y: 289, distance: 644.3
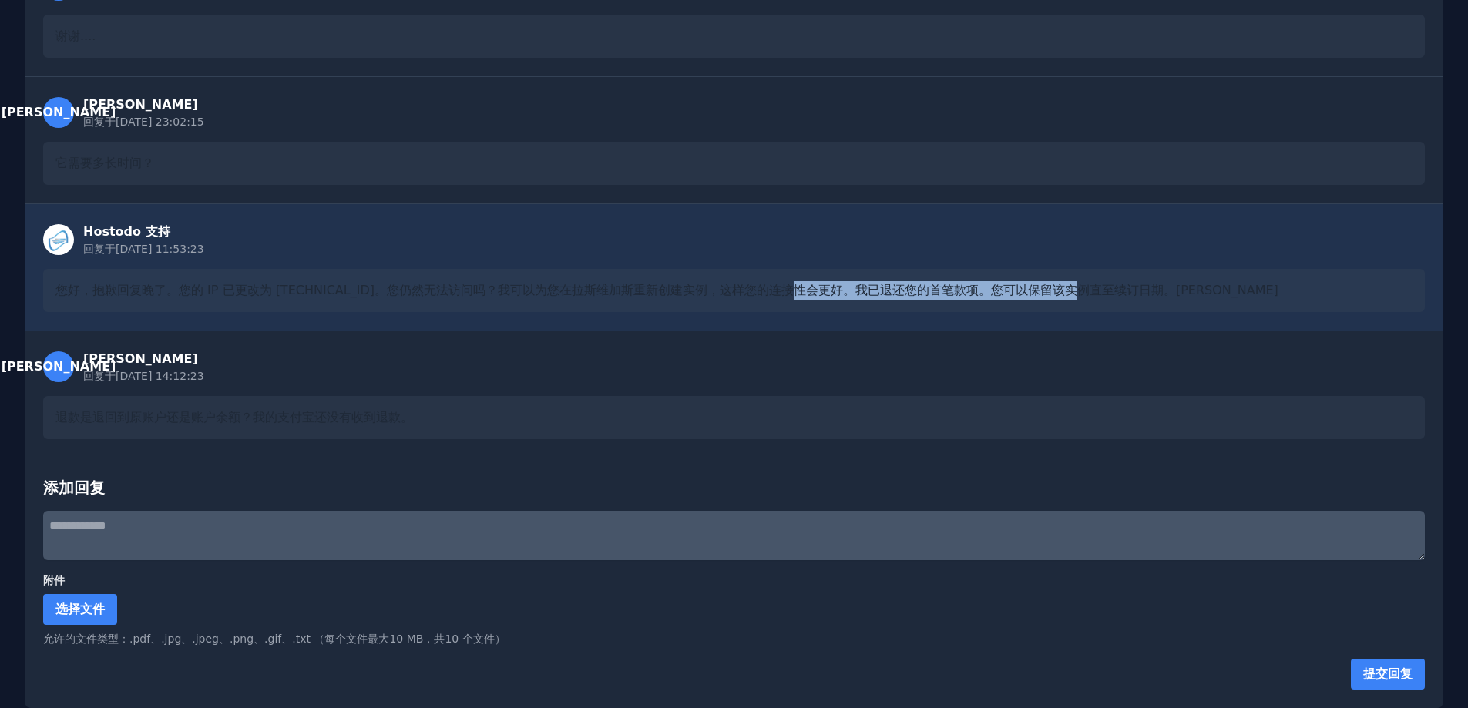
drag, startPoint x: 788, startPoint y: 284, endPoint x: 1077, endPoint y: 295, distance: 289.2
click at [1077, 295] on font "您好，抱歉回复晚了。您的 IP 已更改为 38.43.93.112。您仍然无法访问吗？我可以为您在拉斯维加斯重新创建实例，这样您的连接性会更好。我已退还您的首…" at bounding box center [666, 290] width 1223 height 15
click at [1027, 313] on div "Hostodo 支持 回复于 2025/9/27 11:53:23 您好，抱歉回复晚了。您的 IP 已更改为 38.43.93.112。您仍然无法访问吗？我可…" at bounding box center [734, 266] width 1419 height 127
drag, startPoint x: 956, startPoint y: 288, endPoint x: 1256, endPoint y: 295, distance: 299.1
click at [1256, 295] on div "您好，抱歉回复晚了。您的 IP 已更改为 38.43.93.112。您仍然无法访问吗？我可以为您在拉斯维加斯重新创建实例，这样您的连接性会更好。我已退还您的首…" at bounding box center [734, 290] width 1382 height 43
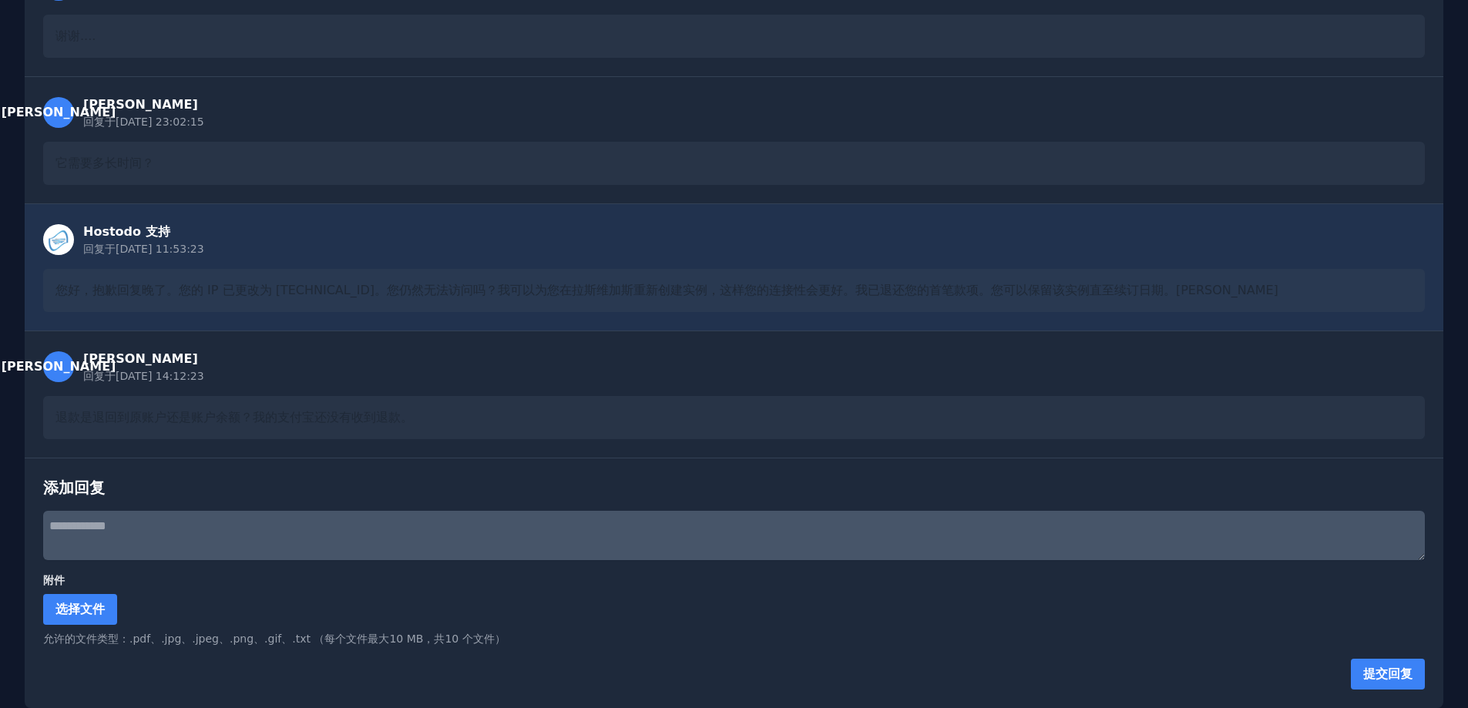
click at [832, 327] on div "Hostodo 支持 回复于 2025/9/27 11:53:23 您好，抱歉回复晚了。您的 IP 已更改为 38.43.93.112。您仍然无法访问吗？我可…" at bounding box center [734, 266] width 1419 height 127
drag, startPoint x: 277, startPoint y: 290, endPoint x: 352, endPoint y: 289, distance: 74.8
click at [352, 289] on font "您好，抱歉回复晚了。您的 IP 已更改为 38.43.93.112。您仍然无法访问吗？我可以为您在拉斯维加斯重新创建实例，这样您的连接性会更好。我已退还您的首…" at bounding box center [666, 290] width 1223 height 15
copy font "[TECHNICAL_ID]"
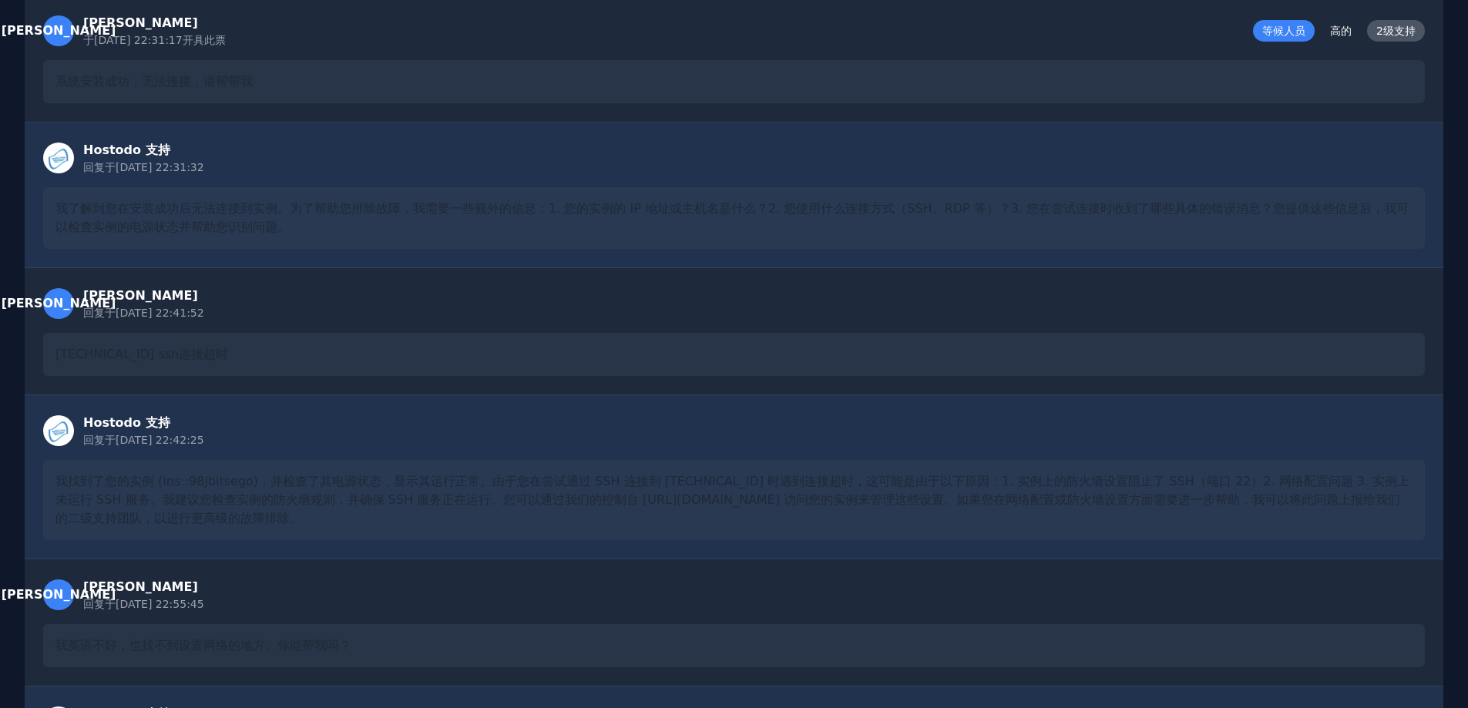
scroll to position [0, 0]
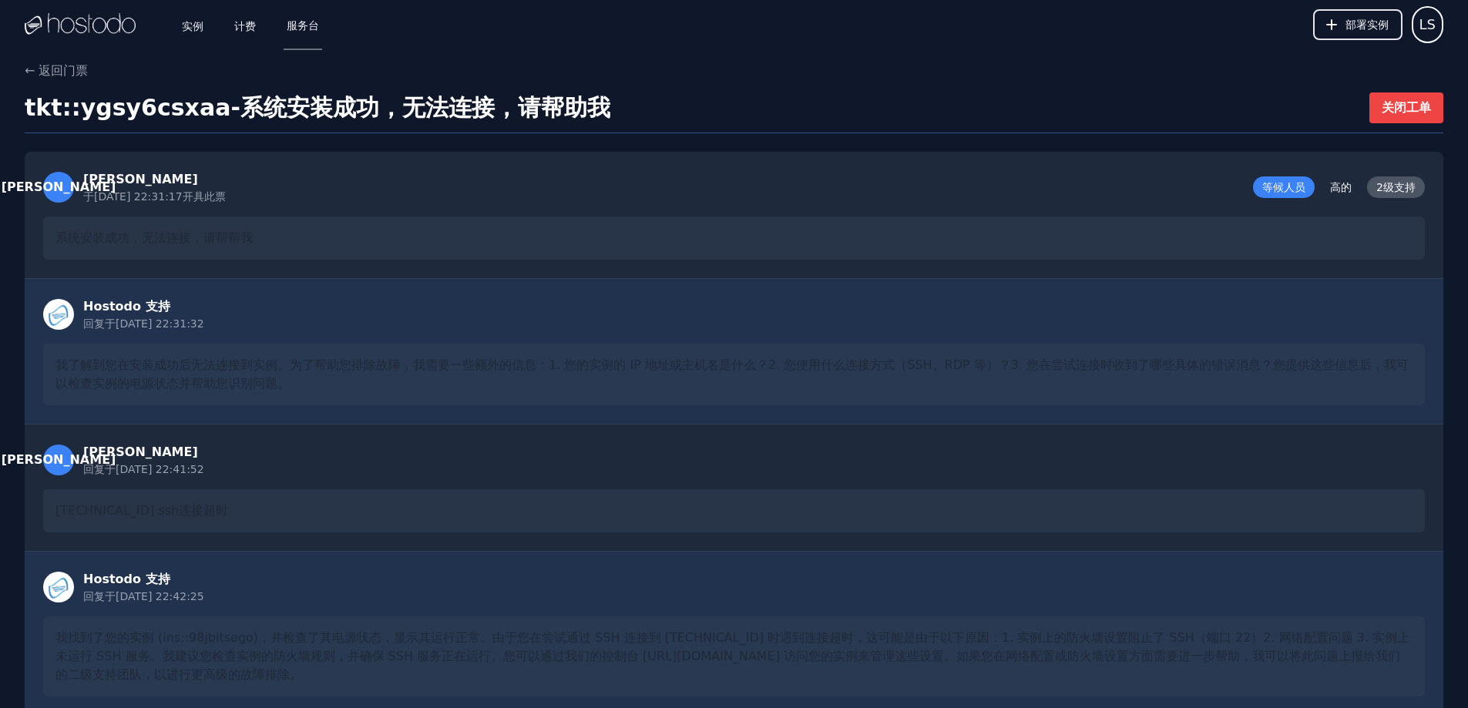
drag, startPoint x: 470, startPoint y: 390, endPoint x: 427, endPoint y: 218, distance: 177.2
click at [194, 25] on font "实例" at bounding box center [193, 25] width 22 height 12
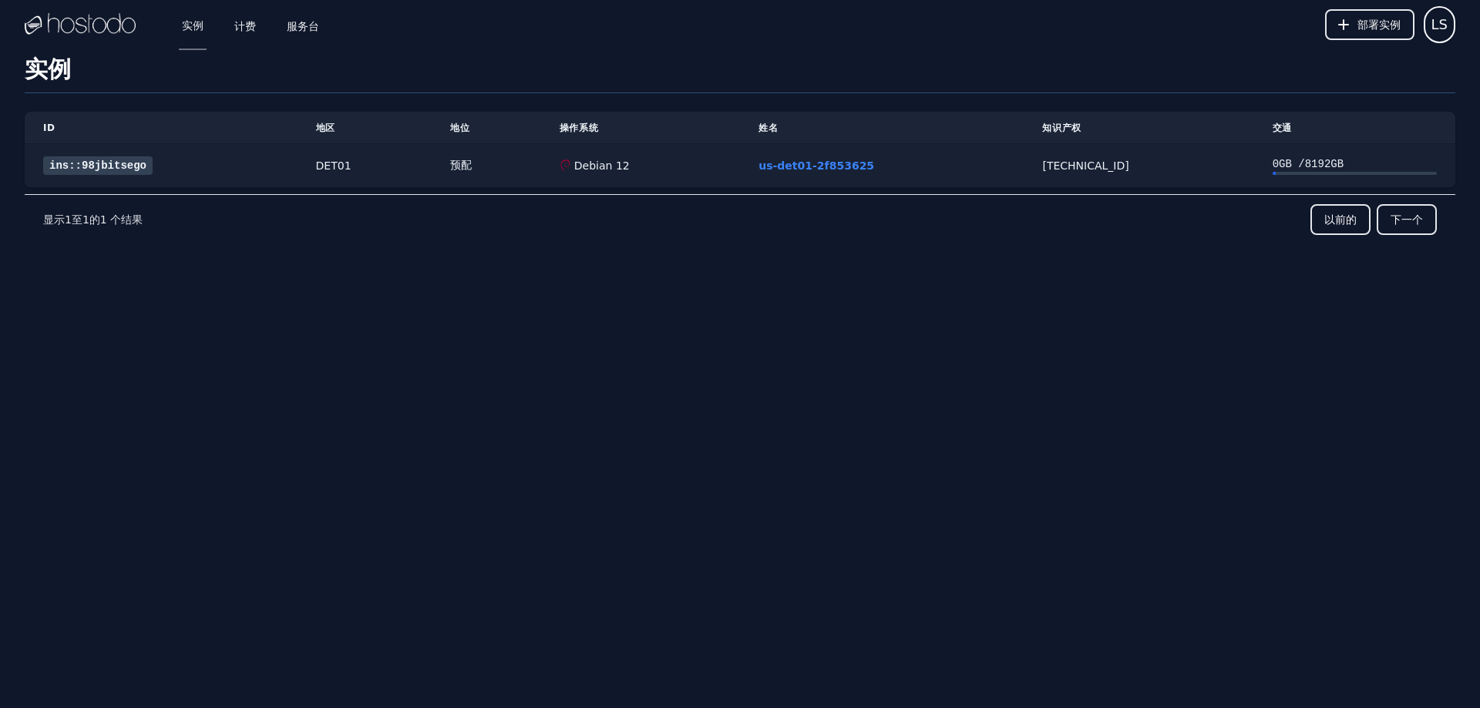
click at [107, 165] on font "ins::98jbitsego" at bounding box center [97, 166] width 97 height 12
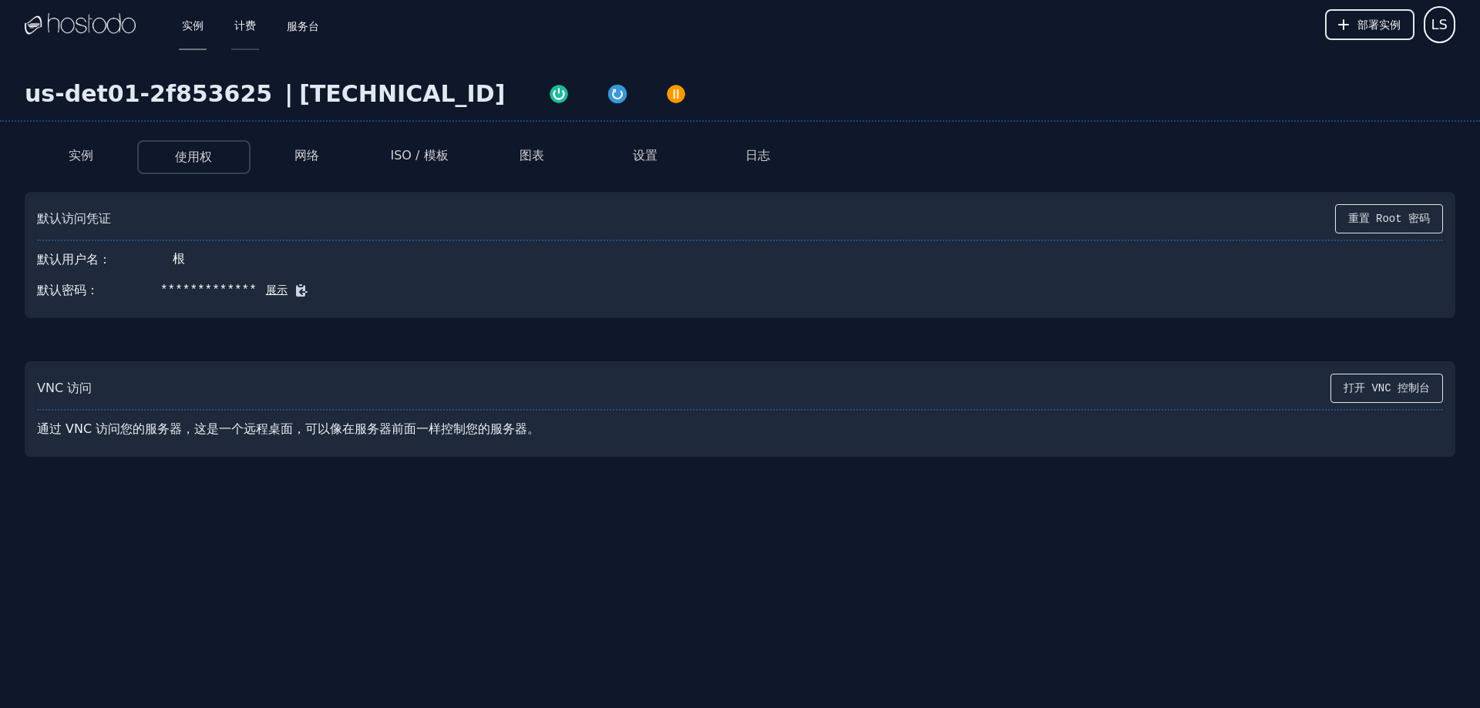
click at [240, 29] on font "计费" at bounding box center [245, 25] width 22 height 12
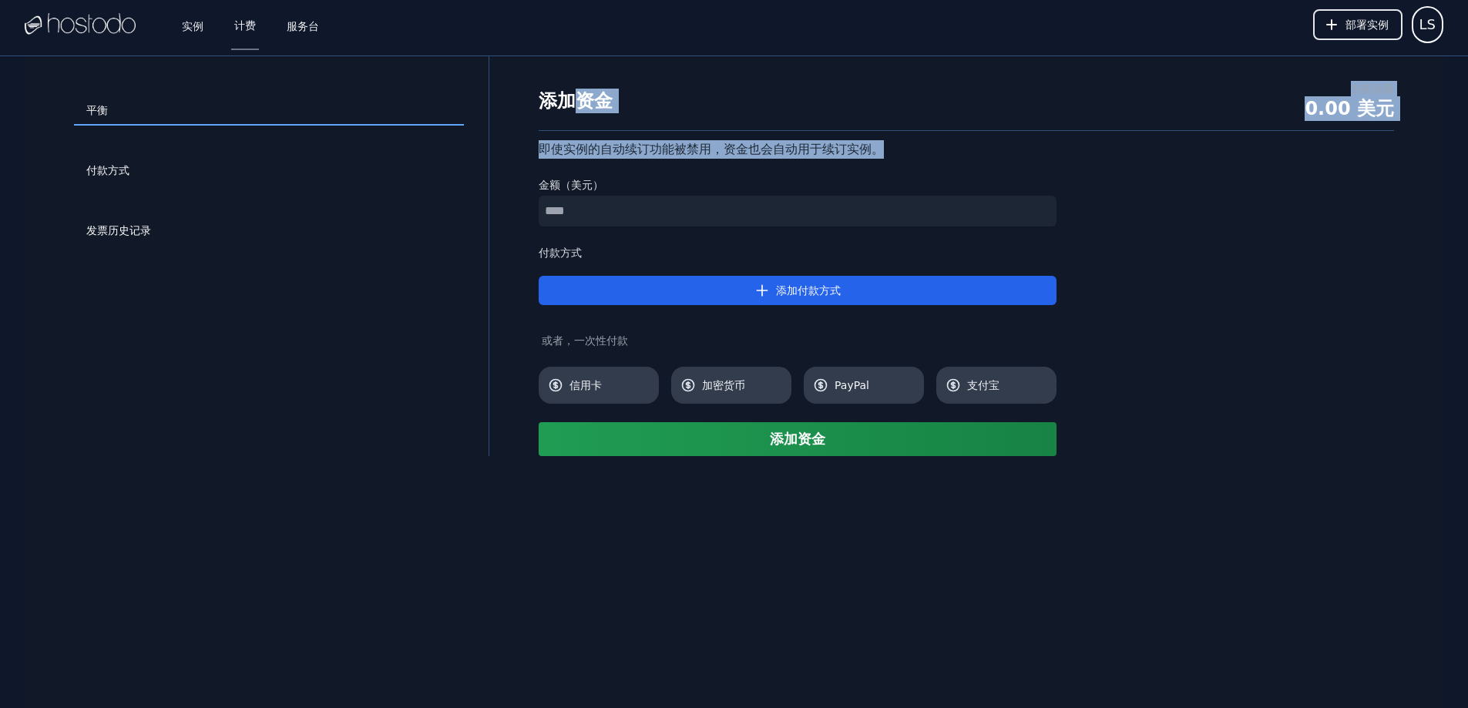
drag, startPoint x: 841, startPoint y: 121, endPoint x: 1008, endPoint y: 143, distance: 168.6
click at [990, 145] on div "添加资金 当前余额 0.00 美元 即使实例的自动续订功能被禁用，资金也会自动用于续订实例。 金额（美元） 付款方式 添加付款方式 或者，一次性付款 信用卡 …" at bounding box center [966, 268] width 905 height 375
click at [1162, 132] on div "添加资金 当前余额 0.00 美元 即使实例的自动续订功能被禁用，资金也会自动用于续订实例。 金额（美元） 付款方式 添加付款方式 或者，一次性付款 信用卡 …" at bounding box center [966, 268] width 905 height 375
click at [1310, 94] on div "添加资金 当前余额 0.00 美元" at bounding box center [967, 106] width 856 height 50
click at [1388, 120] on div "0.00 美元" at bounding box center [1349, 108] width 89 height 25
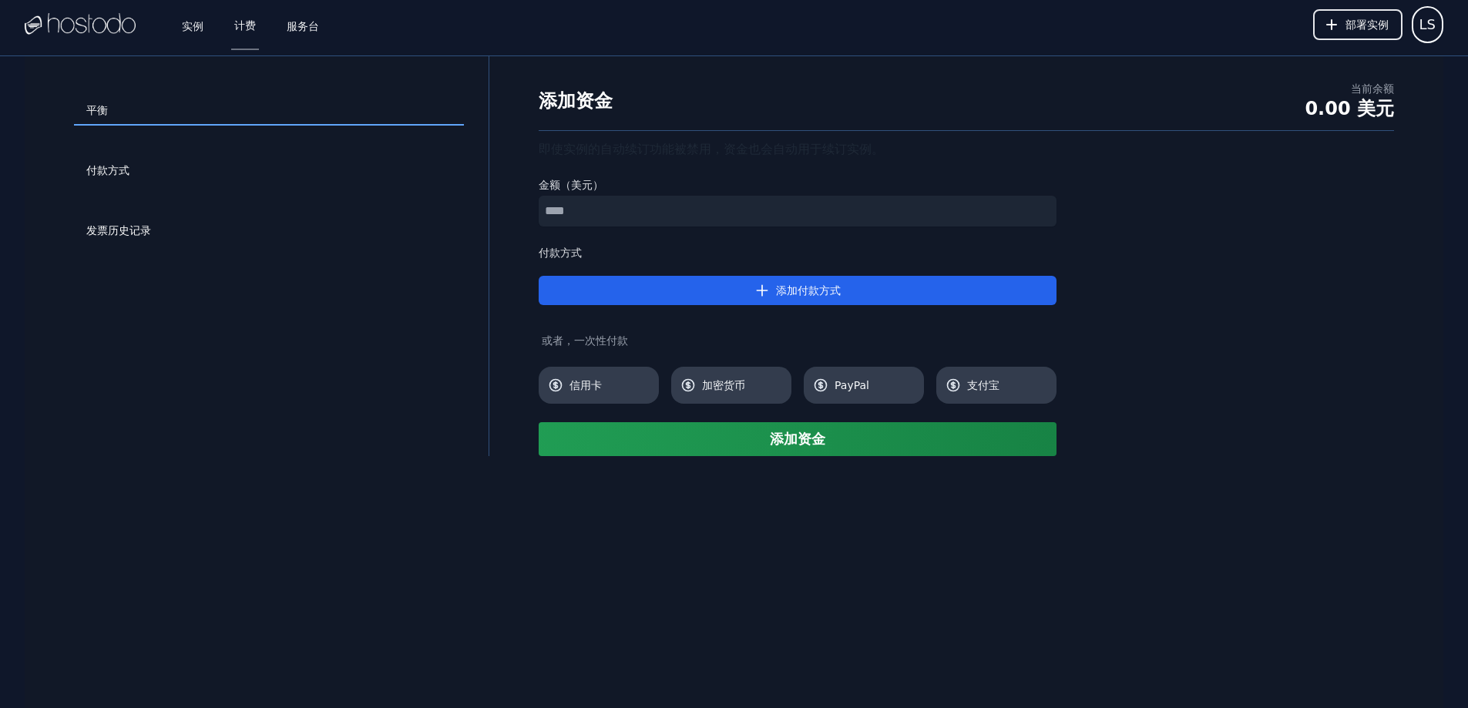
click at [1374, 99] on font "0.00 美元" at bounding box center [1349, 109] width 89 height 22
drag, startPoint x: 1263, startPoint y: 95, endPoint x: 1434, endPoint y: 116, distance: 171.6
click at [1434, 116] on div "平衡 付款方式 发票历史记录 添加资金 当前余额 0.00 美元 即使实例的自动续订功能被禁用，资金也会自动用于续订实例。 金额（美元） 付款方式 添加付款方…" at bounding box center [734, 256] width 1419 height 400
click at [941, 97] on div "添加资金 当前余额 0.00 美元" at bounding box center [967, 106] width 856 height 50
click at [149, 230] on font "发票历史记录" at bounding box center [118, 230] width 65 height 12
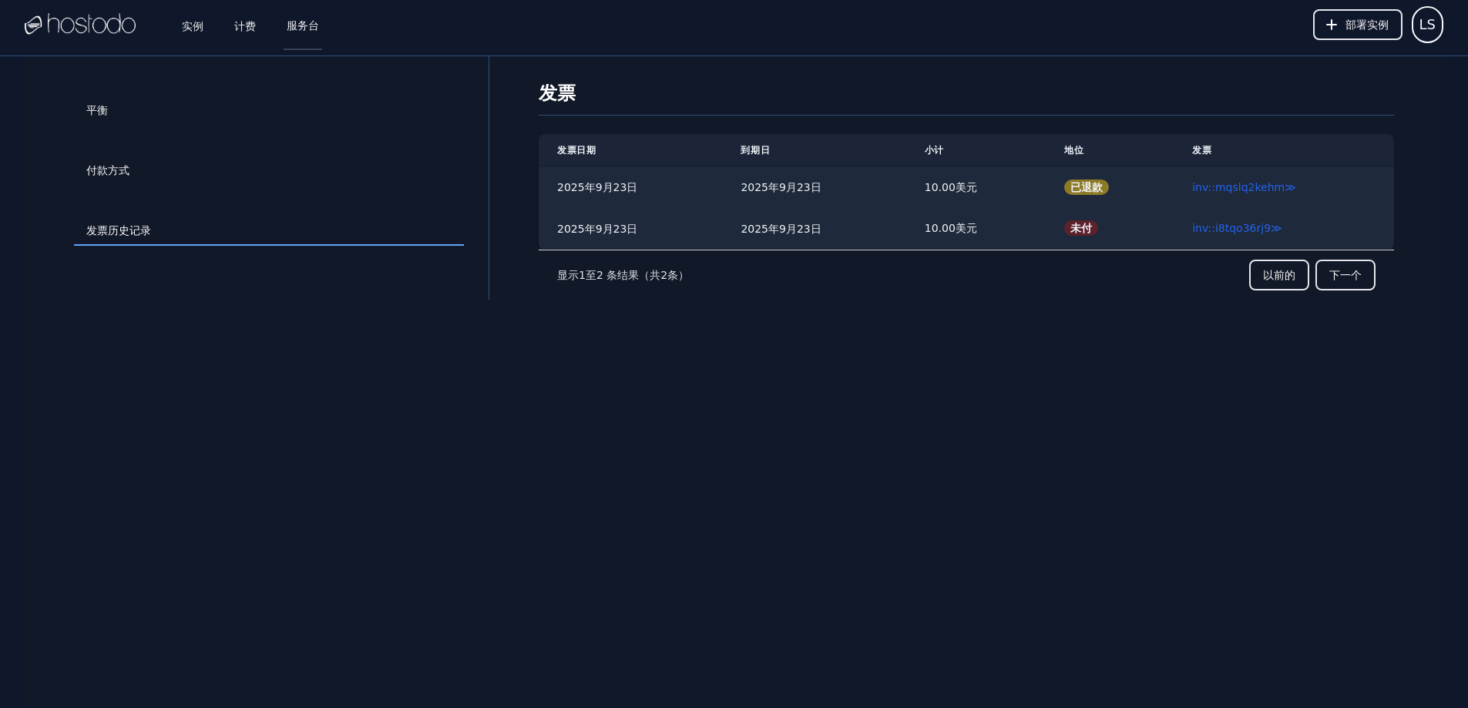
click at [307, 19] on font "服务台" at bounding box center [303, 25] width 32 height 12
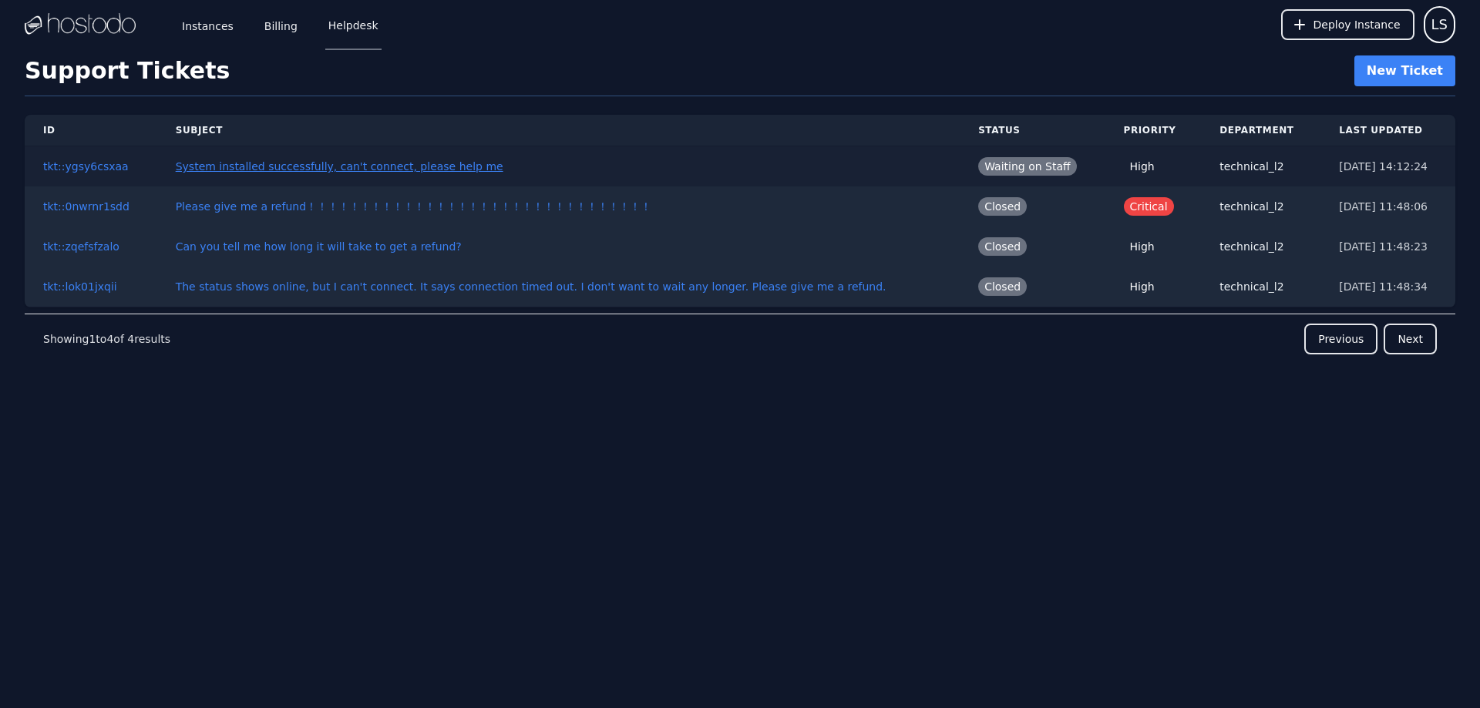
click at [398, 170] on link "System installed successfully, can't connect, please help me" at bounding box center [340, 166] width 328 height 12
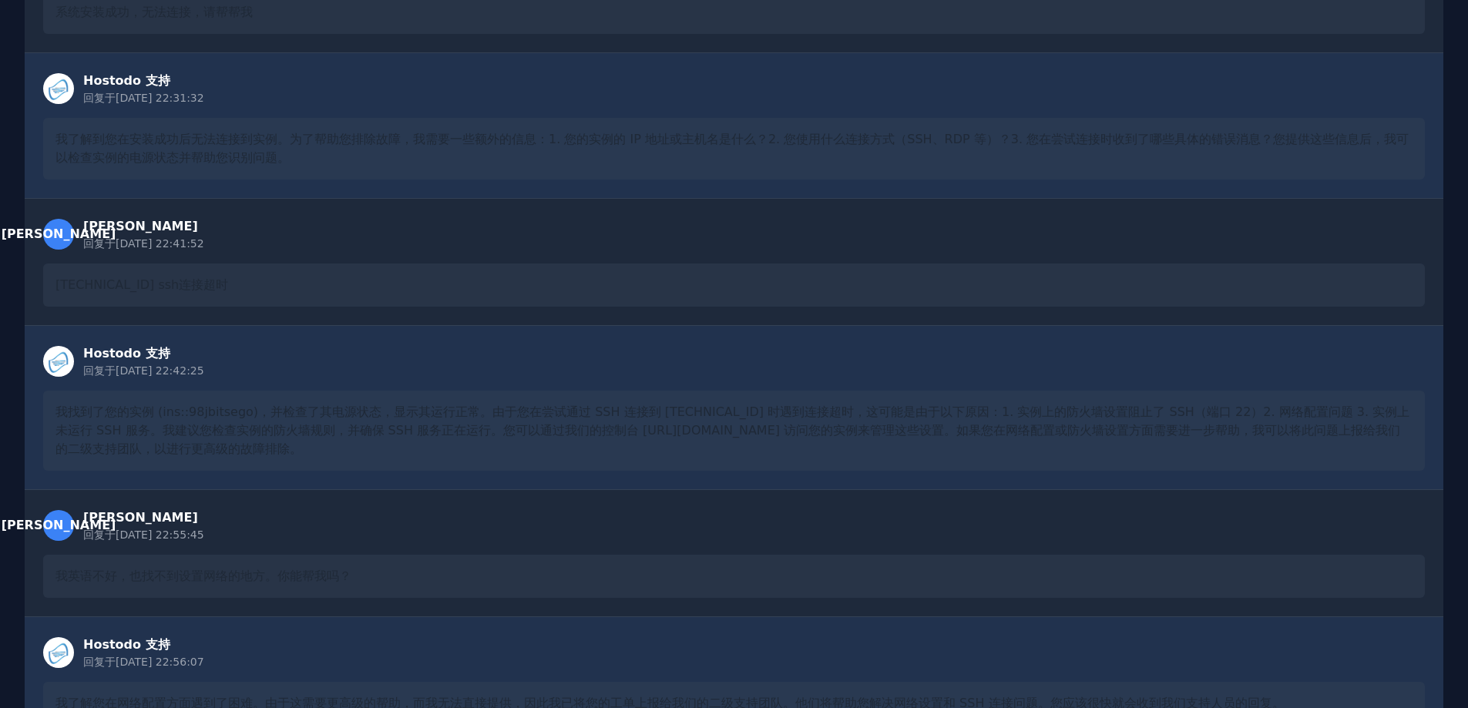
scroll to position [1020, 0]
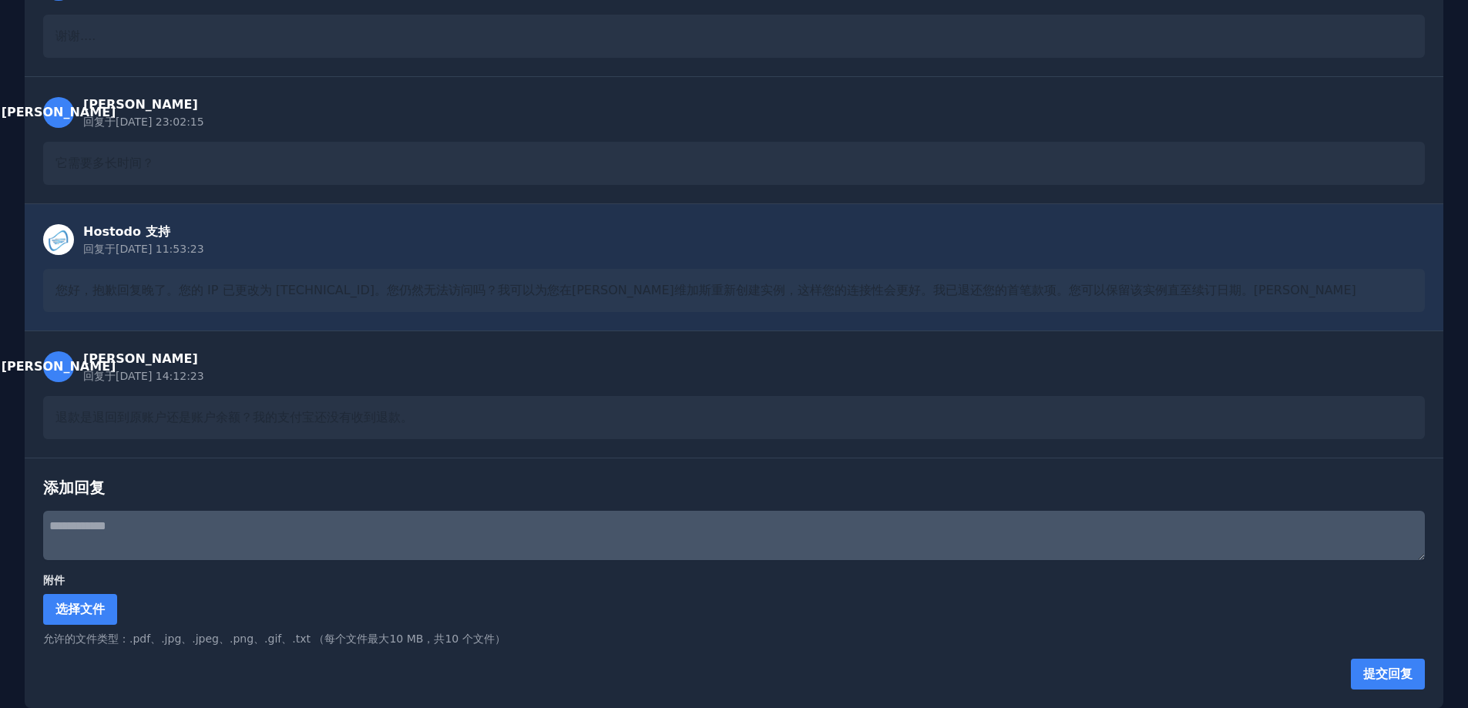
drag, startPoint x: 980, startPoint y: 150, endPoint x: 884, endPoint y: 440, distance: 305.9
drag, startPoint x: 460, startPoint y: 416, endPoint x: 11, endPoint y: 388, distance: 450.2
click at [516, 392] on div "李 李索 回复于 2025/9/27 14:12:23 退款是退回到原账户还是账户余额？我的支付宝还没有收到退款。" at bounding box center [734, 394] width 1419 height 127
click at [621, 257] on div "Hostodo 支持 回复于 2025/9/27 11:53:23 您好，抱歉回复晚了。您的 IP 已更改为 38.43.93.112。您仍然无法访问吗？我可…" at bounding box center [734, 266] width 1419 height 127
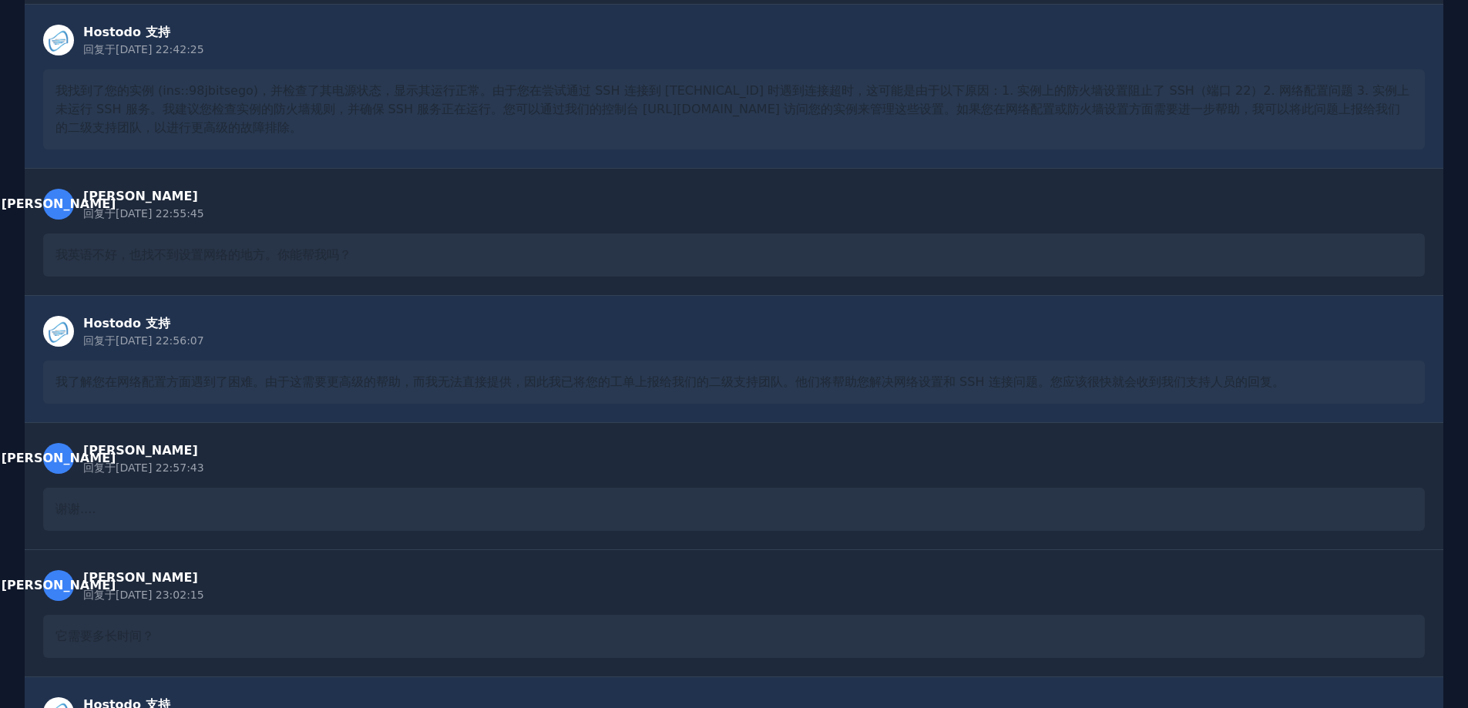
scroll to position [0, 0]
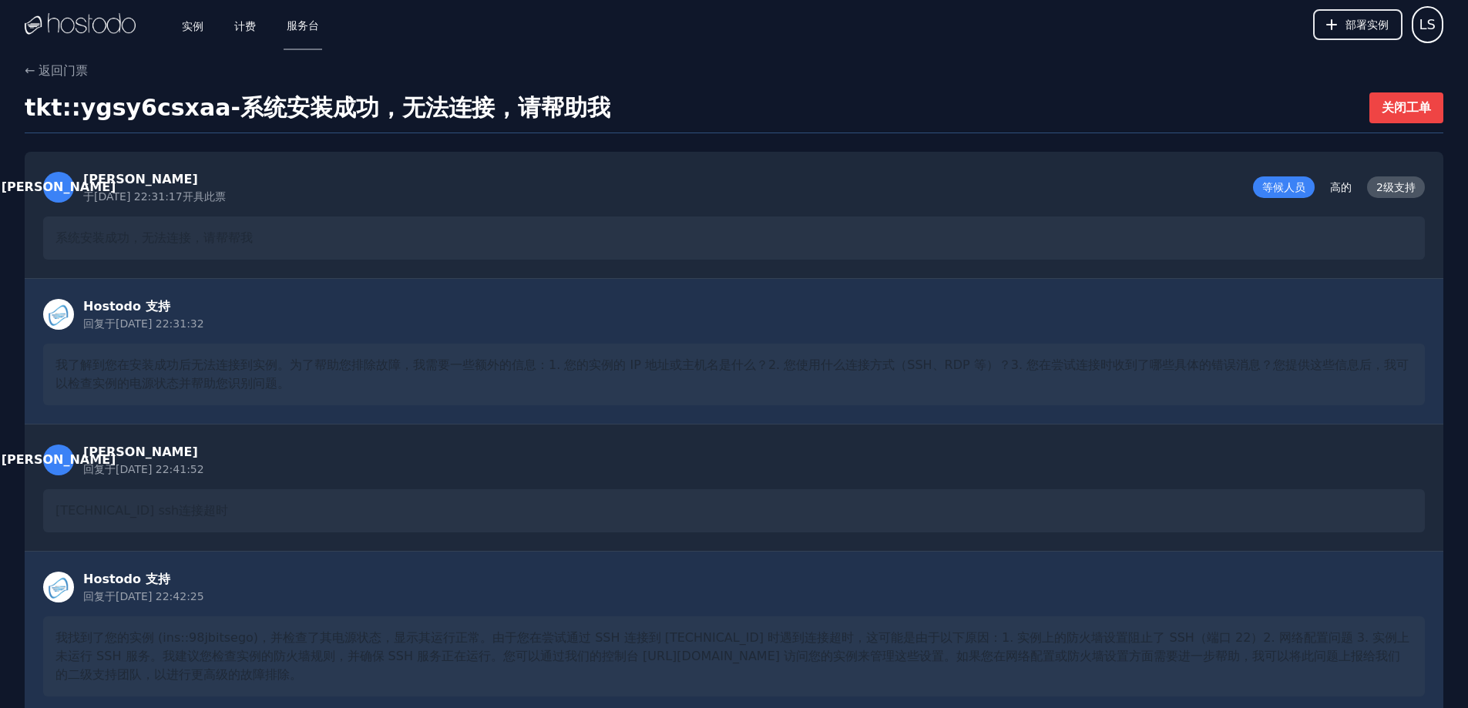
drag, startPoint x: 496, startPoint y: 478, endPoint x: 490, endPoint y: 210, distance: 268.3
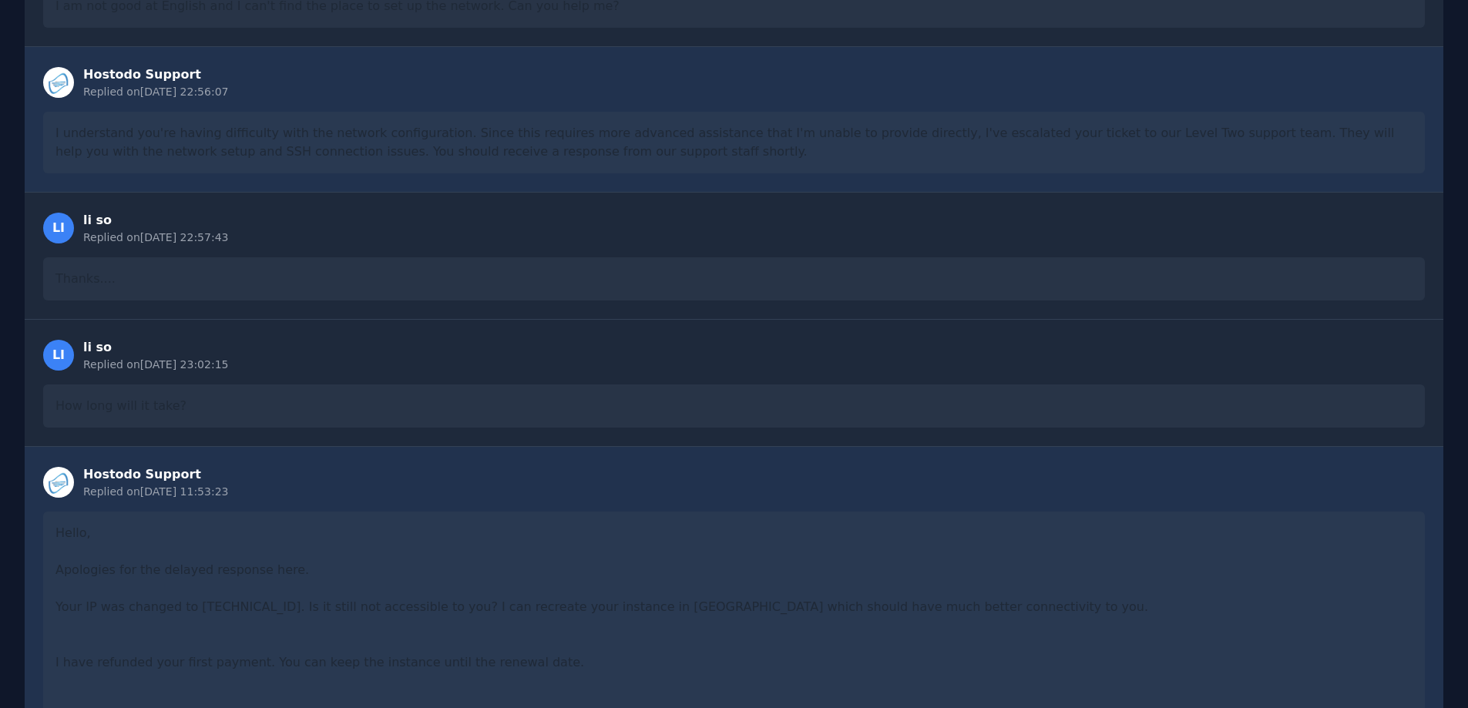
scroll to position [1446, 0]
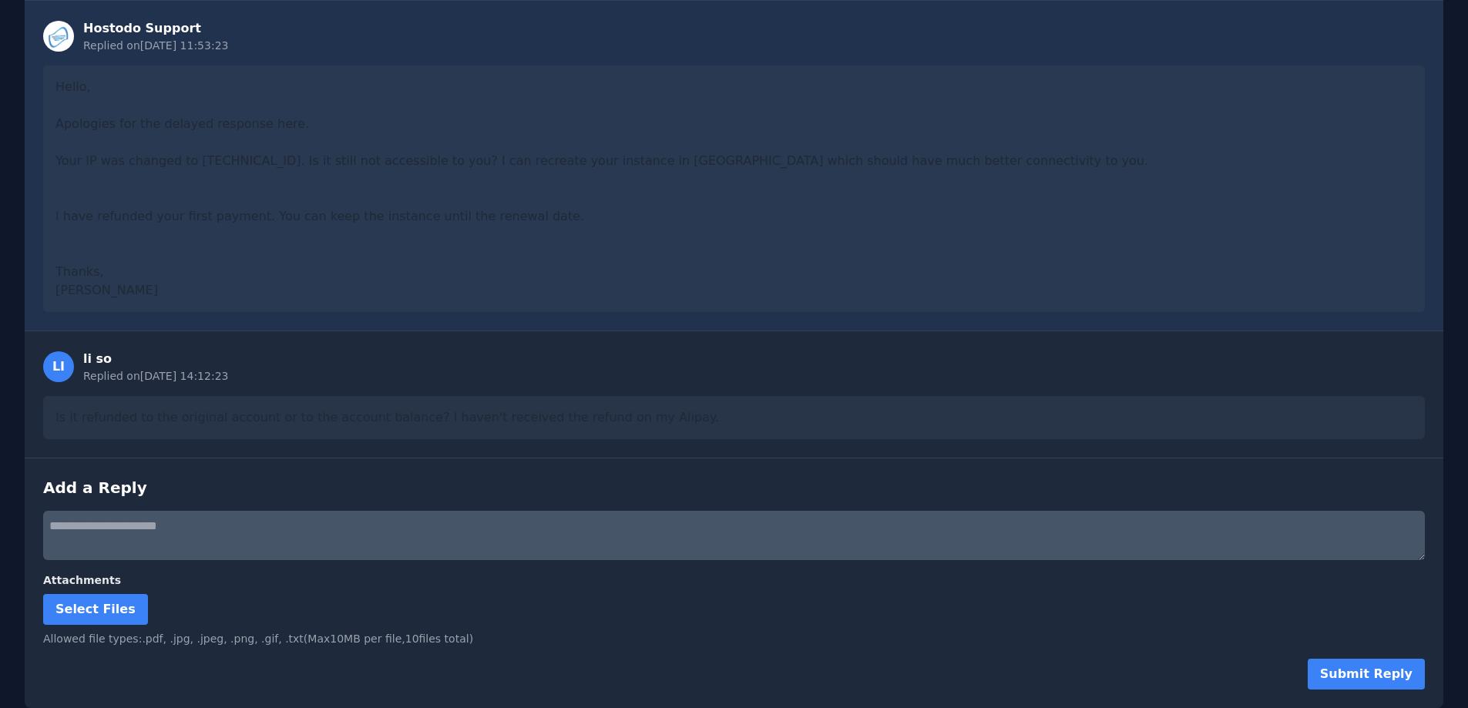
drag, startPoint x: 671, startPoint y: 489, endPoint x: 659, endPoint y: 465, distance: 26.5
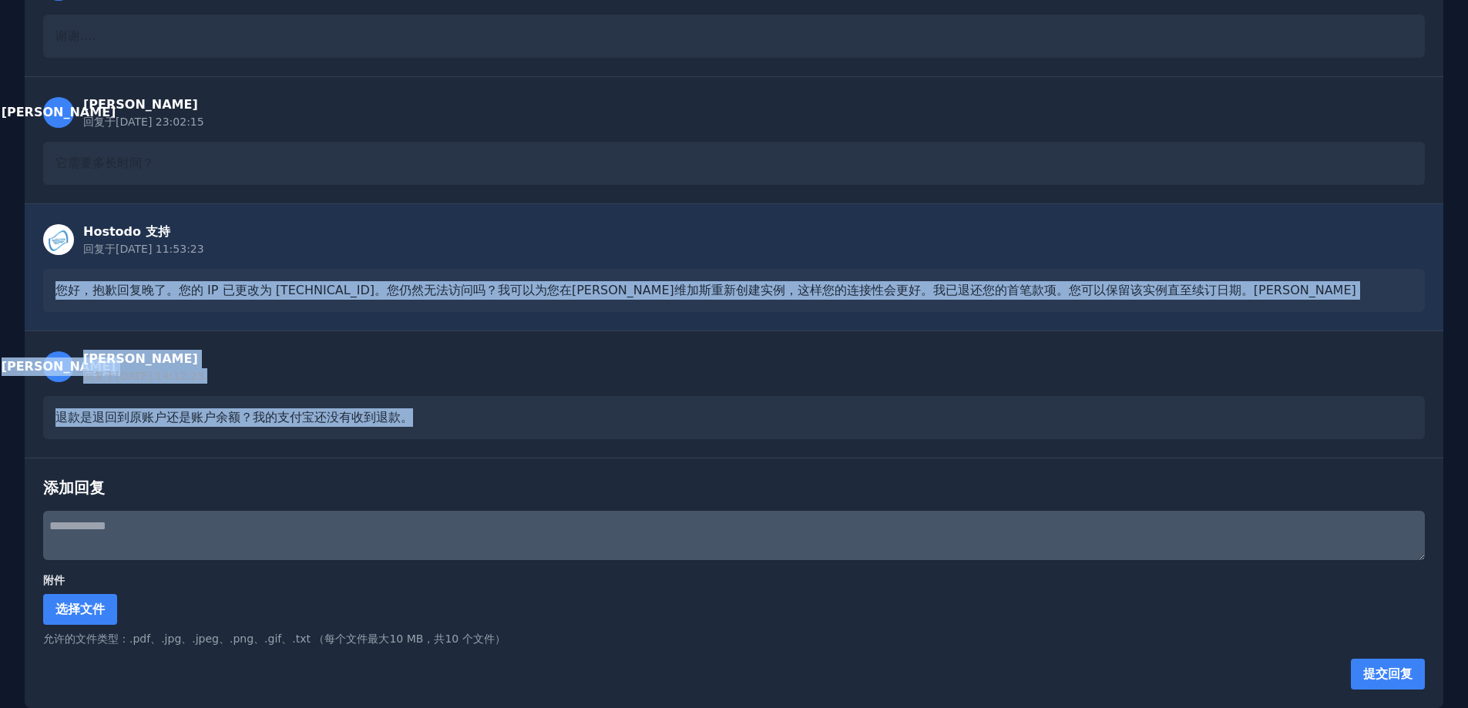
drag, startPoint x: 10, startPoint y: 277, endPoint x: 808, endPoint y: 446, distance: 815.4
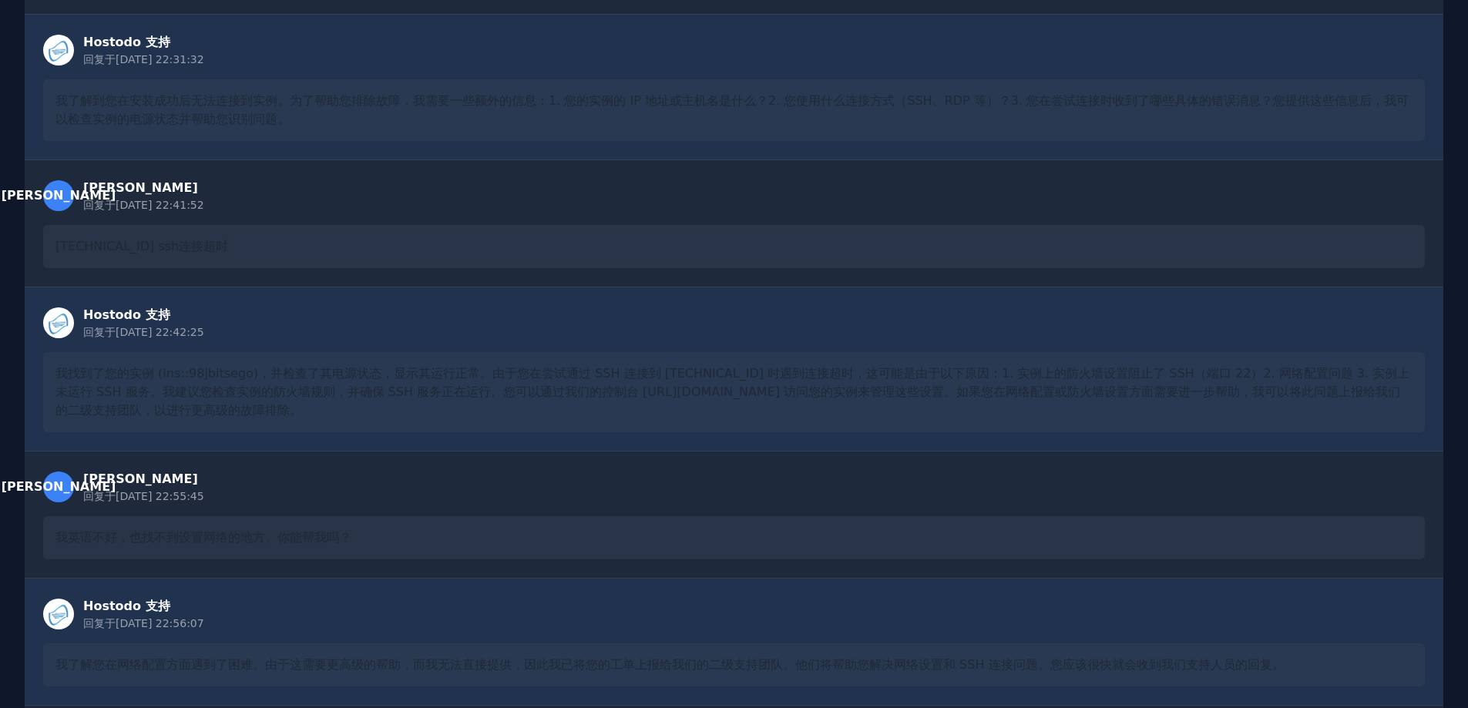
scroll to position [0, 0]
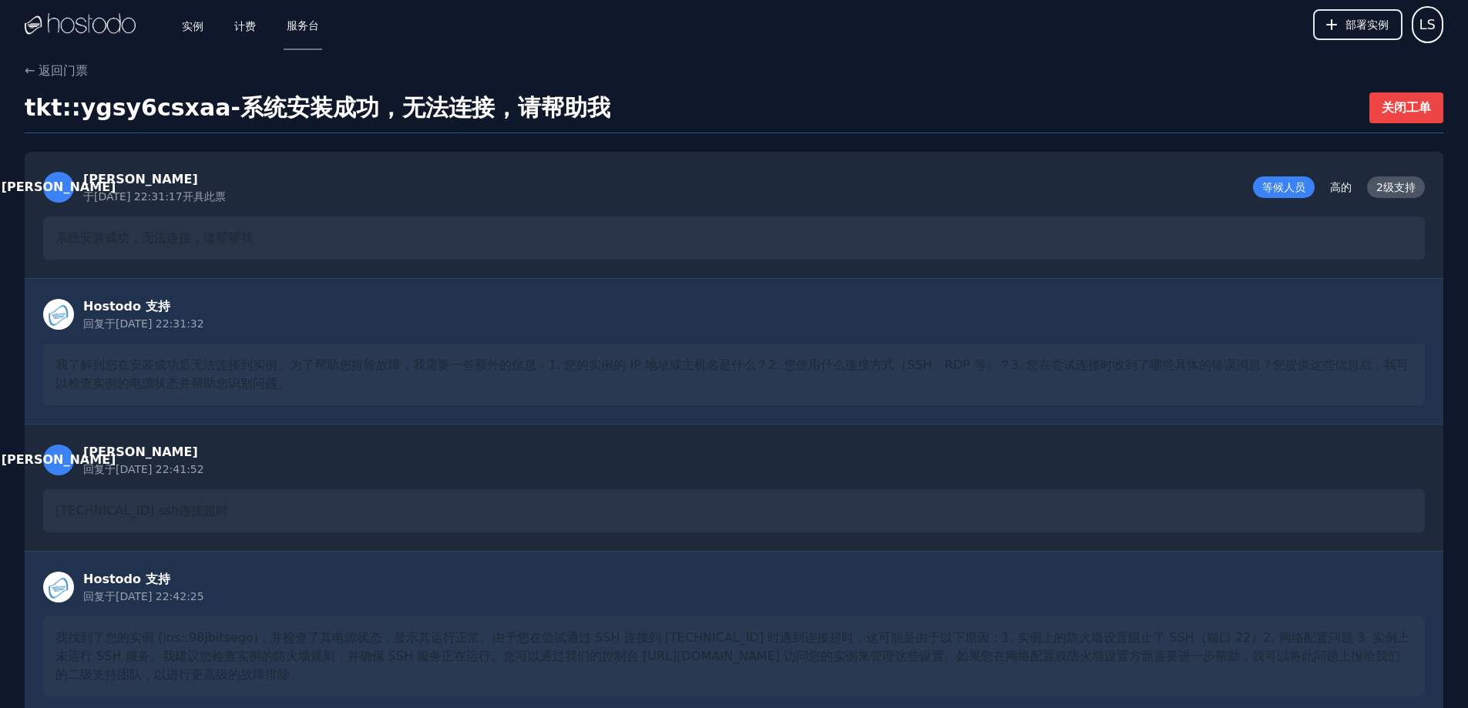
drag, startPoint x: 535, startPoint y: 419, endPoint x: 519, endPoint y: 140, distance: 278.7
click at [183, 22] on font "实例" at bounding box center [193, 25] width 22 height 12
